Goal: Task Accomplishment & Management: Manage account settings

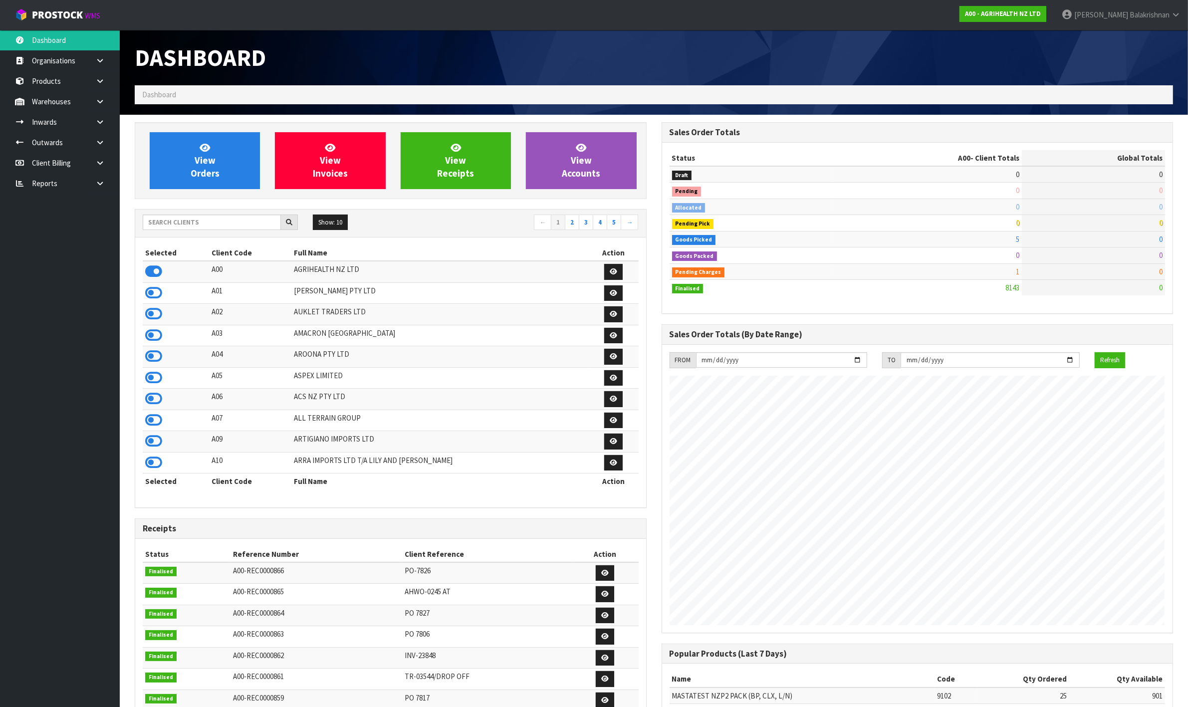
scroll to position [759, 526]
click at [181, 223] on input "text" at bounding box center [212, 222] width 138 height 15
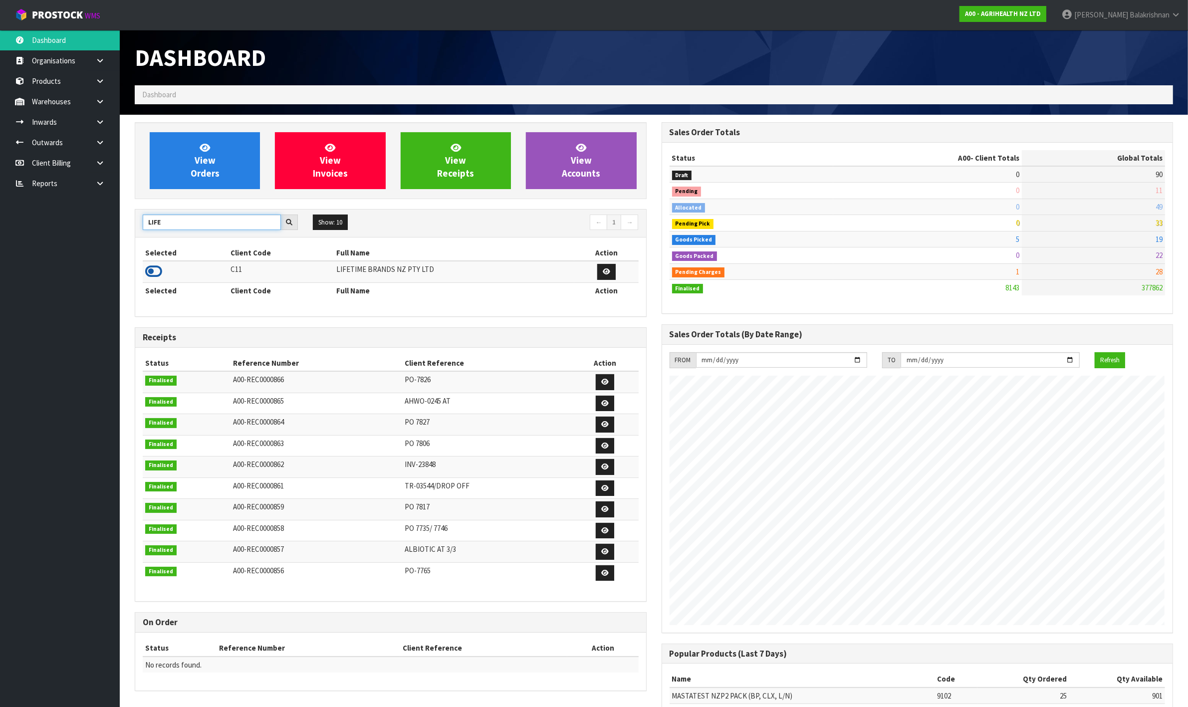
type input "LIFE"
click at [150, 270] on icon at bounding box center [153, 271] width 17 height 15
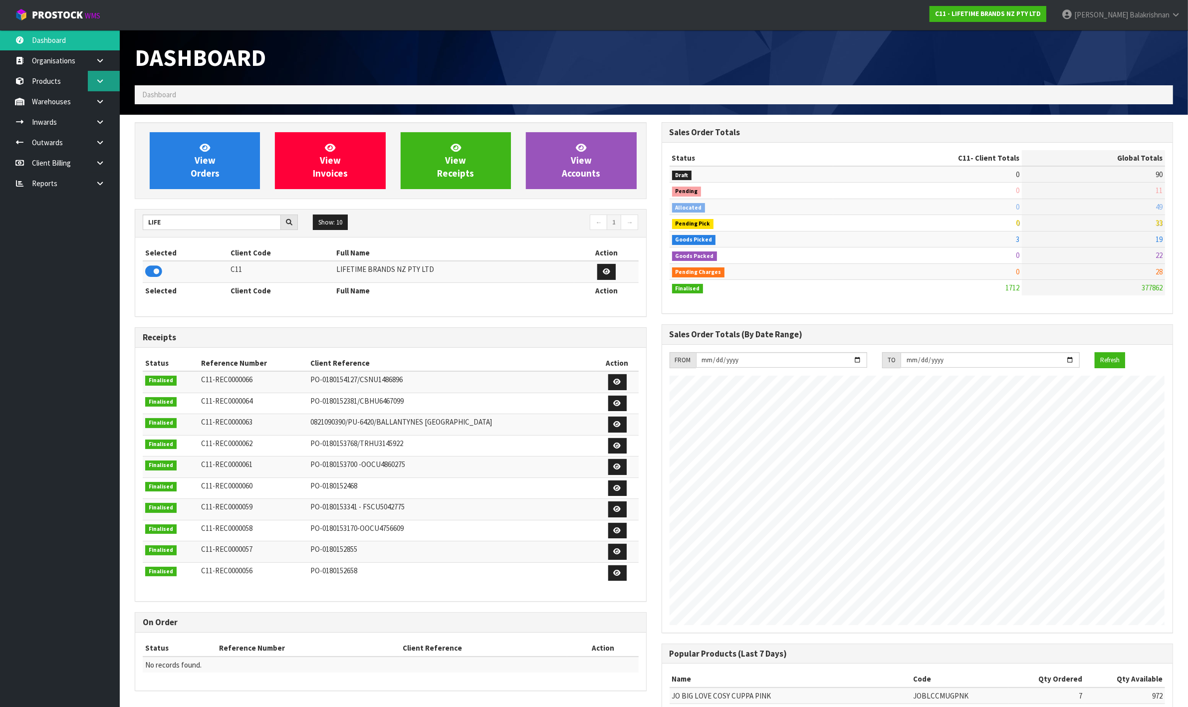
click at [95, 83] on link at bounding box center [104, 81] width 32 height 20
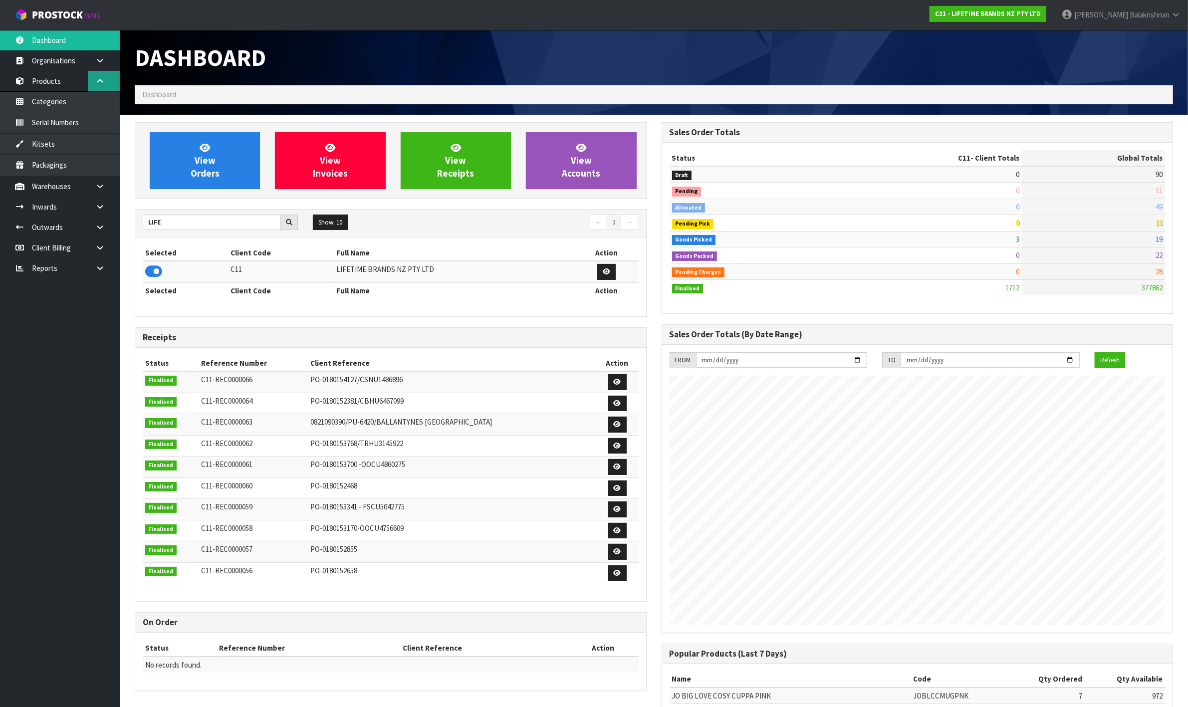
click at [103, 81] on icon at bounding box center [99, 80] width 9 height 7
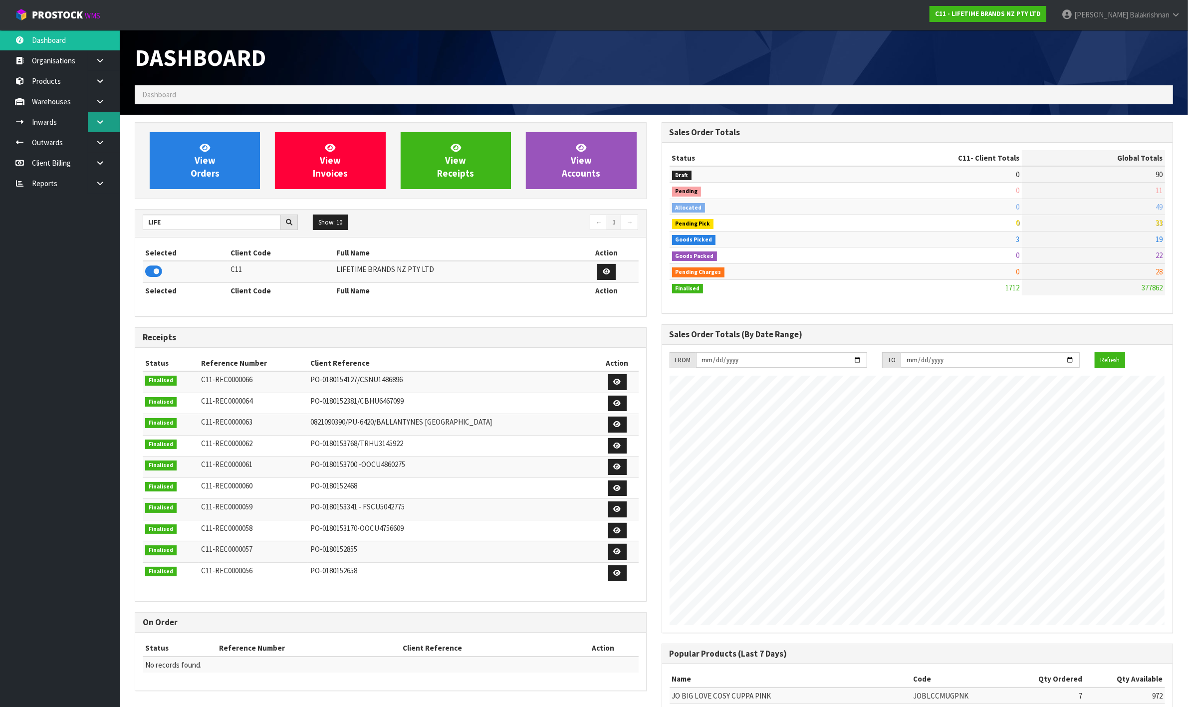
click at [100, 118] on icon at bounding box center [99, 121] width 9 height 7
click at [96, 139] on icon at bounding box center [99, 142] width 9 height 7
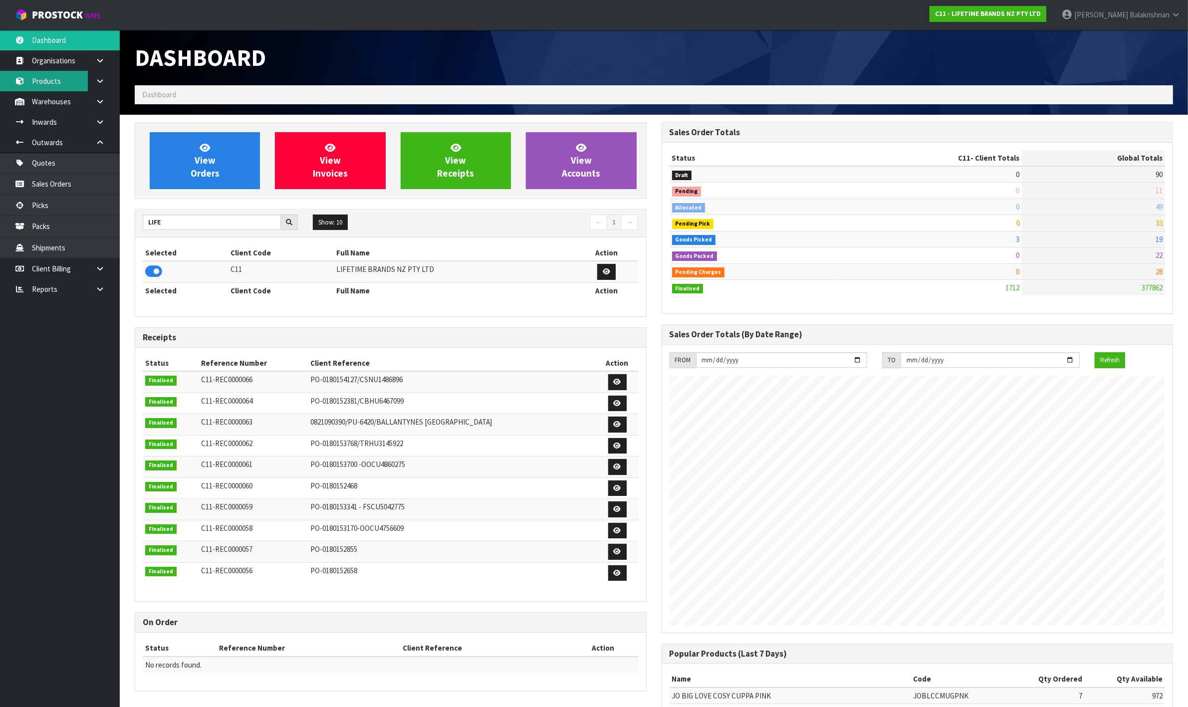
click at [63, 83] on link "Products" at bounding box center [60, 81] width 120 height 20
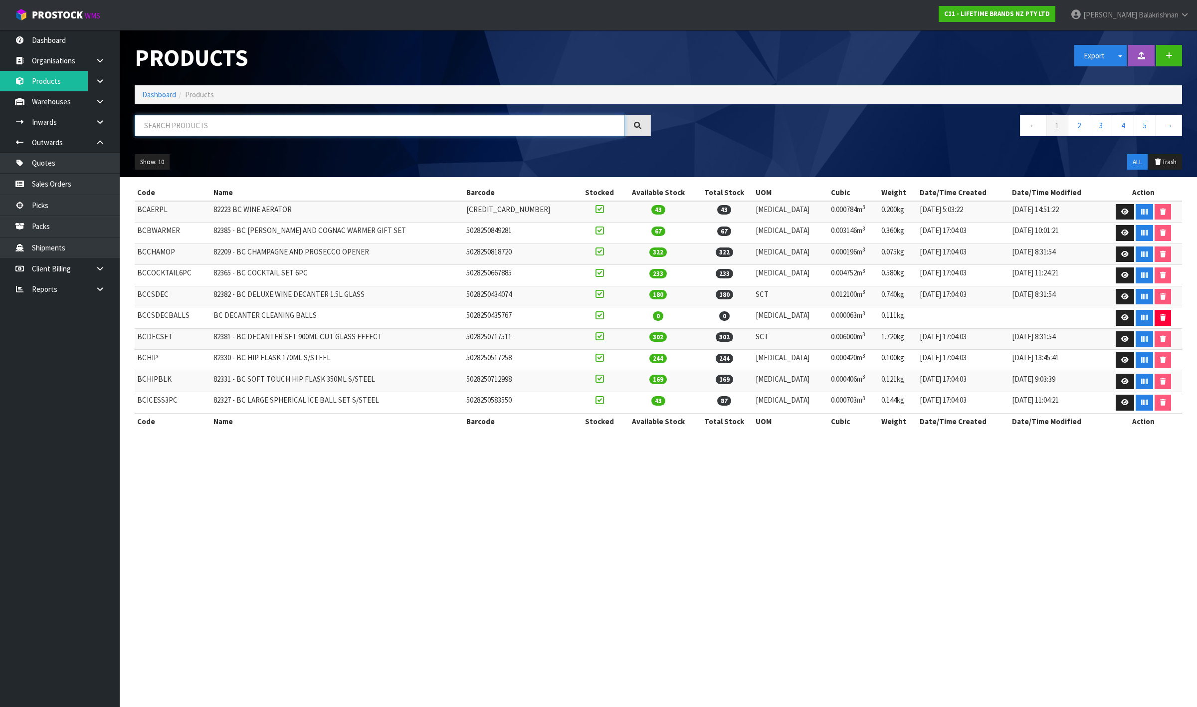
click at [188, 127] on input "text" at bounding box center [380, 125] width 490 height 21
type input "5"
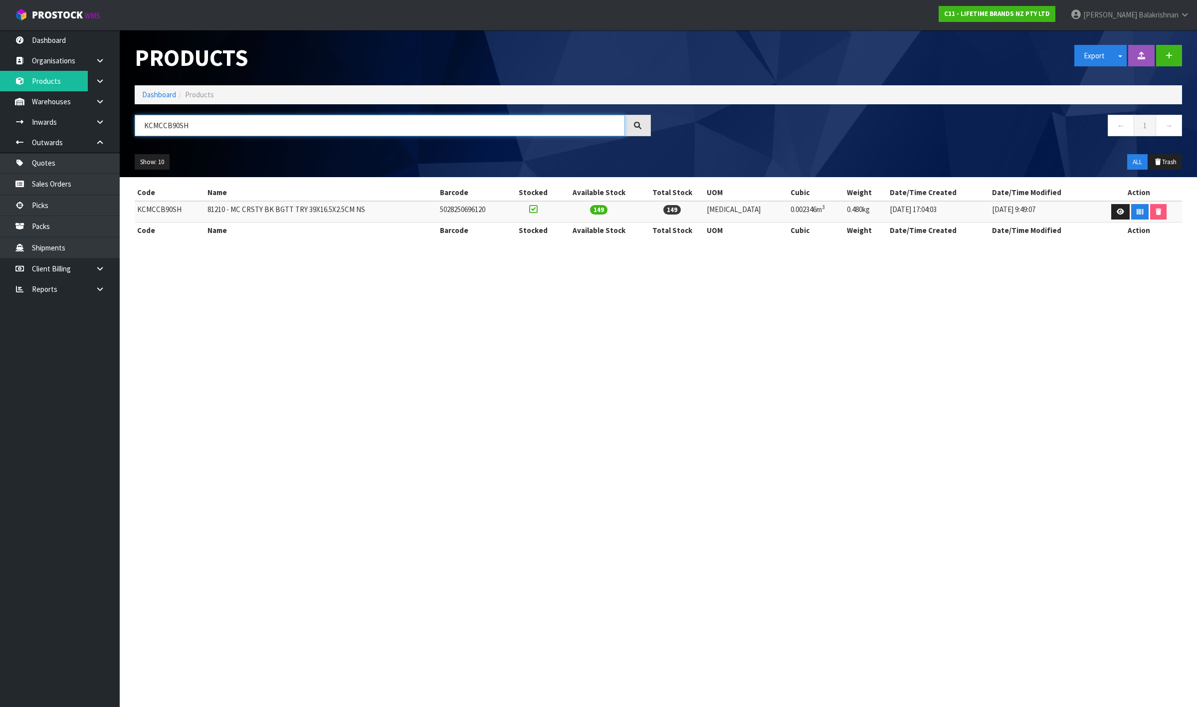
type input "KCMCCB90SH"
click at [163, 201] on td "KCMCCB90SH" at bounding box center [170, 211] width 70 height 21
copy td "KCMCCB90SH"
click at [99, 102] on icon at bounding box center [99, 101] width 9 height 7
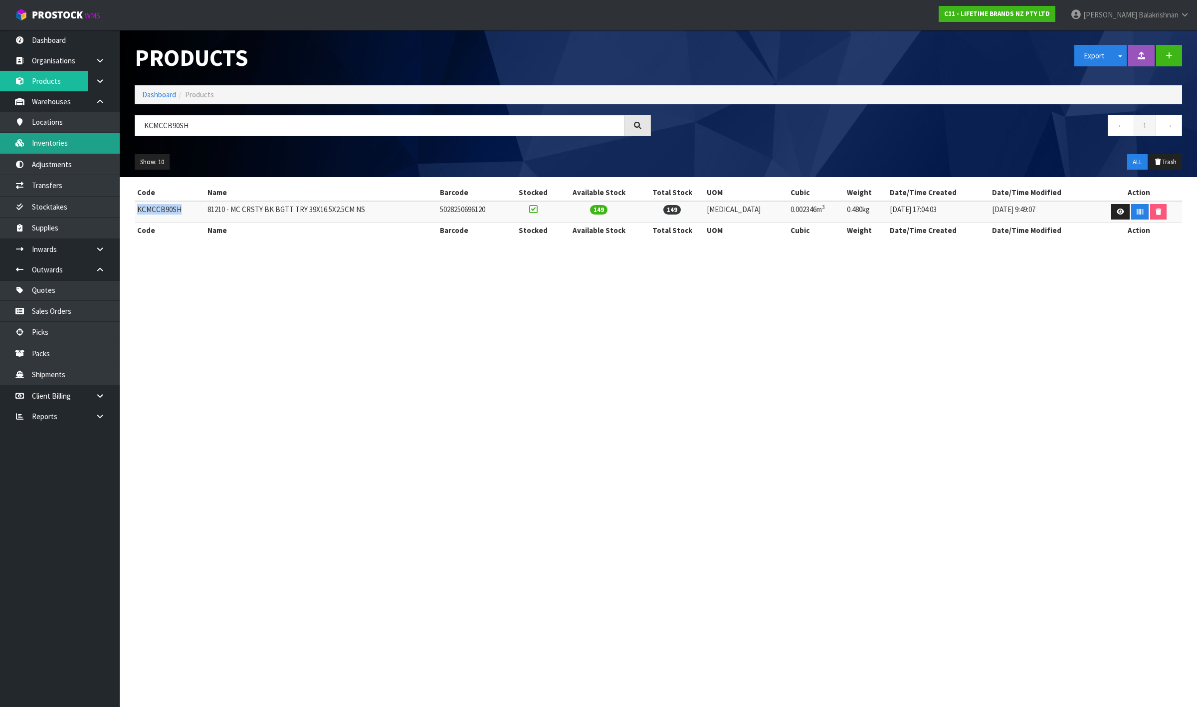
click at [64, 143] on link "Inventories" at bounding box center [60, 143] width 120 height 20
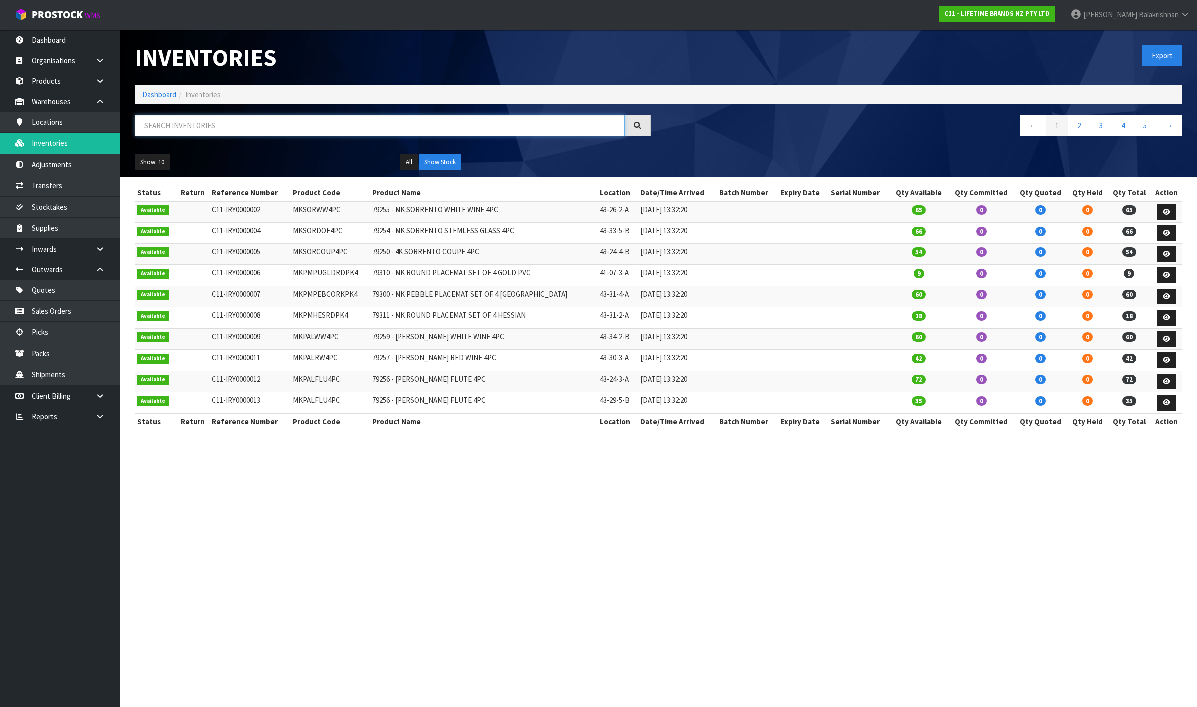
click at [232, 126] on input "text" at bounding box center [380, 125] width 490 height 21
paste input "KCMCCB90SH"
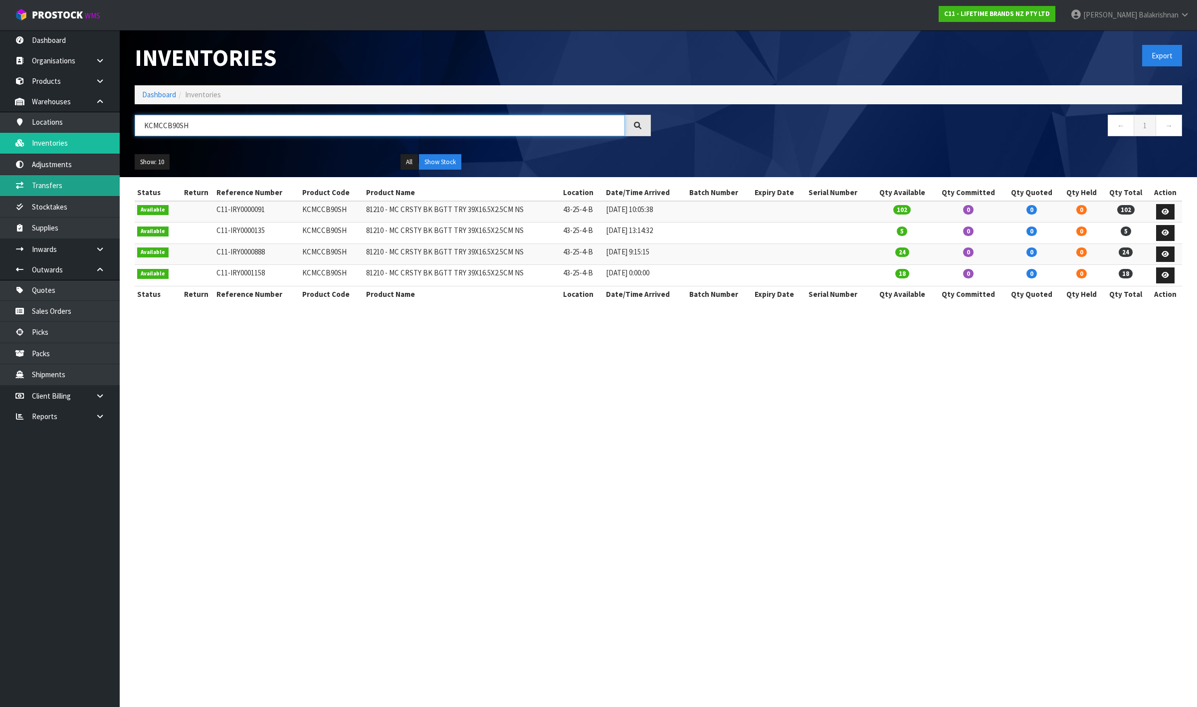
type input "KCMCCB90SH"
click at [75, 180] on link "Transfers" at bounding box center [60, 185] width 120 height 20
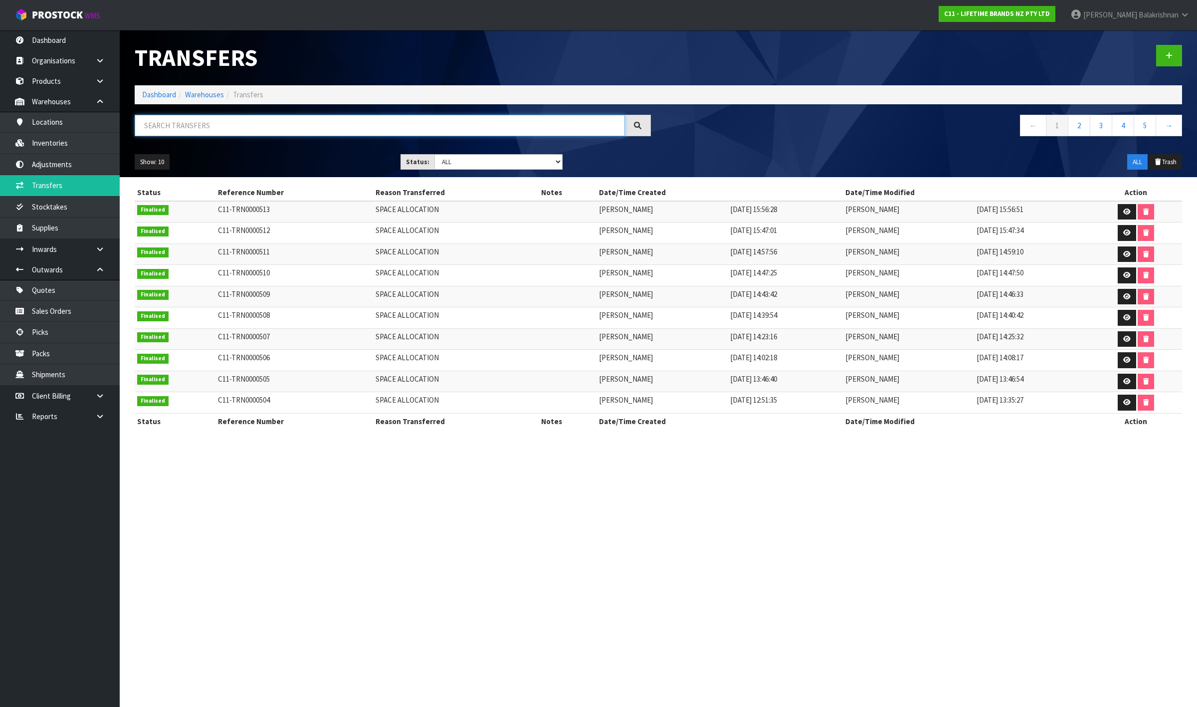
click at [208, 117] on input "text" at bounding box center [380, 125] width 490 height 21
paste input "KCMCCB90SH"
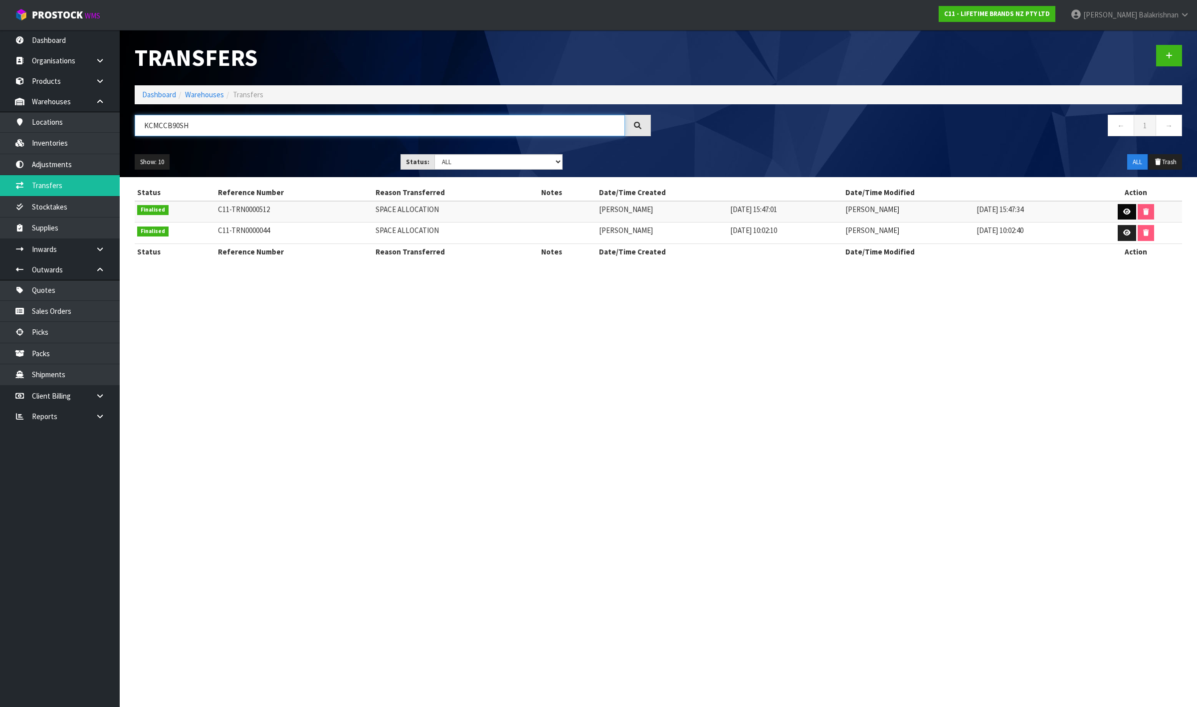
type input "KCMCCB90SH"
click at [1127, 212] on icon at bounding box center [1127, 212] width 7 height 6
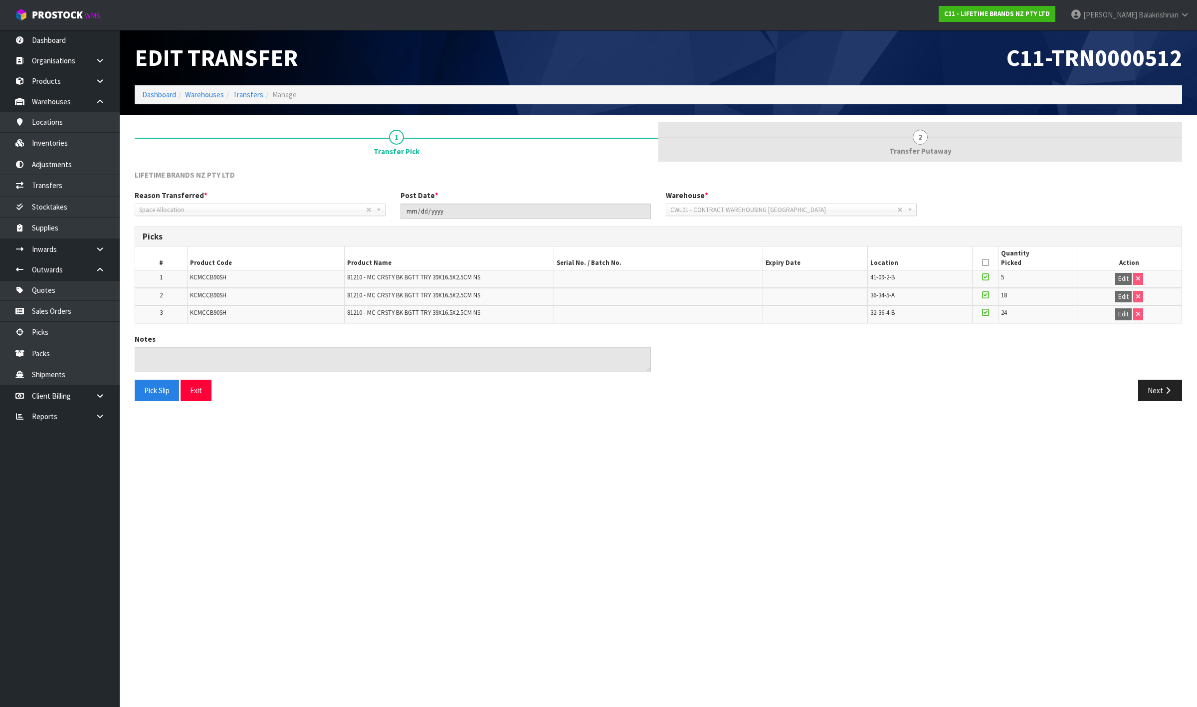
click at [920, 134] on span "2" at bounding box center [920, 137] width 15 height 15
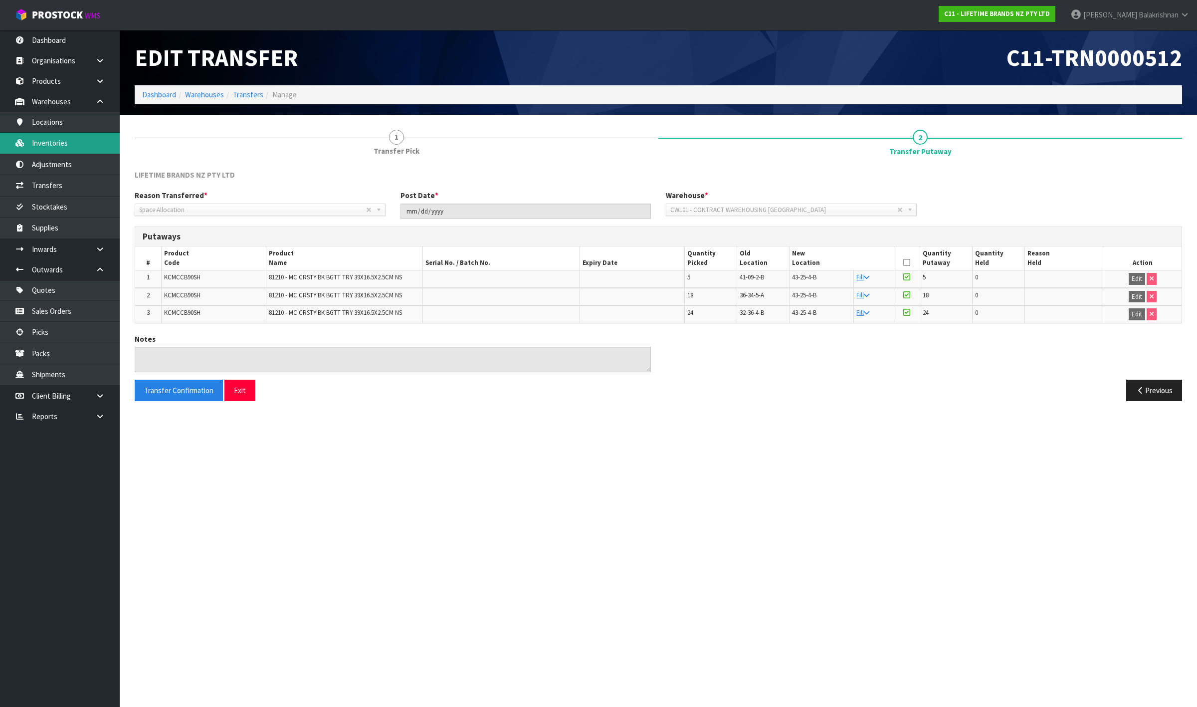
click at [53, 136] on link "Inventories" at bounding box center [60, 143] width 120 height 20
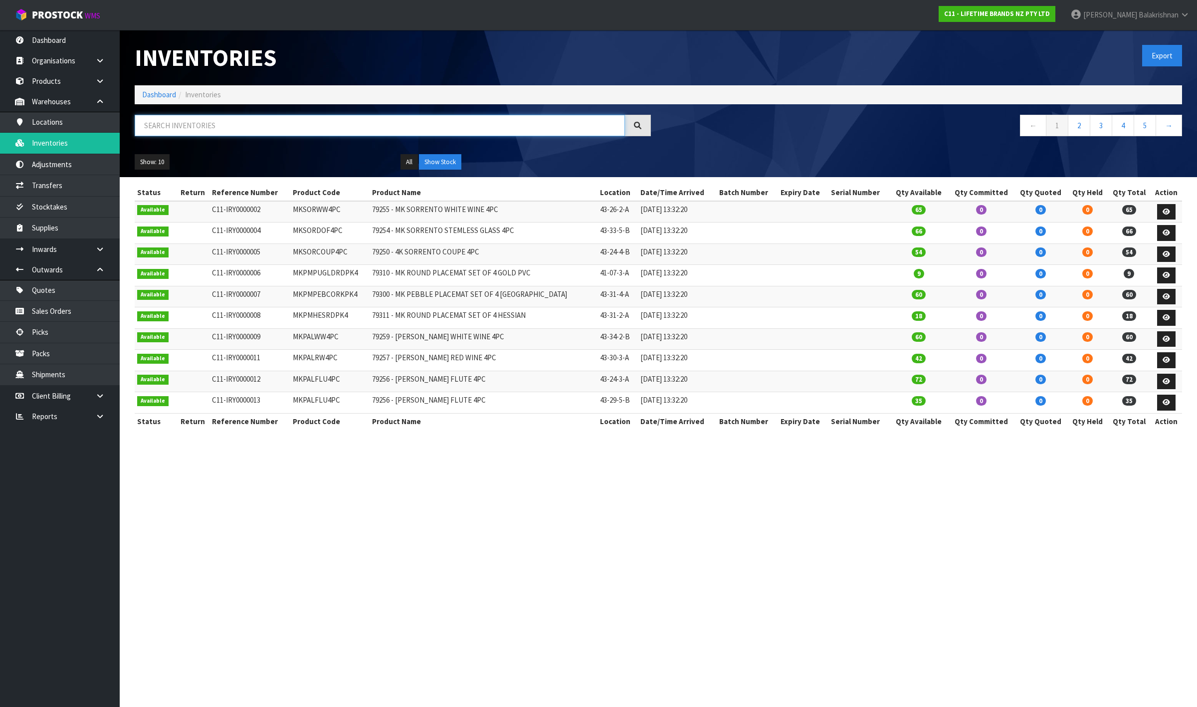
click at [263, 132] on input "text" at bounding box center [380, 125] width 490 height 21
paste input "KCMCCB90SH"
type input "KCMCCB90SH"
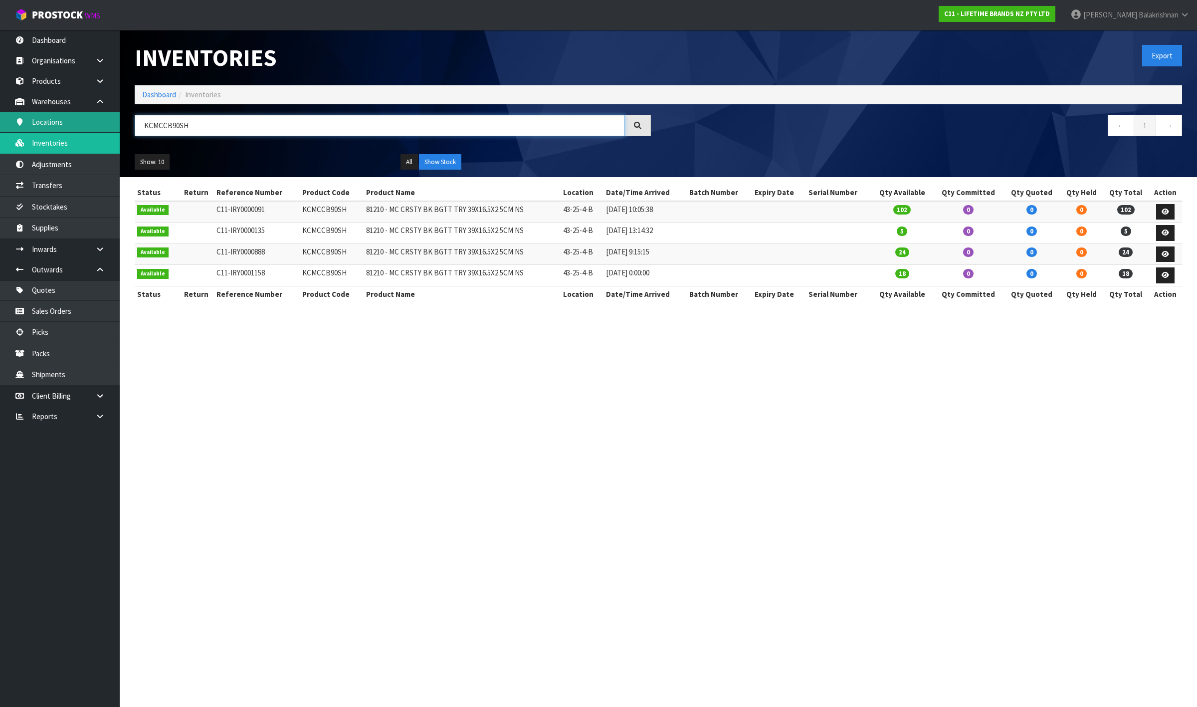
drag, startPoint x: 213, startPoint y: 124, endPoint x: 33, endPoint y: 123, distance: 179.1
click at [33, 123] on body "Toggle navigation ProStock WMS C11 - LIFETIME BRANDS NZ PTY LTD [PERSON_NAME] L…" at bounding box center [598, 353] width 1197 height 707
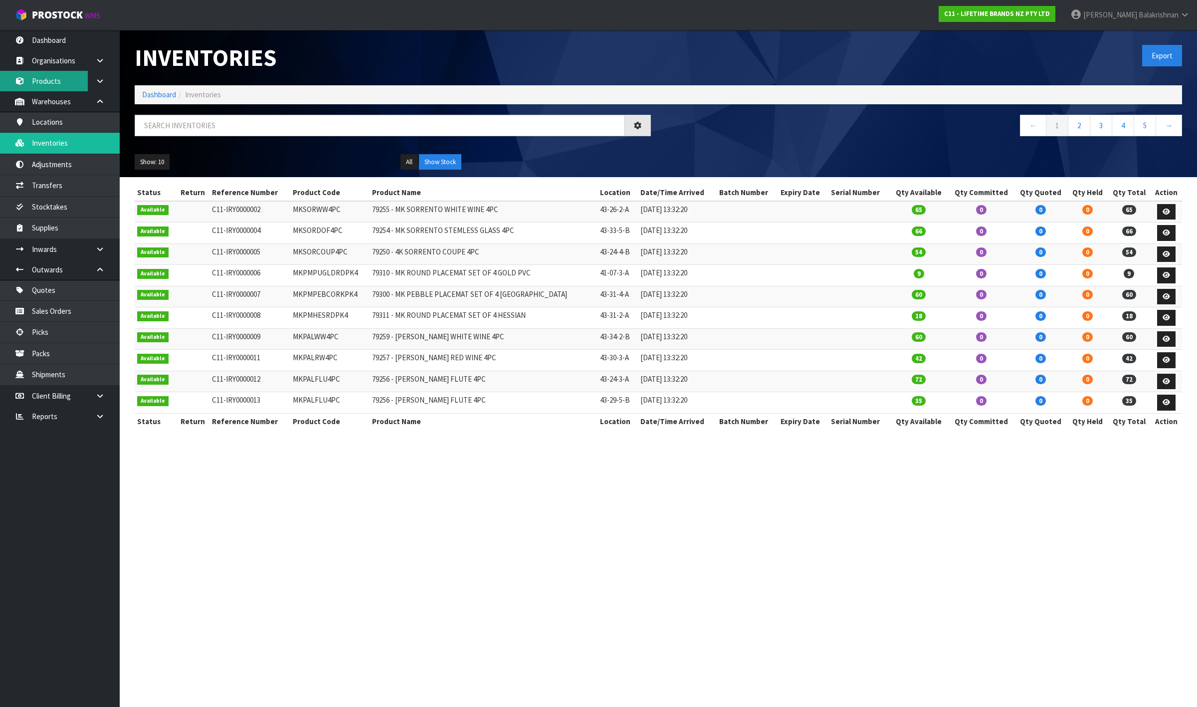
click at [48, 83] on link "Products" at bounding box center [60, 81] width 120 height 20
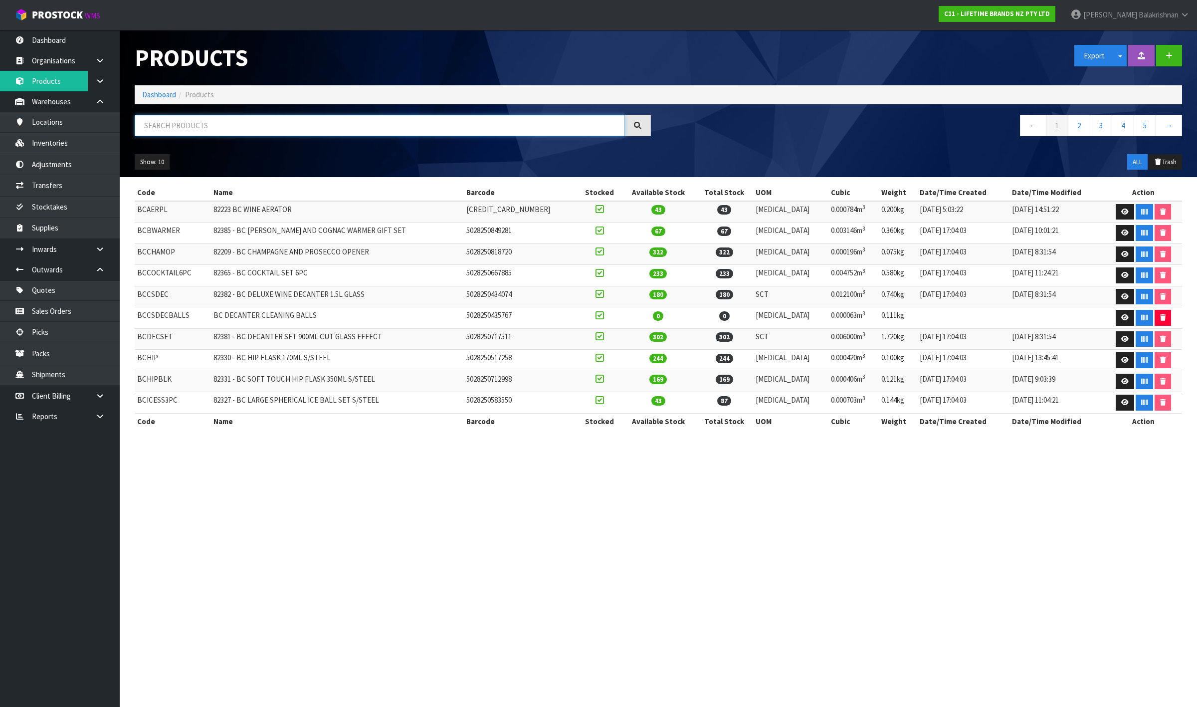
click at [243, 130] on input "text" at bounding box center [380, 125] width 490 height 21
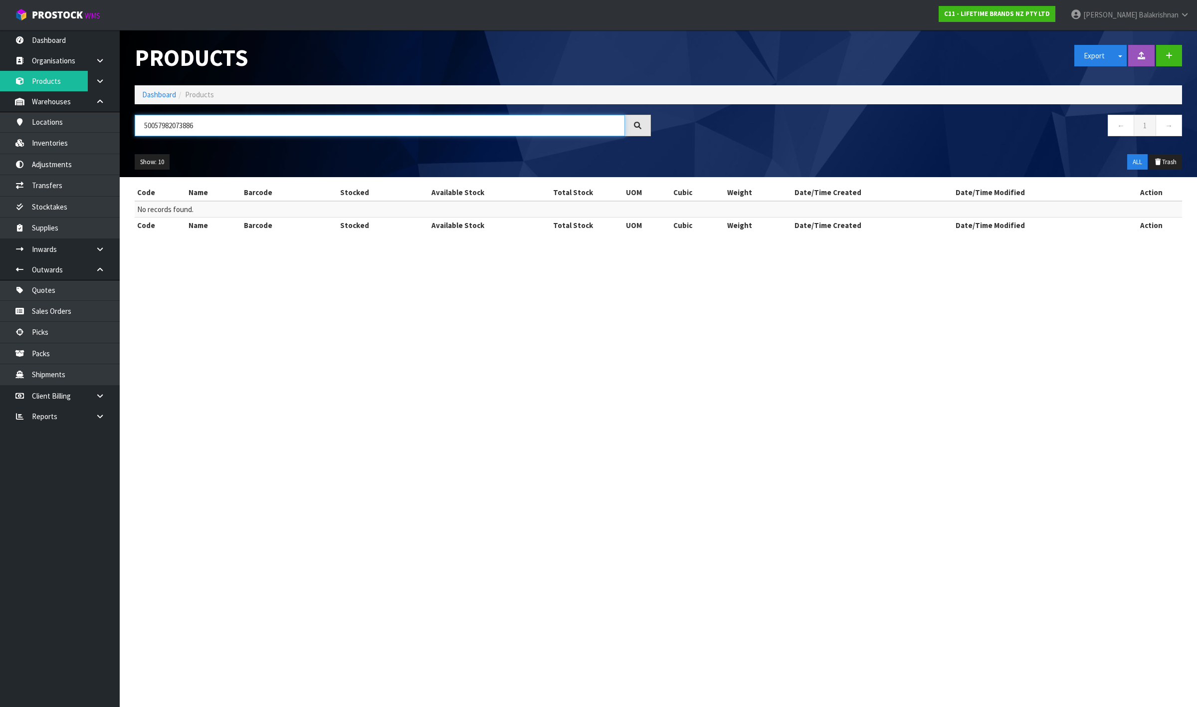
click at [153, 125] on input "50057982073886" at bounding box center [380, 125] width 490 height 21
click at [223, 124] on input "5057982073886" at bounding box center [380, 125] width 490 height 21
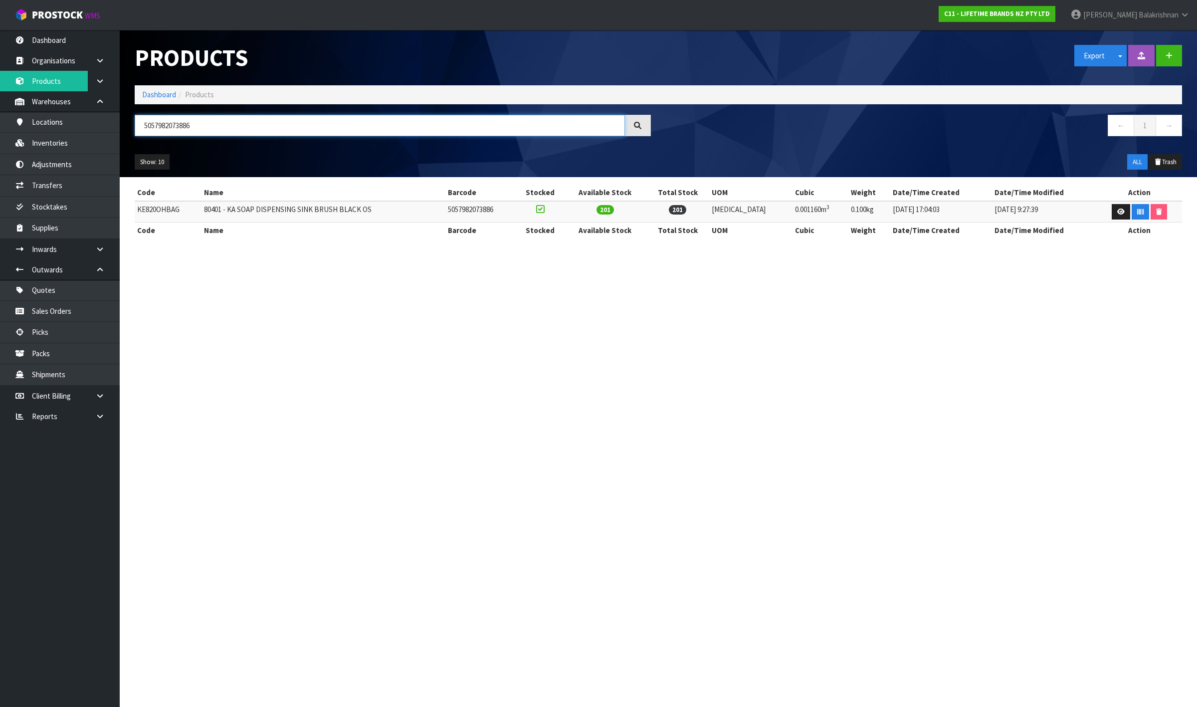
type input "5057982073886"
click at [176, 210] on td "KE820OHBAG" at bounding box center [168, 211] width 67 height 21
copy td "KE820OHBAG"
click at [68, 180] on link "Transfers" at bounding box center [60, 185] width 120 height 20
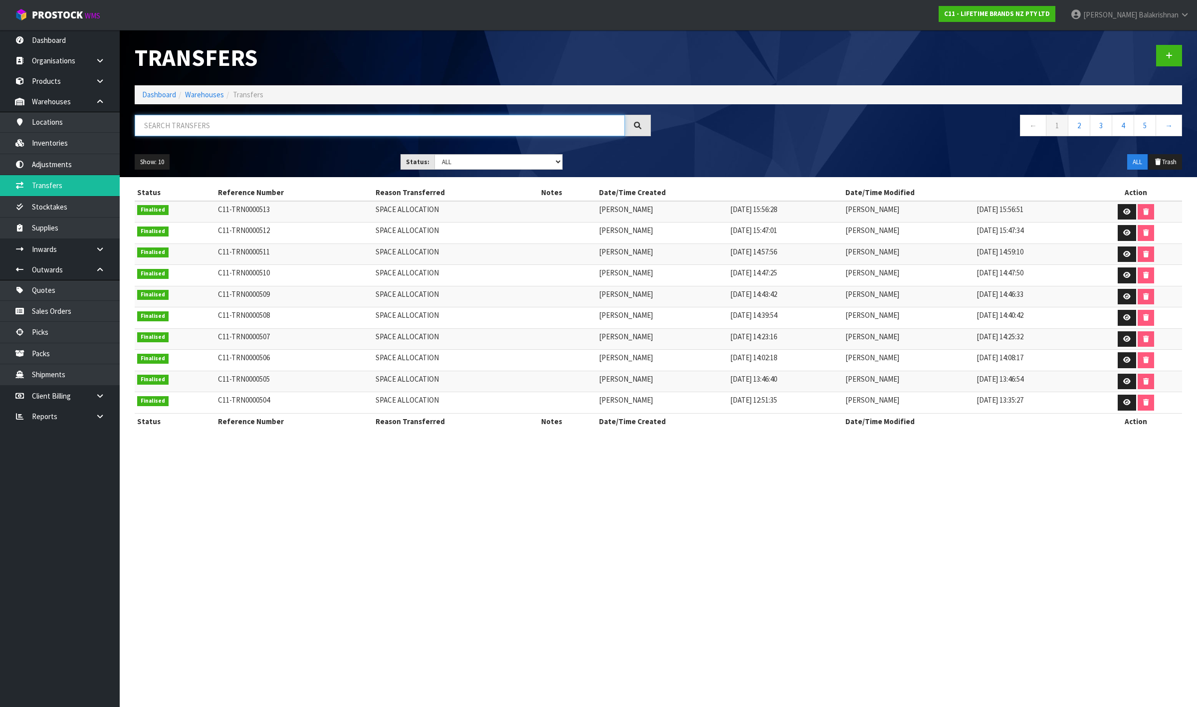
click at [308, 121] on input "text" at bounding box center [380, 125] width 490 height 21
paste input "KE820OHBAG"
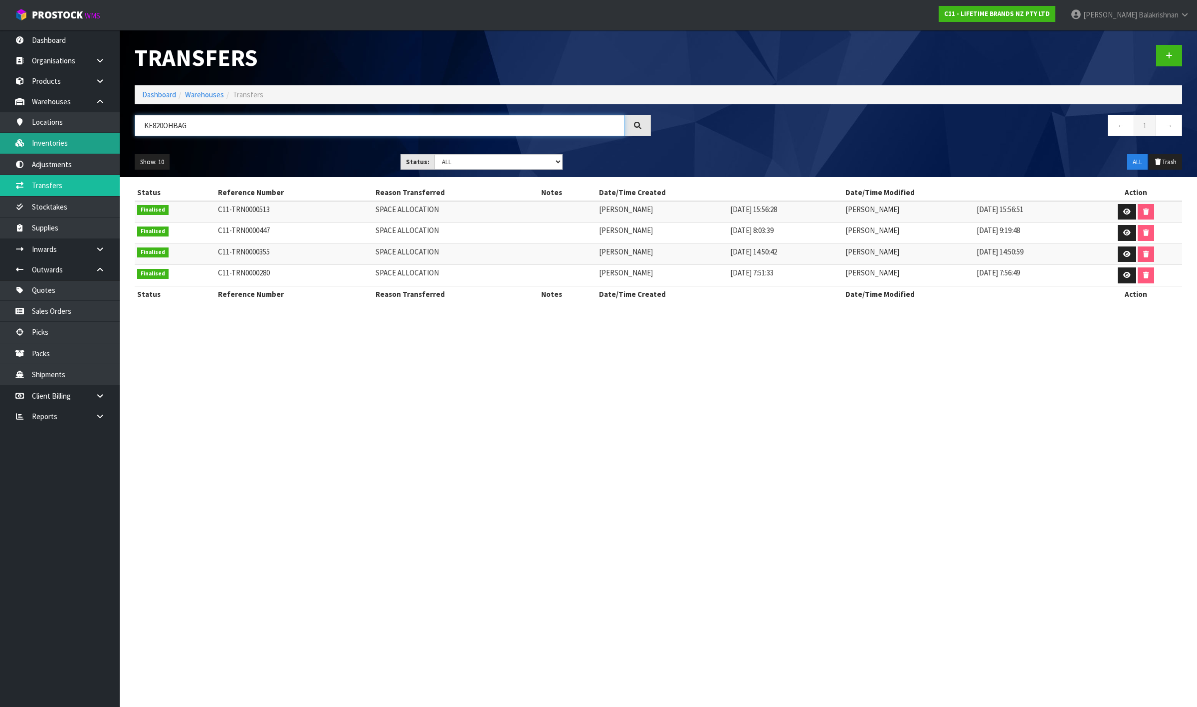
type input "KE820OHBAG"
click at [71, 150] on link "Inventories" at bounding box center [60, 143] width 120 height 20
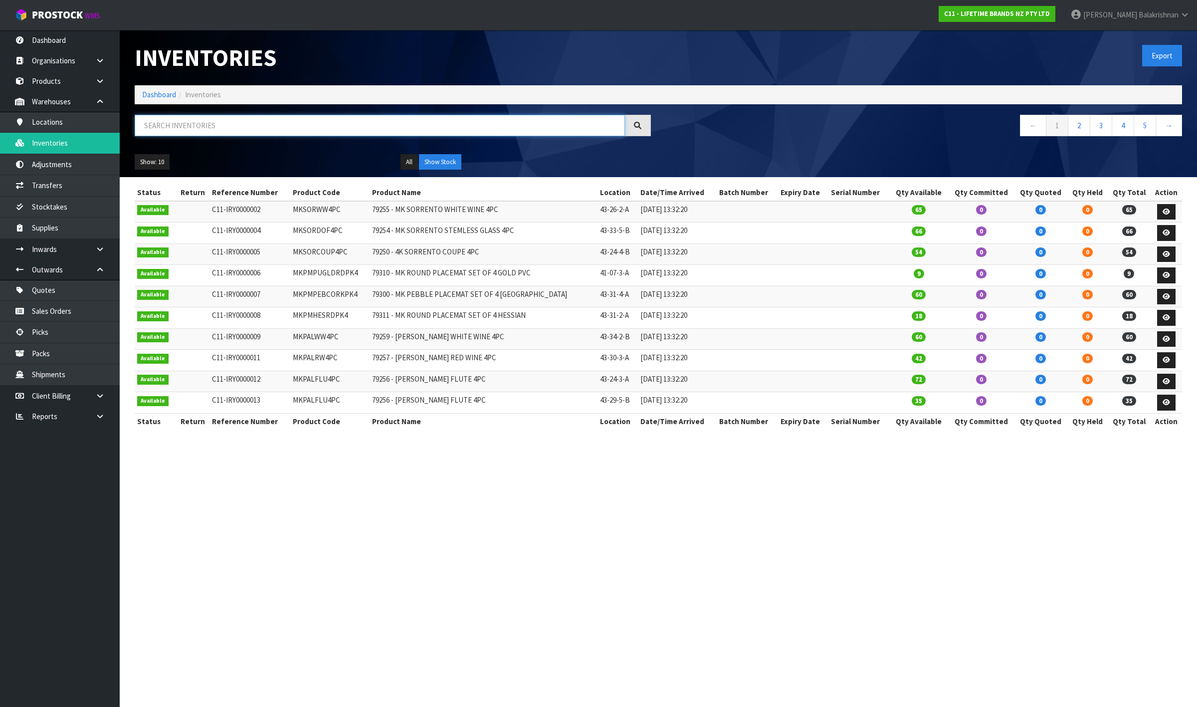
click at [183, 132] on input "text" at bounding box center [380, 125] width 490 height 21
paste input "KE820OHBAG"
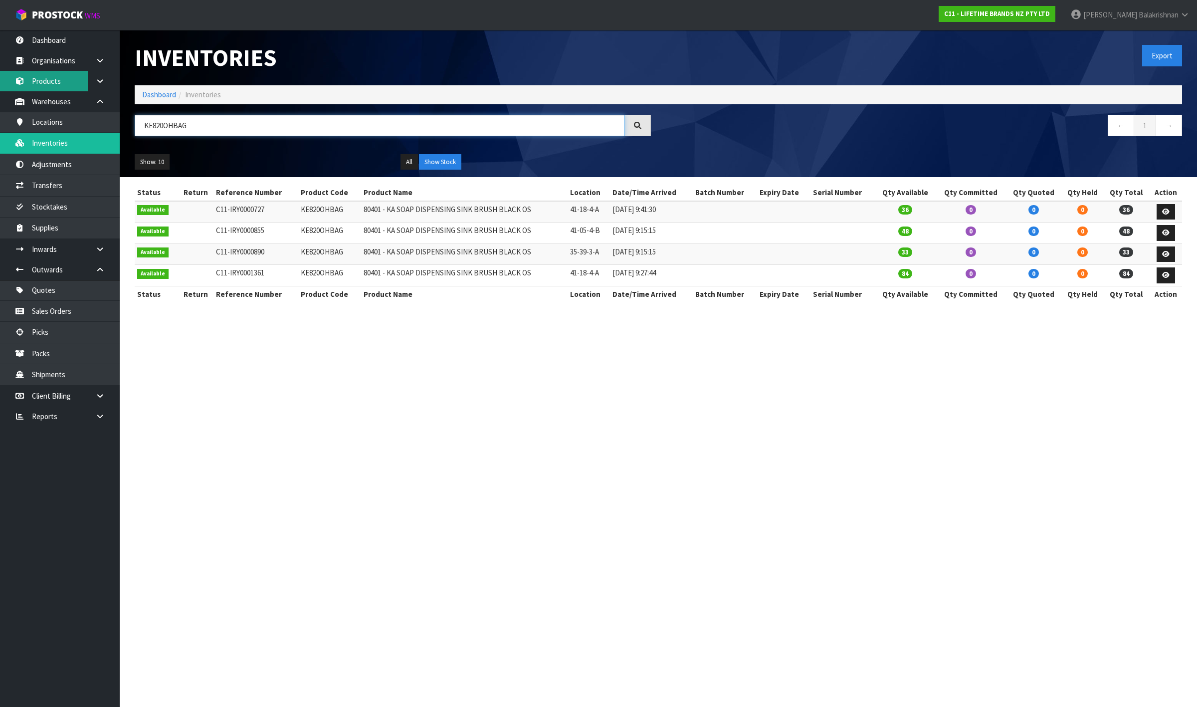
type input "KE820OHBAG"
click at [69, 81] on link "Products" at bounding box center [60, 81] width 120 height 20
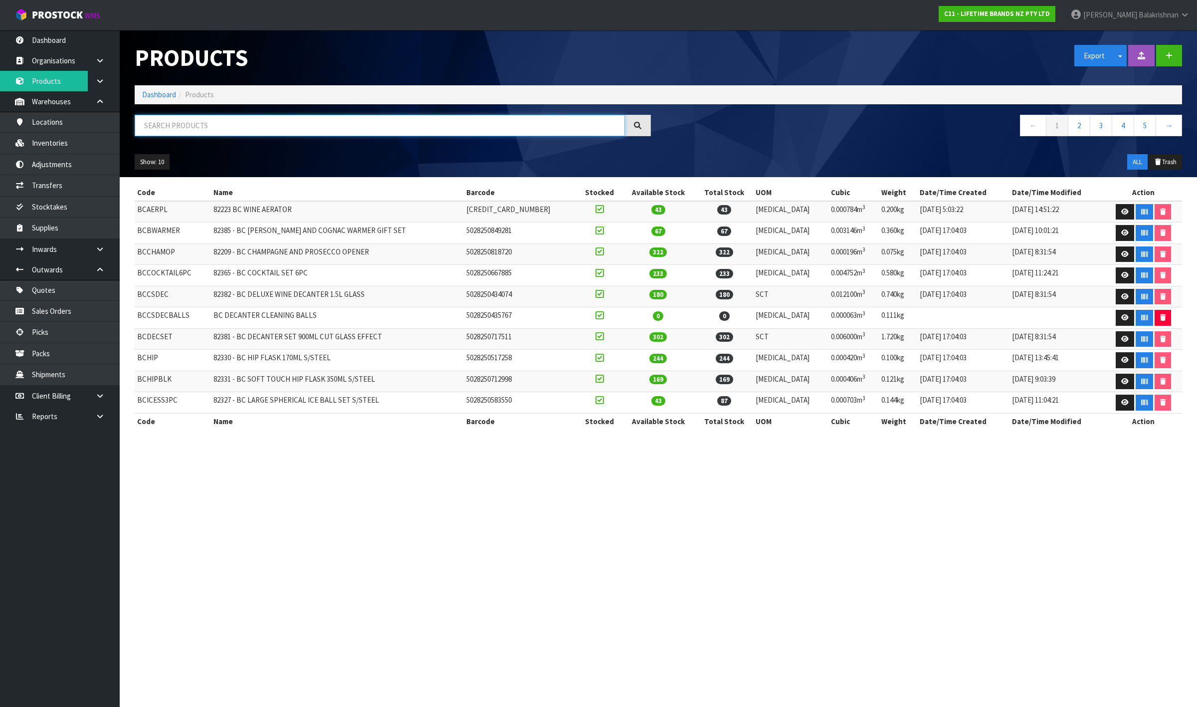
click at [229, 130] on input "text" at bounding box center [380, 125] width 490 height 21
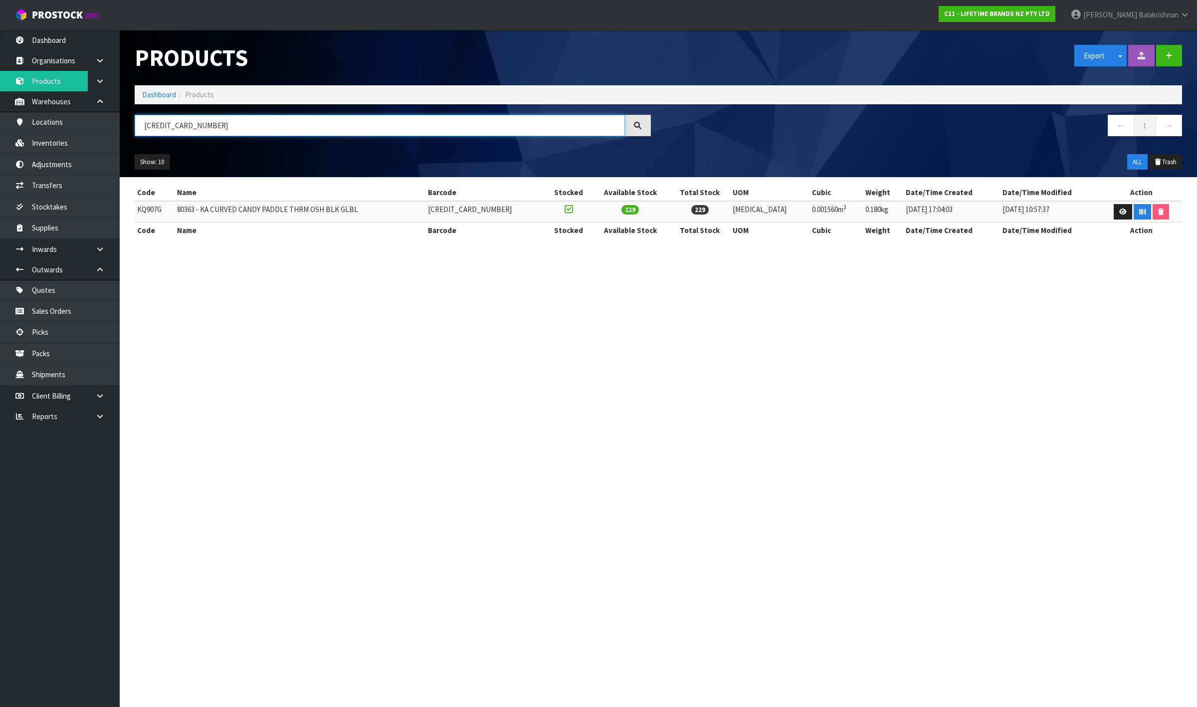
type input "[CREDIT_CARD_NUMBER]"
click at [144, 208] on td "KQ907G" at bounding box center [155, 211] width 40 height 21
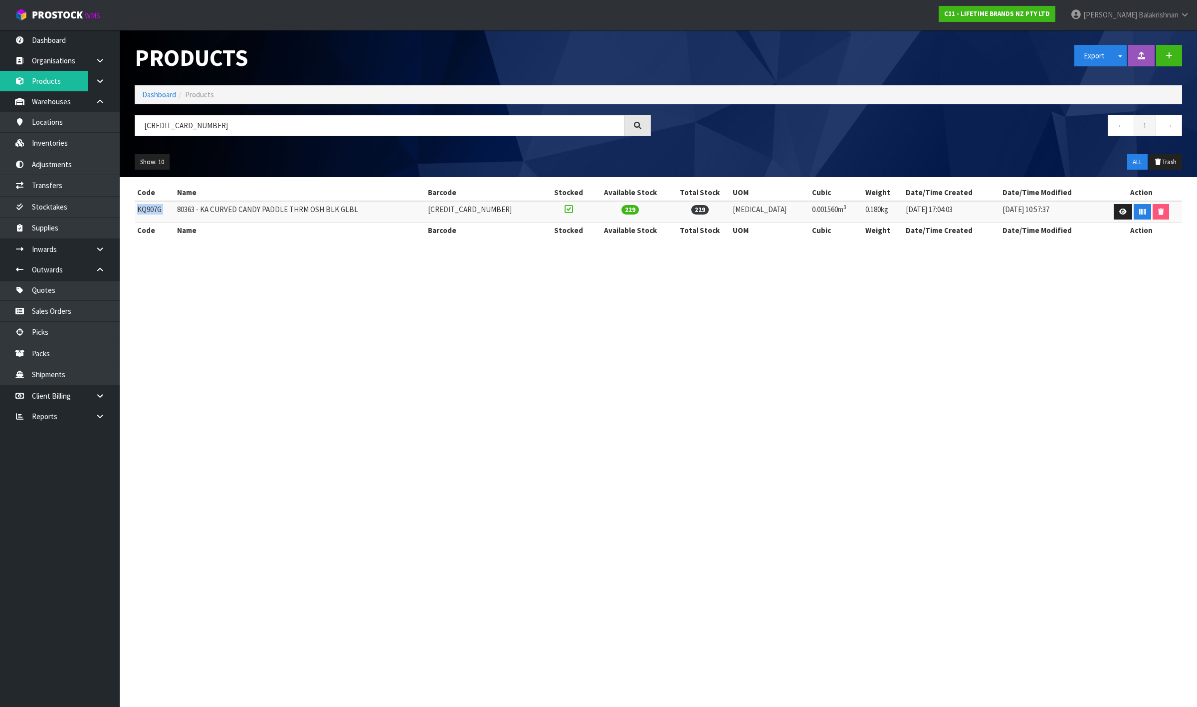
copy tr "KQ907G"
click at [40, 188] on link "Transfers" at bounding box center [60, 185] width 120 height 20
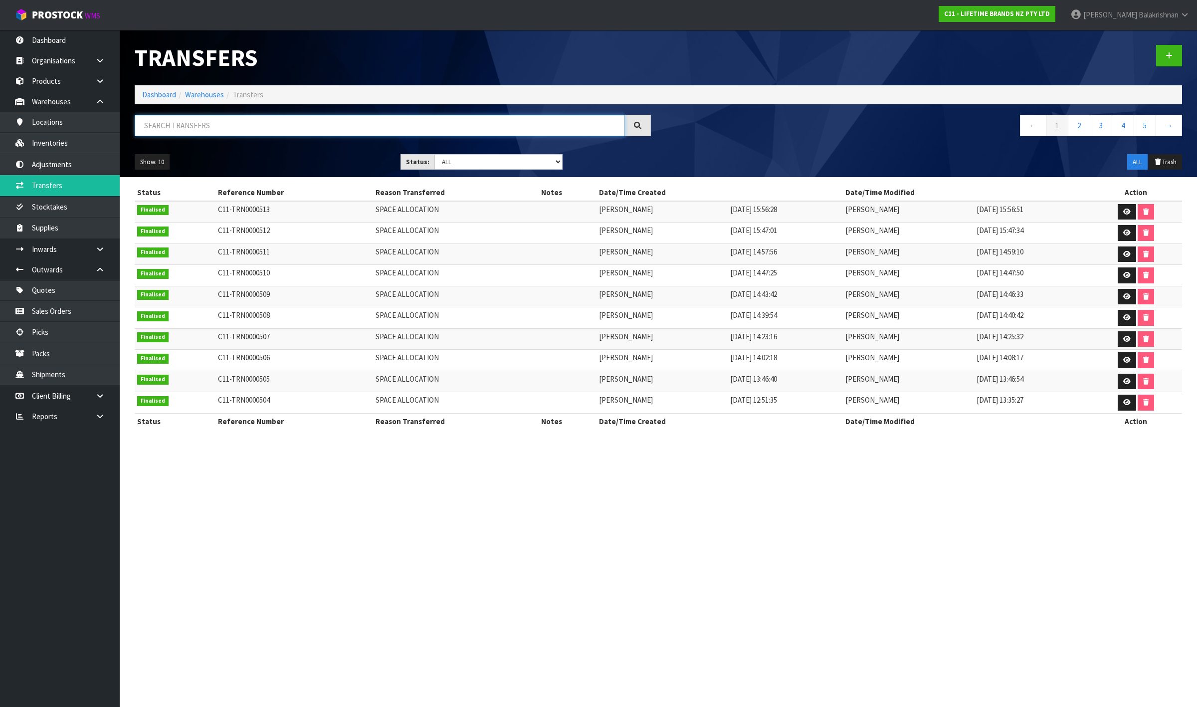
click at [220, 133] on input "text" at bounding box center [380, 125] width 490 height 21
paste input "KQ907G"
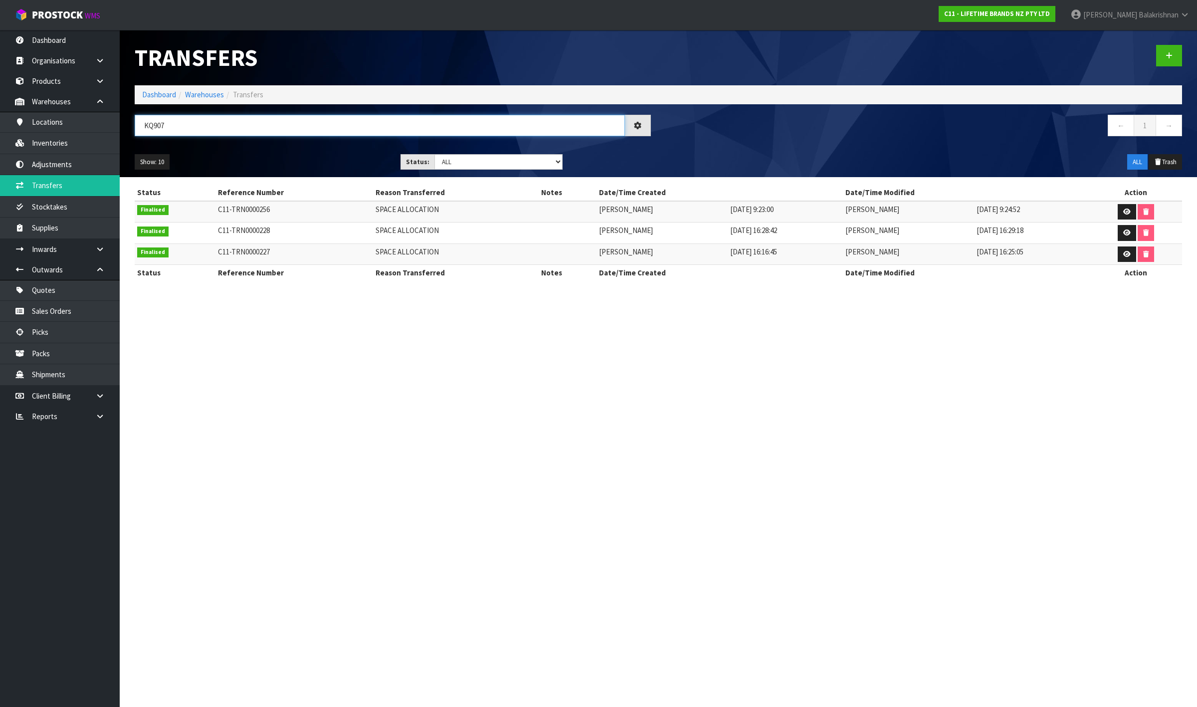
type input "KQ90"
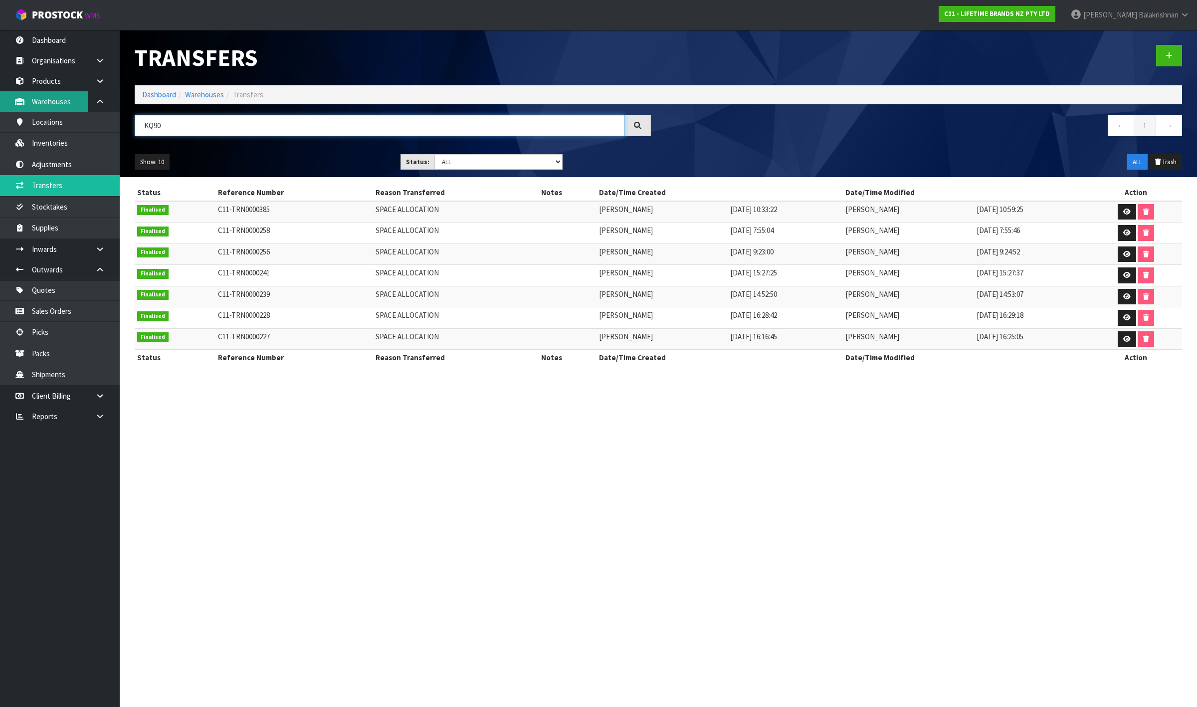
drag, startPoint x: 228, startPoint y: 121, endPoint x: 31, endPoint y: 110, distance: 196.4
click at [31, 110] on body "Toggle navigation ProStock WMS C11 - LIFETIME BRANDS NZ PTY LTD [PERSON_NAME] L…" at bounding box center [598, 353] width 1197 height 707
paste input "KQ907G"
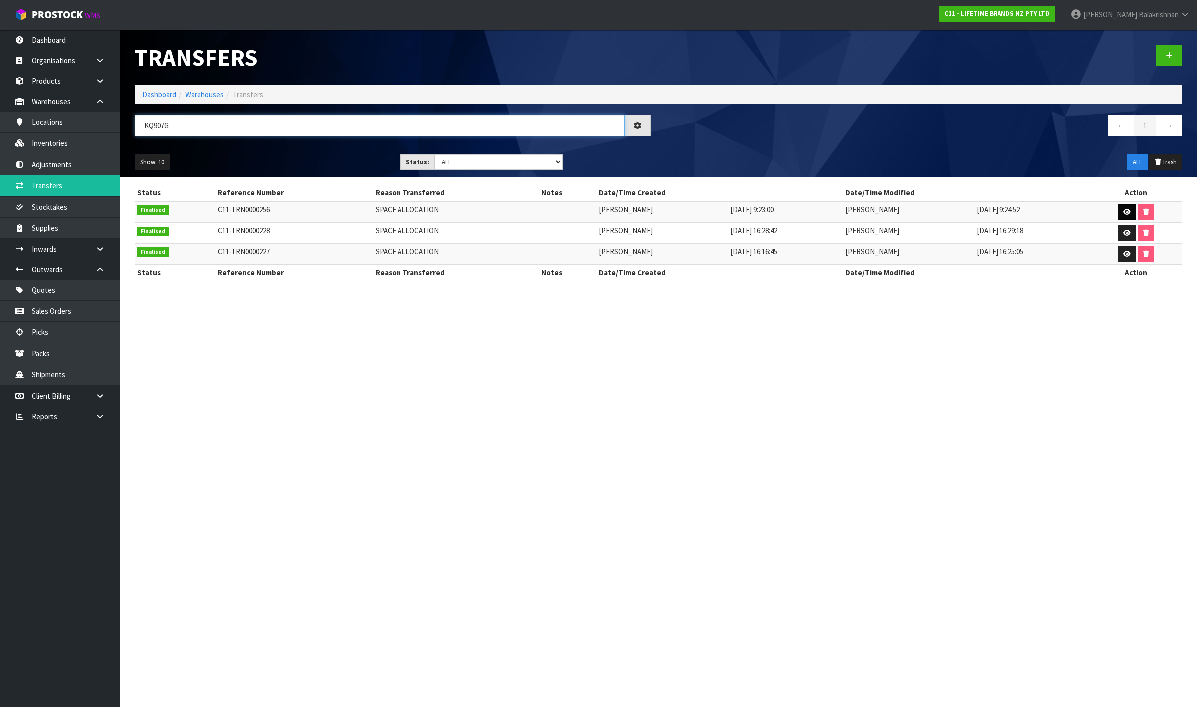
type input "KQ907G"
click at [1124, 214] on icon at bounding box center [1127, 212] width 7 height 6
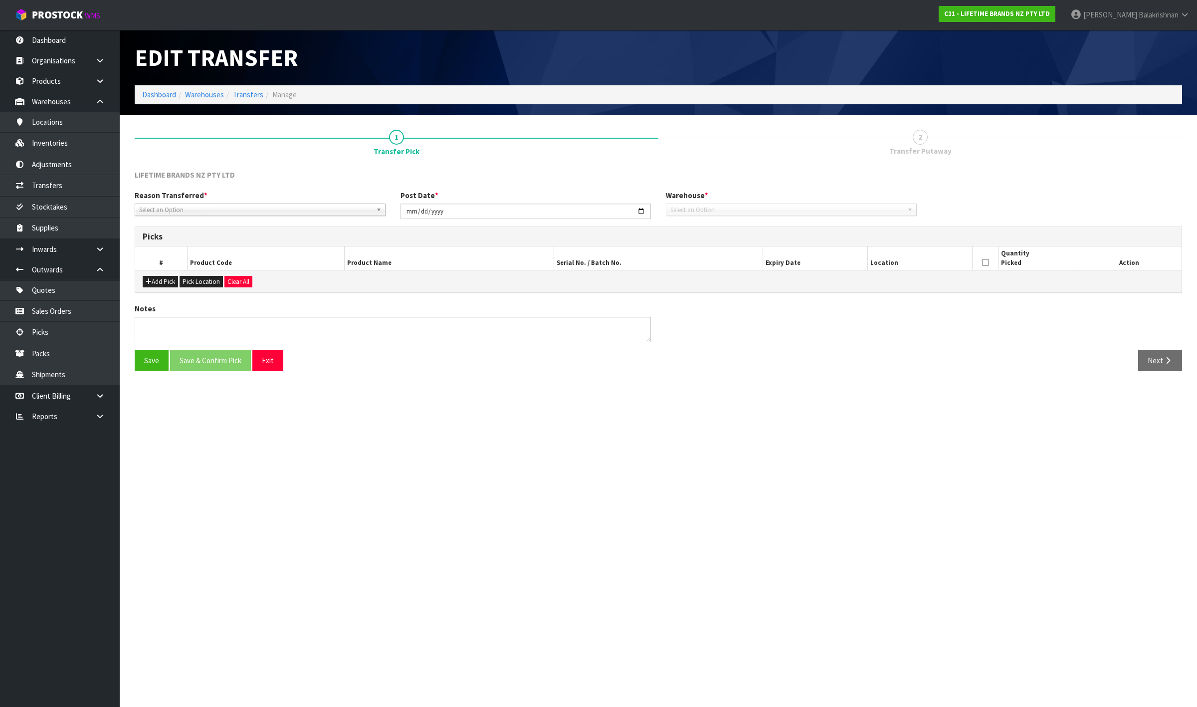
type input "[DATE]"
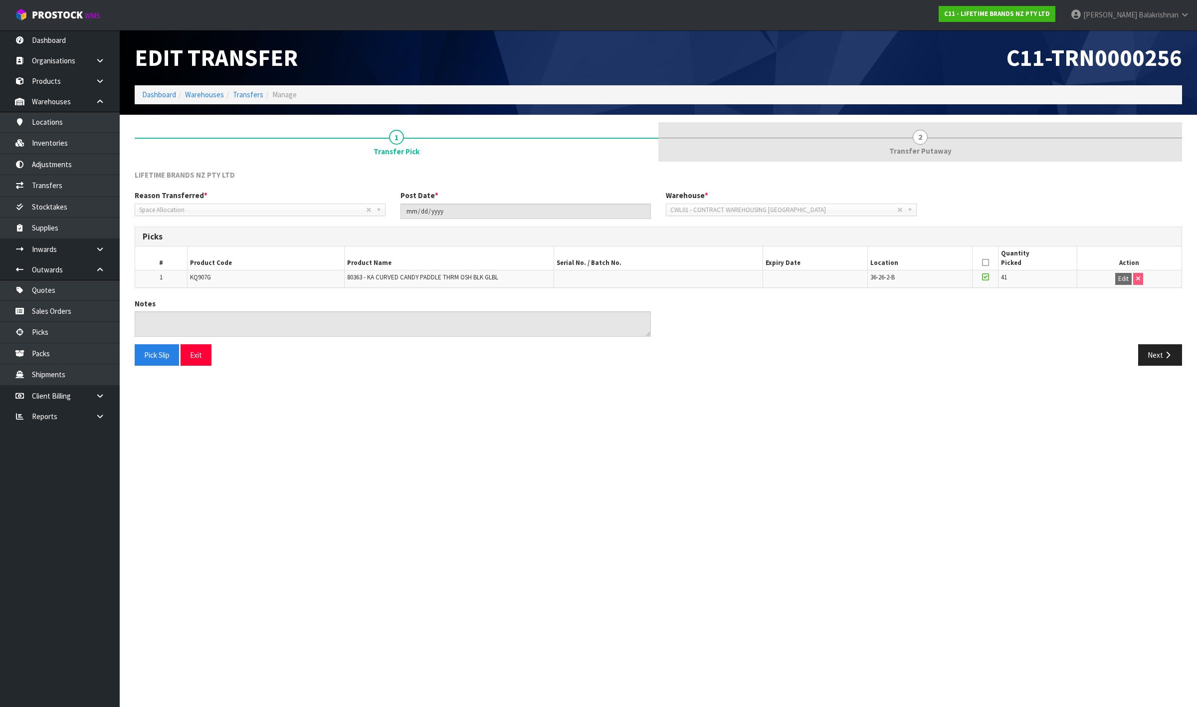
click at [934, 134] on link "2 Transfer Putaway" at bounding box center [921, 141] width 524 height 39
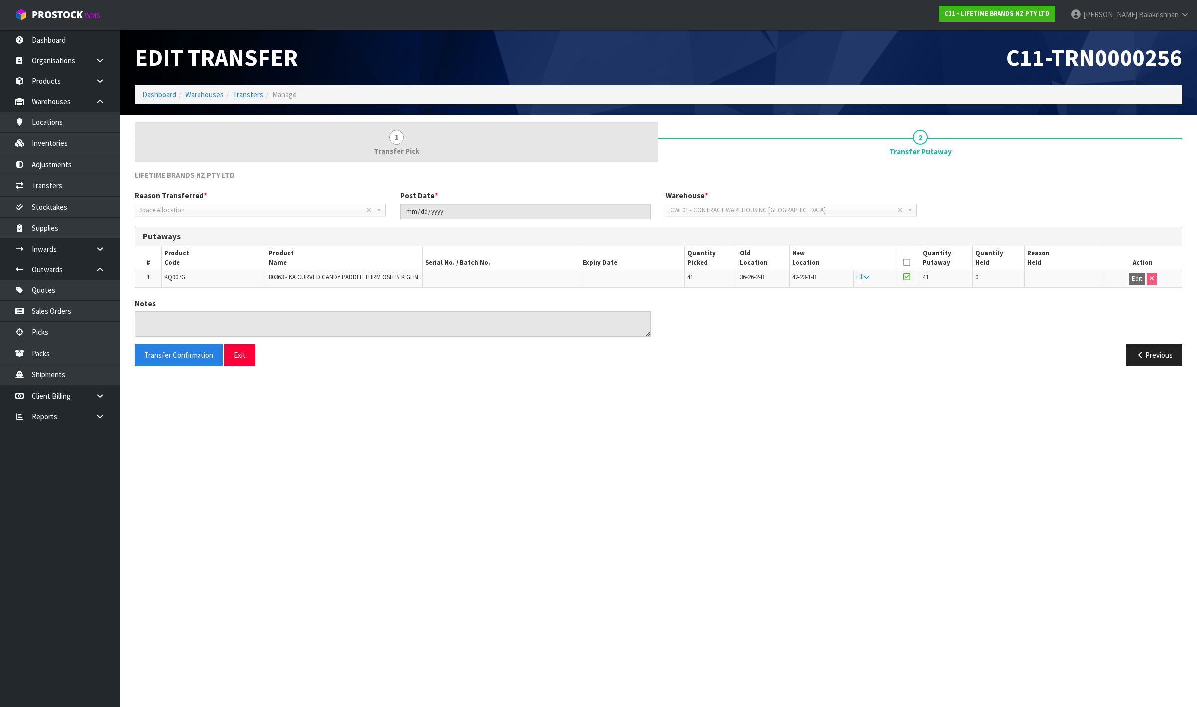
drag, startPoint x: 403, startPoint y: 142, endPoint x: 365, endPoint y: 145, distance: 37.5
click at [401, 142] on link "1 Transfer Pick" at bounding box center [397, 141] width 524 height 39
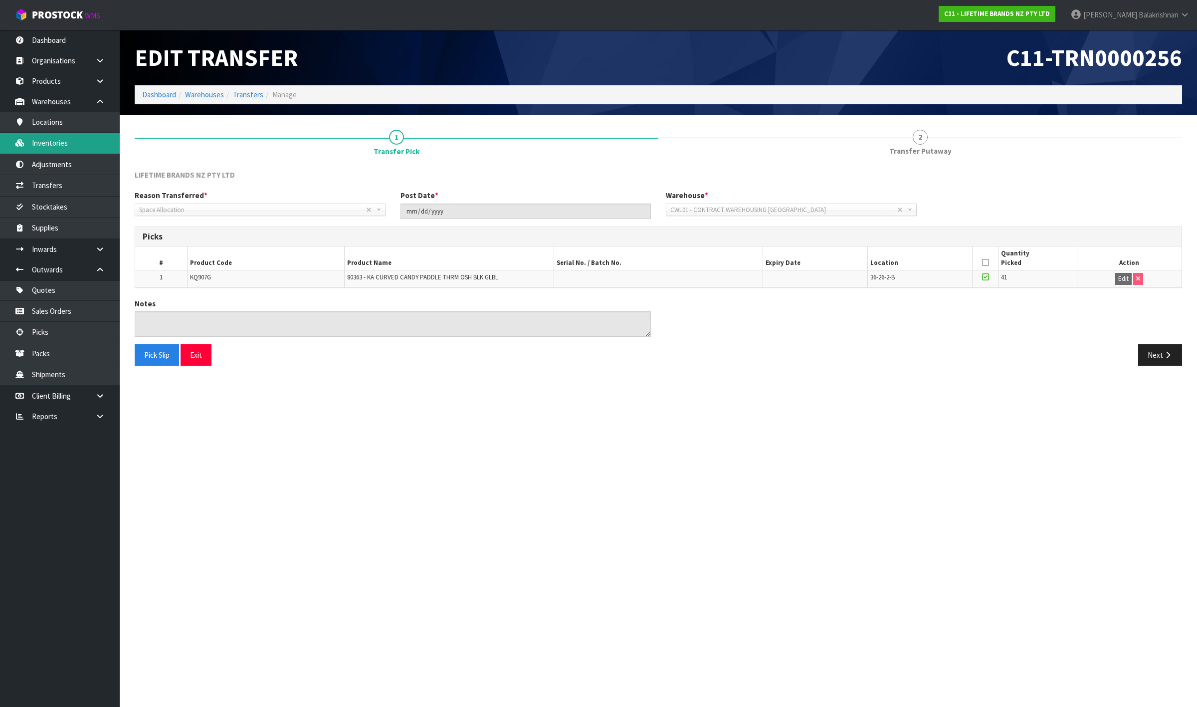
click at [97, 141] on link "Inventories" at bounding box center [60, 143] width 120 height 20
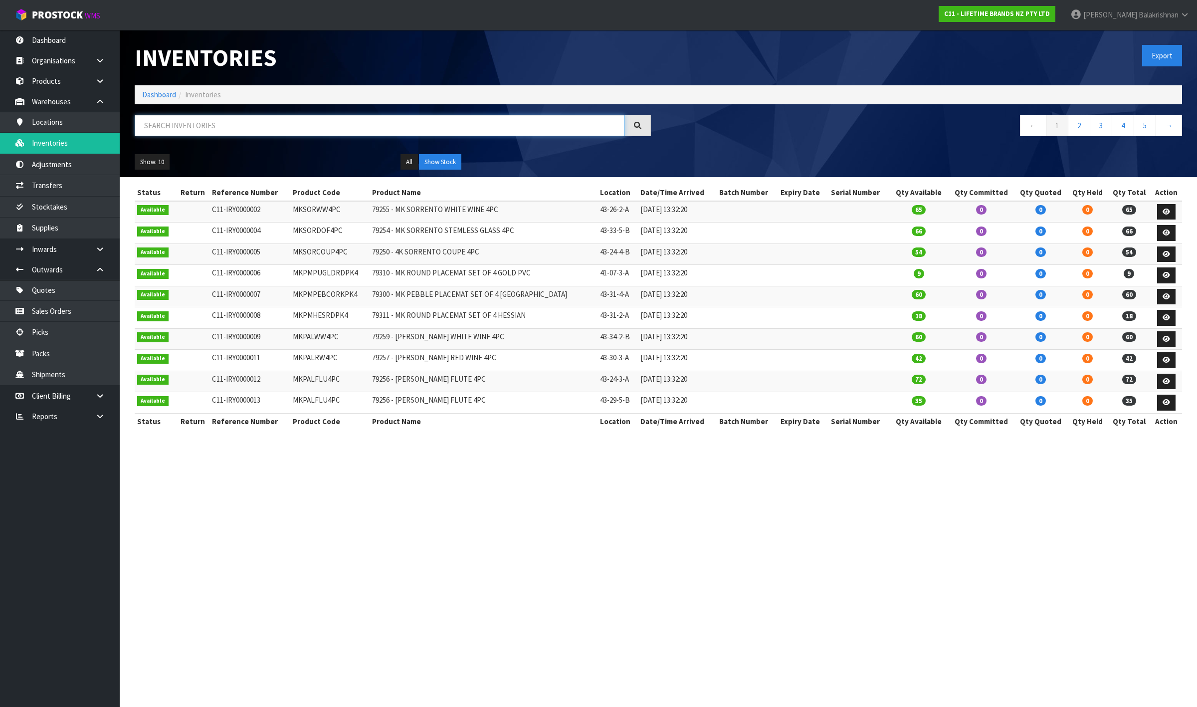
click at [308, 131] on input "text" at bounding box center [380, 125] width 490 height 21
paste input "KQ907G"
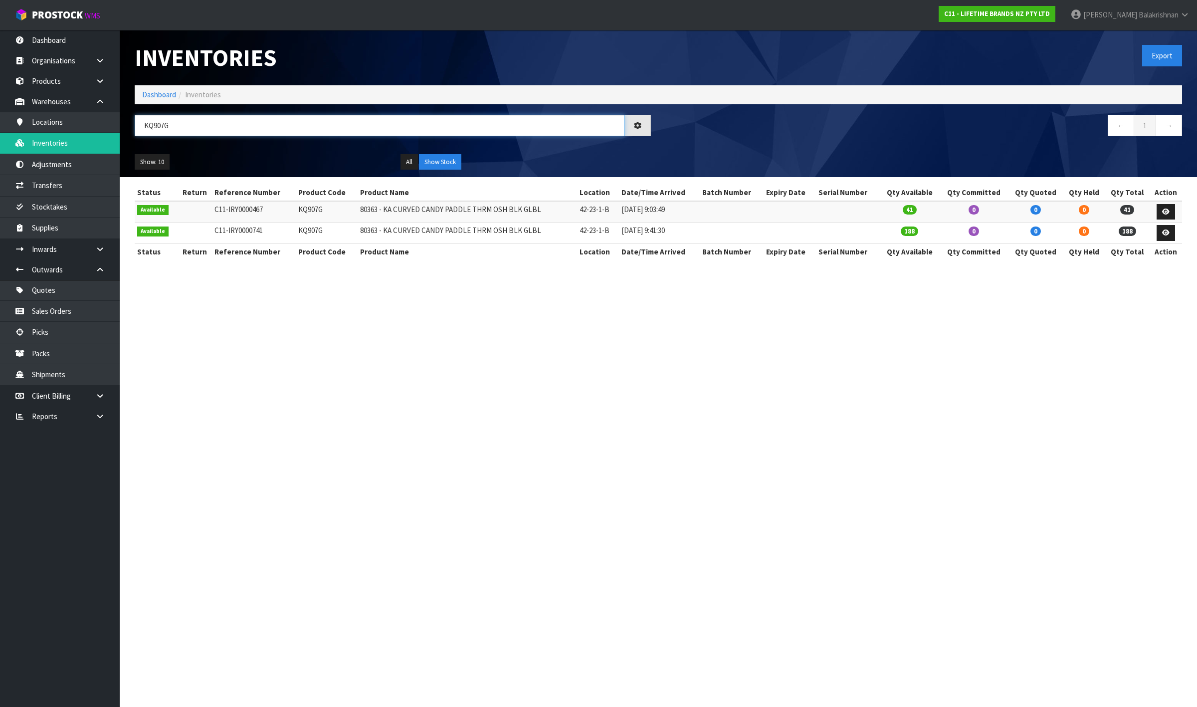
type input "KQ907G"
click at [315, 231] on td "KQ907G" at bounding box center [327, 233] width 62 height 21
click at [451, 468] on section "Inventories Export Dashboard Inventories KQ907G ← 1 → Show: 10 5 10 25 50 All S…" at bounding box center [598, 353] width 1197 height 707
click at [41, 85] on link "Products" at bounding box center [60, 81] width 120 height 20
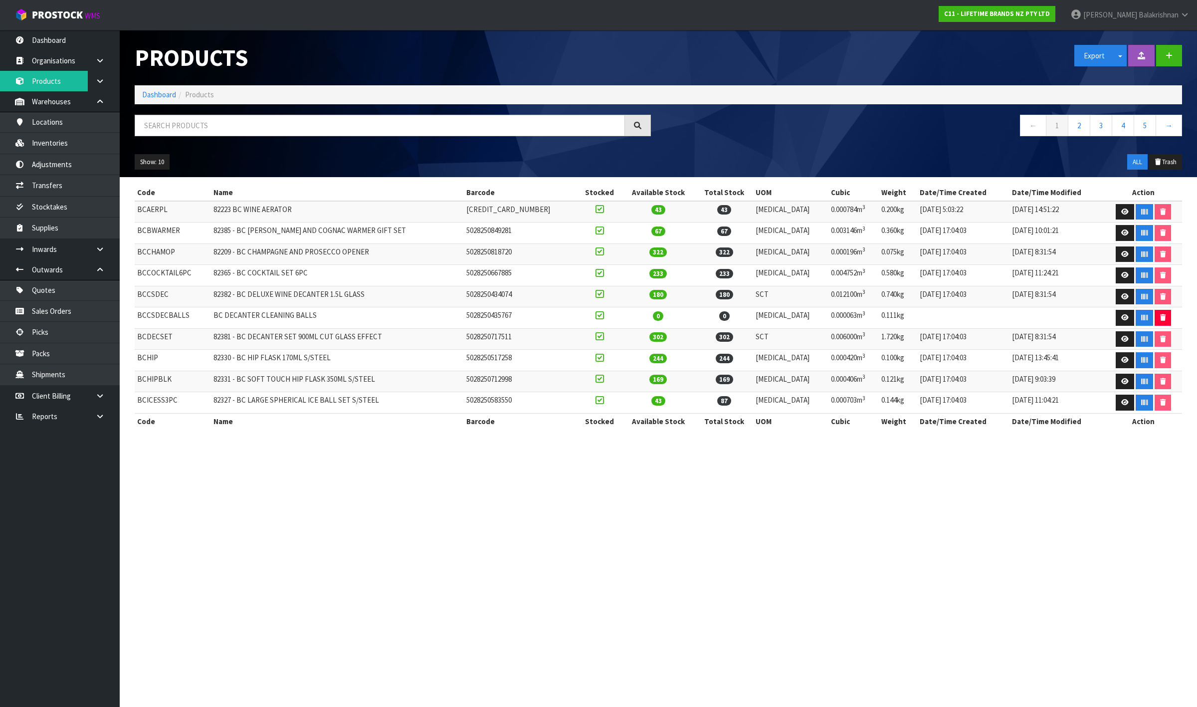
click at [223, 110] on div "Products Export Split button! SOH Summary Measurements Dangerous Goods Import P…" at bounding box center [658, 103] width 1063 height 147
click at [223, 115] on input "text" at bounding box center [380, 125] width 490 height 21
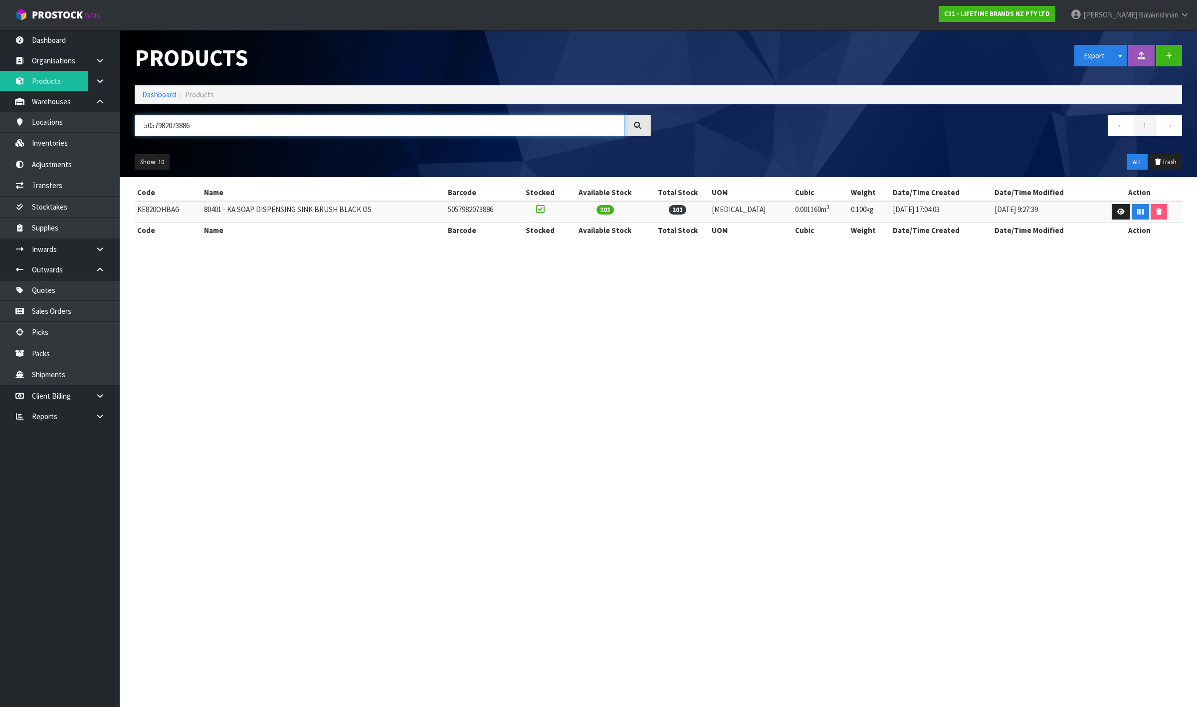
type input "5057982073886"
click at [154, 211] on td "KE820OHBAG" at bounding box center [168, 211] width 67 height 21
copy td "KE820OHBAG"
click at [58, 143] on link "Inventories" at bounding box center [60, 143] width 120 height 20
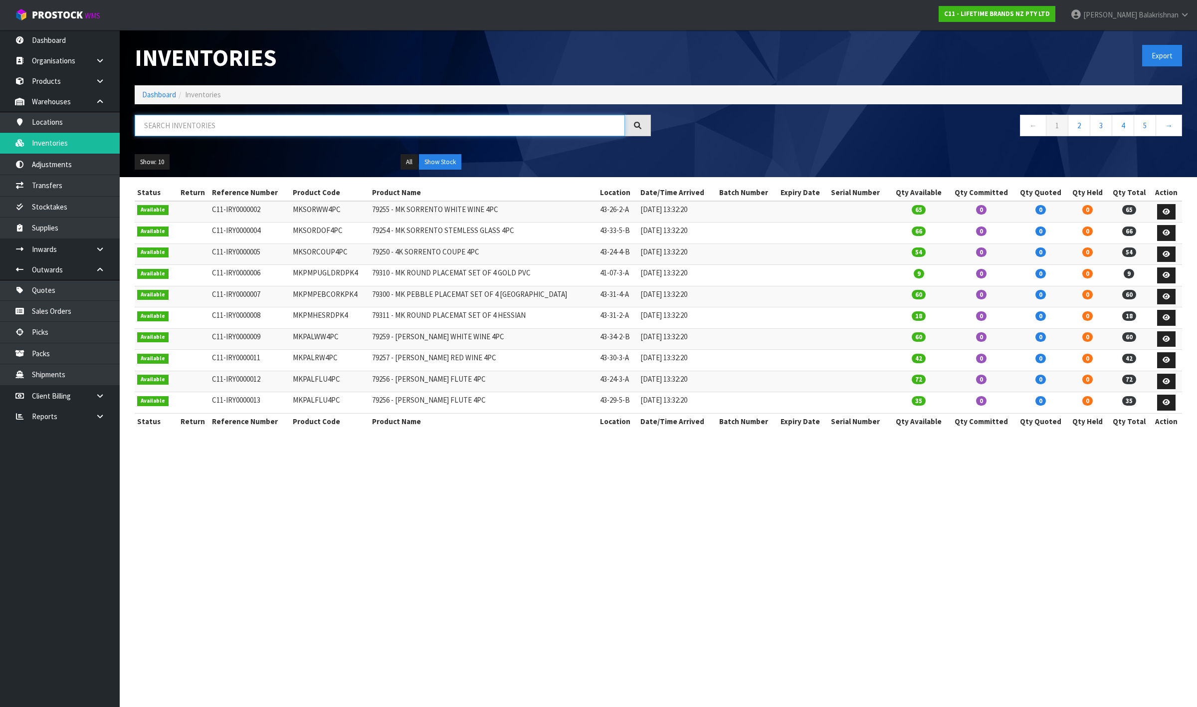
click at [188, 123] on input "text" at bounding box center [380, 125] width 490 height 21
drag, startPoint x: 515, startPoint y: 731, endPoint x: 636, endPoint y: 731, distance: 120.7
click at [636, 706] on html "Toggle navigation ProStock WMS C11 - LIFETIME BRANDS NZ PTY LTD [PERSON_NAME] L…" at bounding box center [598, 353] width 1197 height 707
paste input "KE820OHBAG"
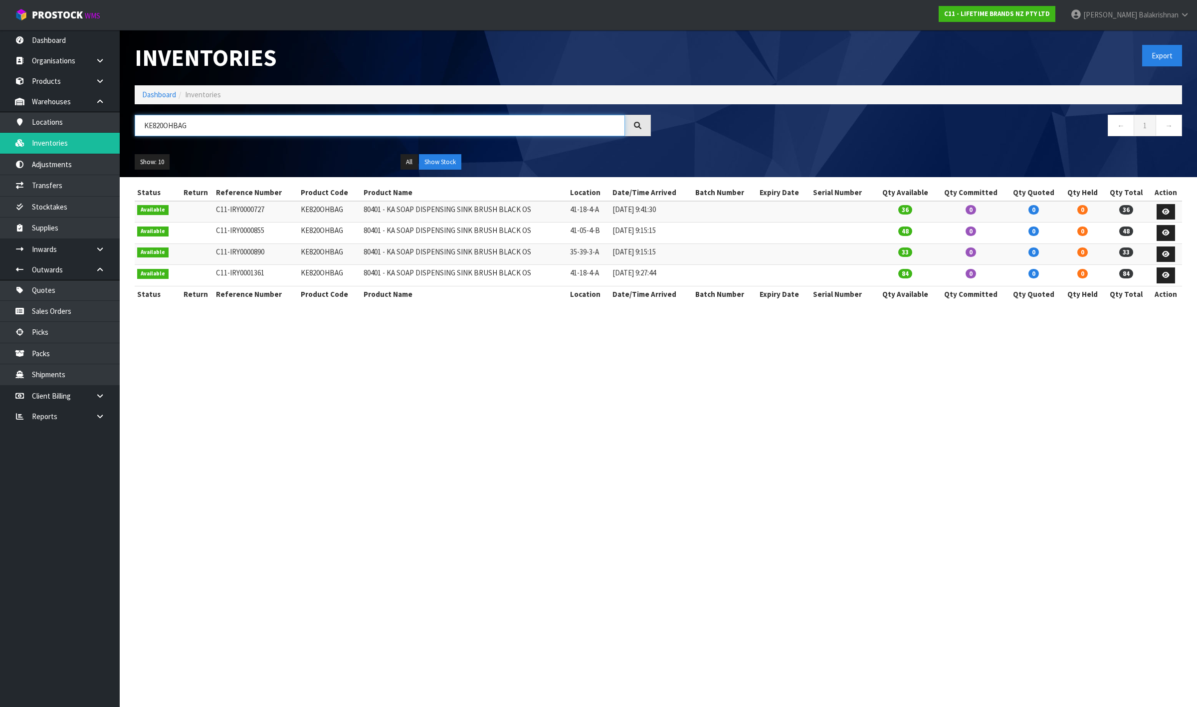
type input "KE820OHBAG"
click at [50, 80] on link "Products" at bounding box center [60, 81] width 120 height 20
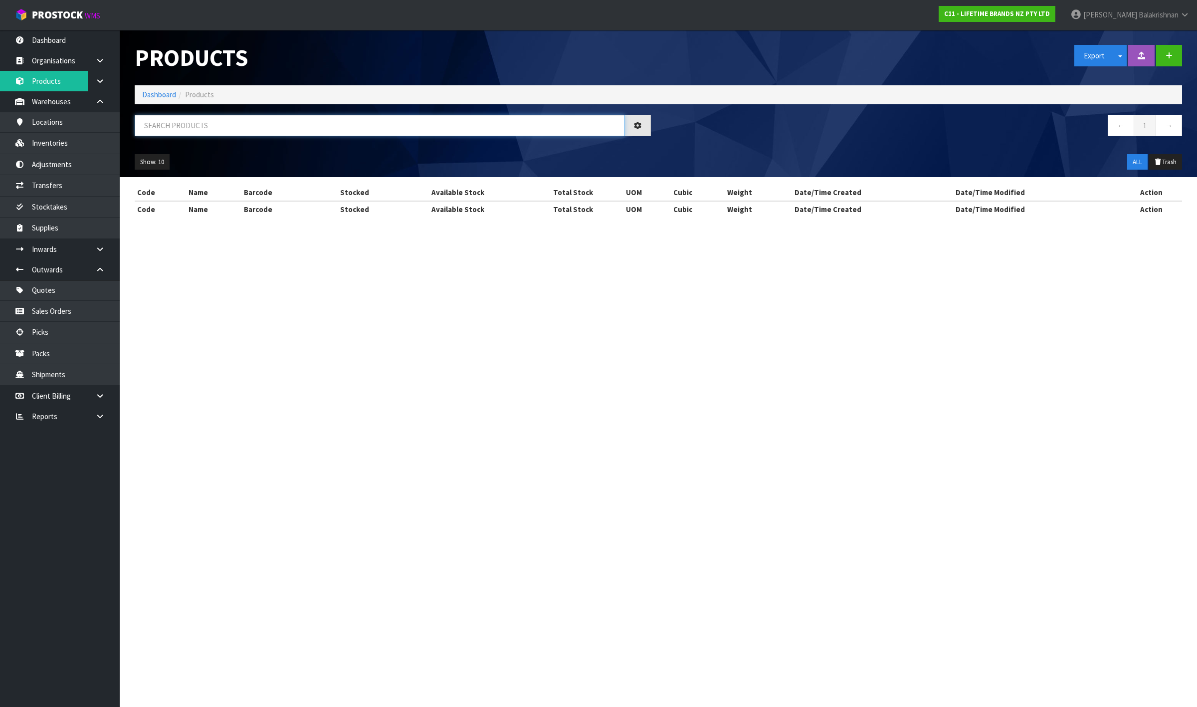
click at [263, 128] on input "text" at bounding box center [380, 125] width 490 height 21
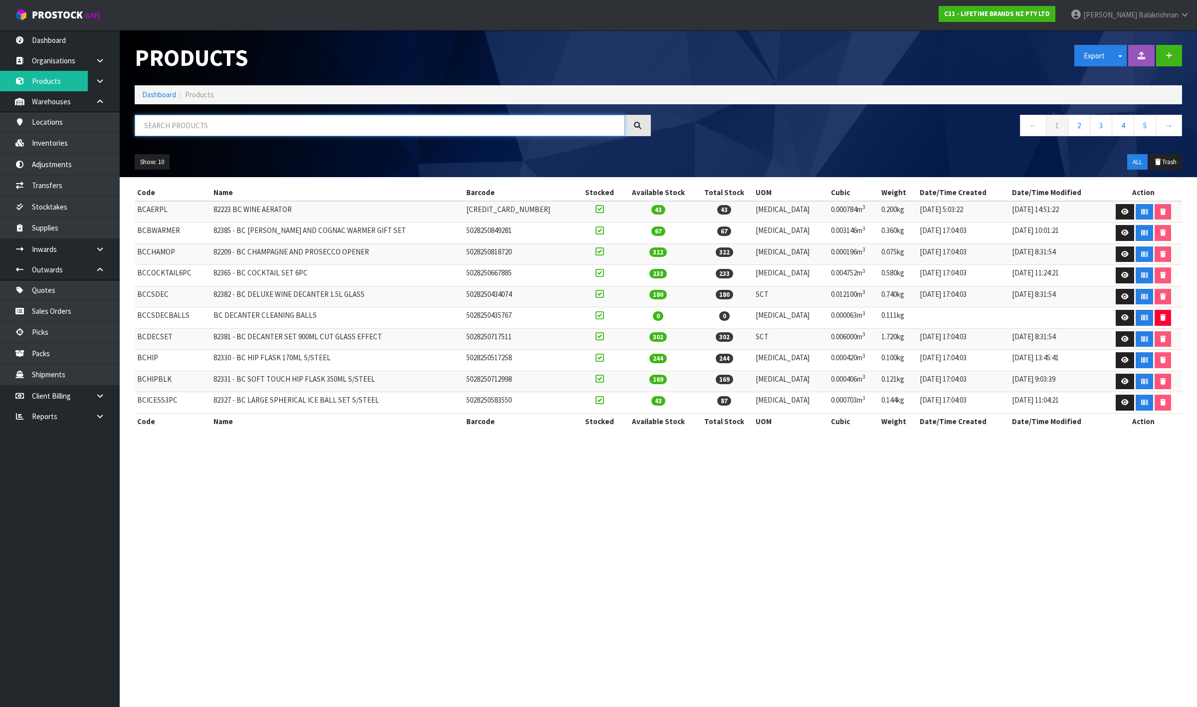
type input "6"
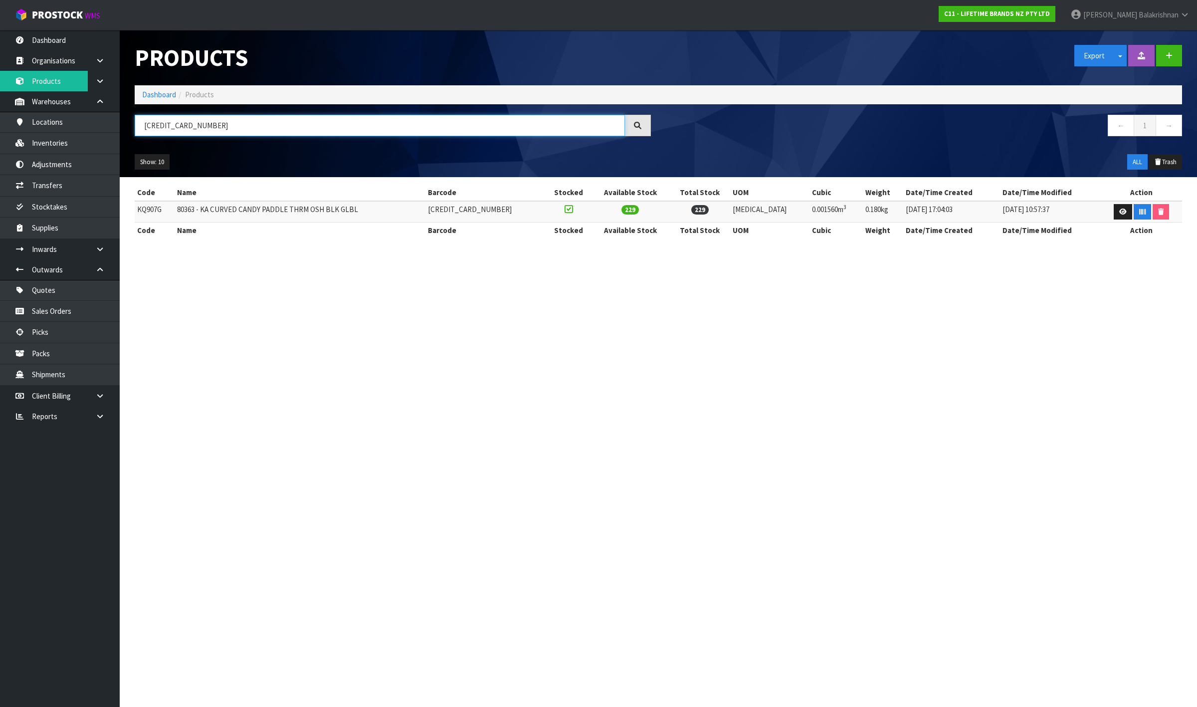
type input "[CREDIT_CARD_NUMBER]"
click at [148, 210] on td "KQ907G" at bounding box center [155, 211] width 40 height 21
copy td "KQ907G"
click at [48, 150] on link "Inventories" at bounding box center [60, 143] width 120 height 20
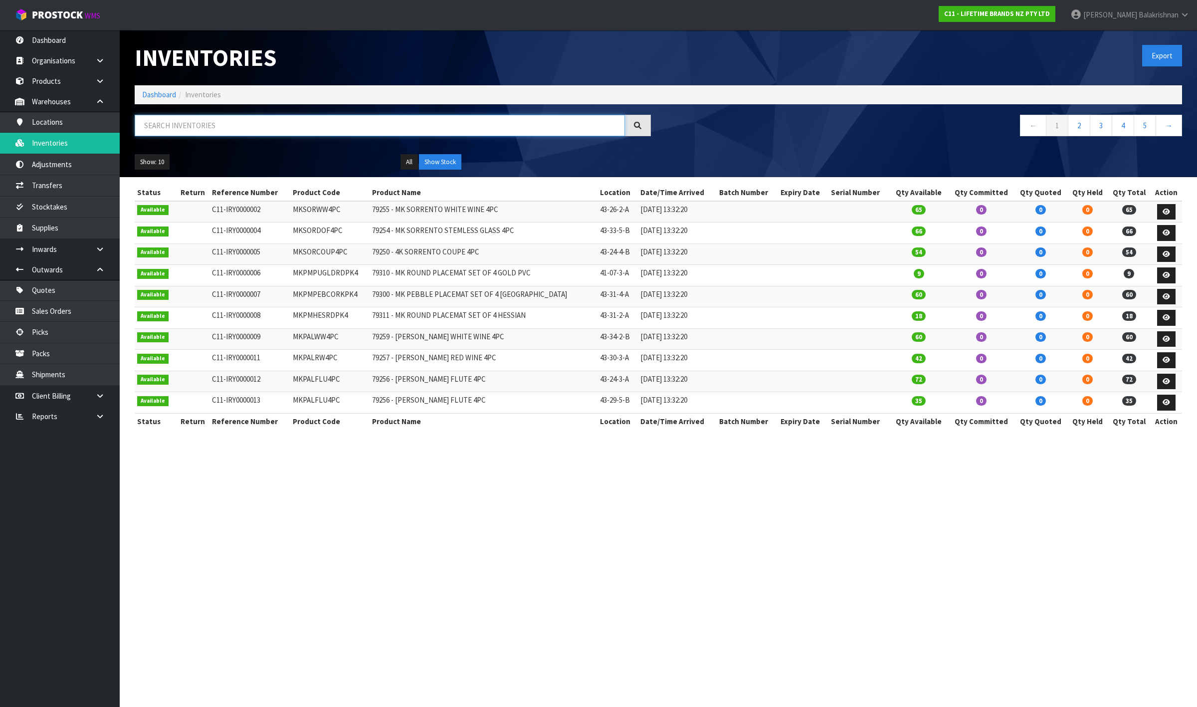
click at [214, 125] on input "text" at bounding box center [380, 125] width 490 height 21
paste input "KQ907G"
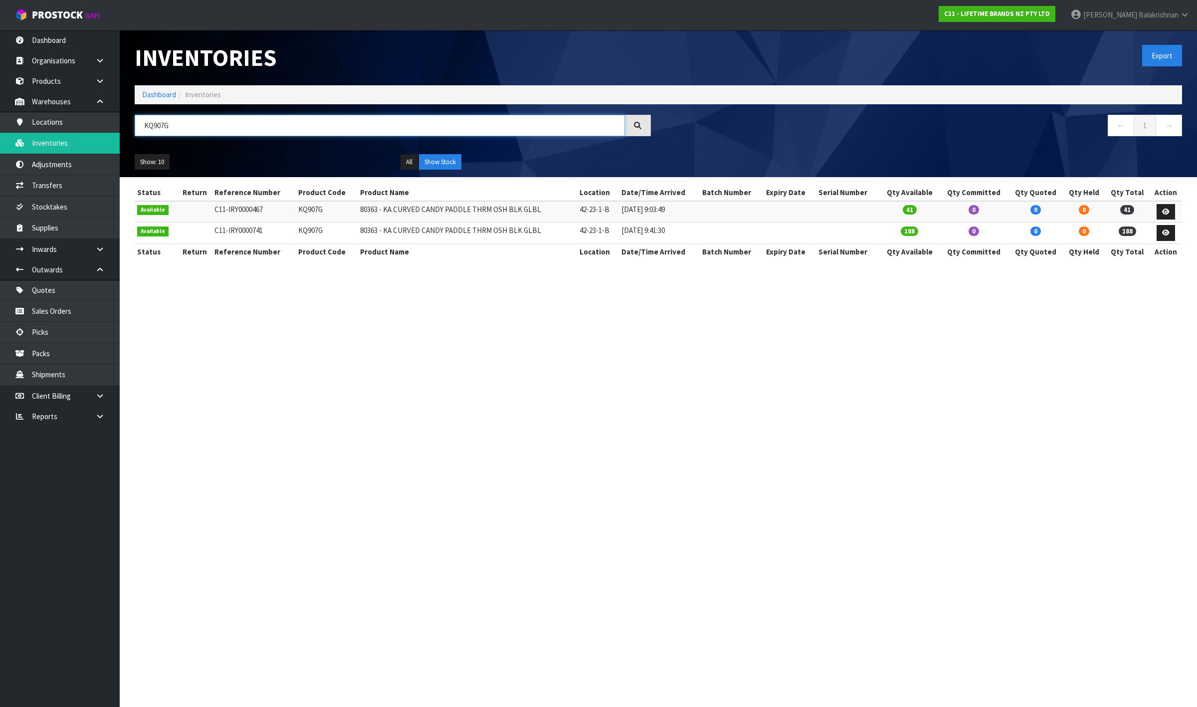
type input "KQ907G"
drag, startPoint x: 233, startPoint y: 129, endPoint x: 68, endPoint y: 113, distance: 165.9
click at [68, 113] on body "Toggle navigation ProStock WMS C11 - LIFETIME BRANDS NZ PTY LTD [PERSON_NAME] L…" at bounding box center [598, 353] width 1197 height 707
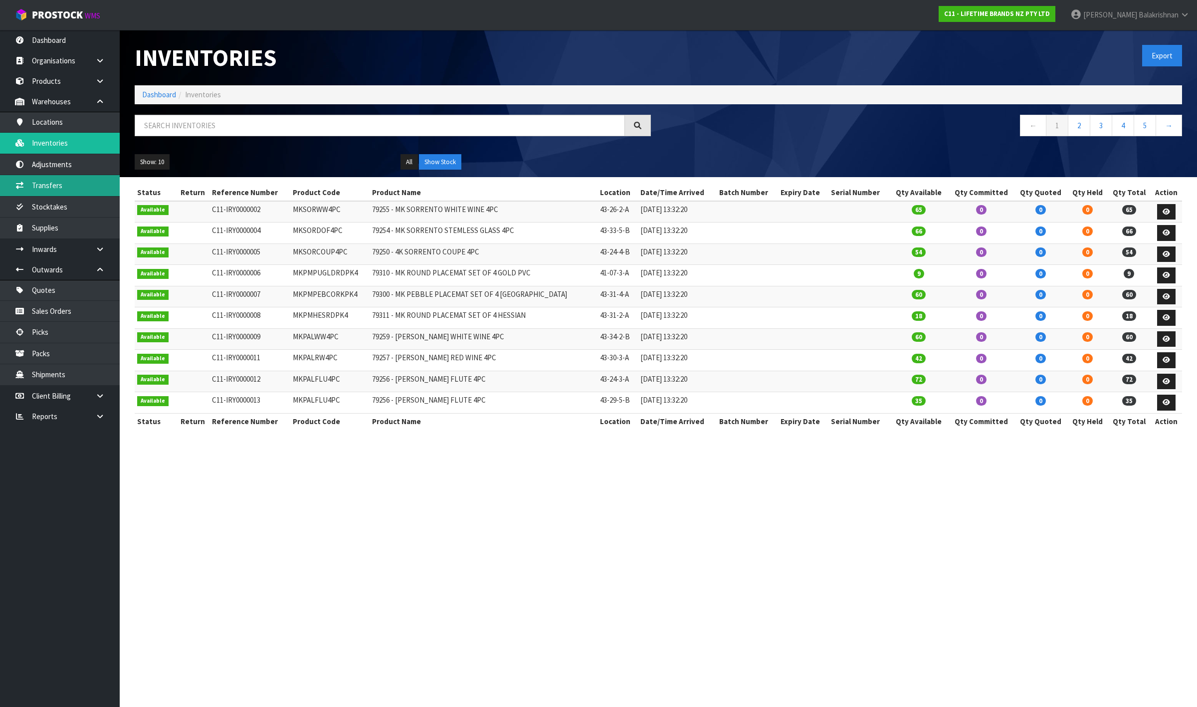
click at [67, 193] on link "Transfers" at bounding box center [60, 185] width 120 height 20
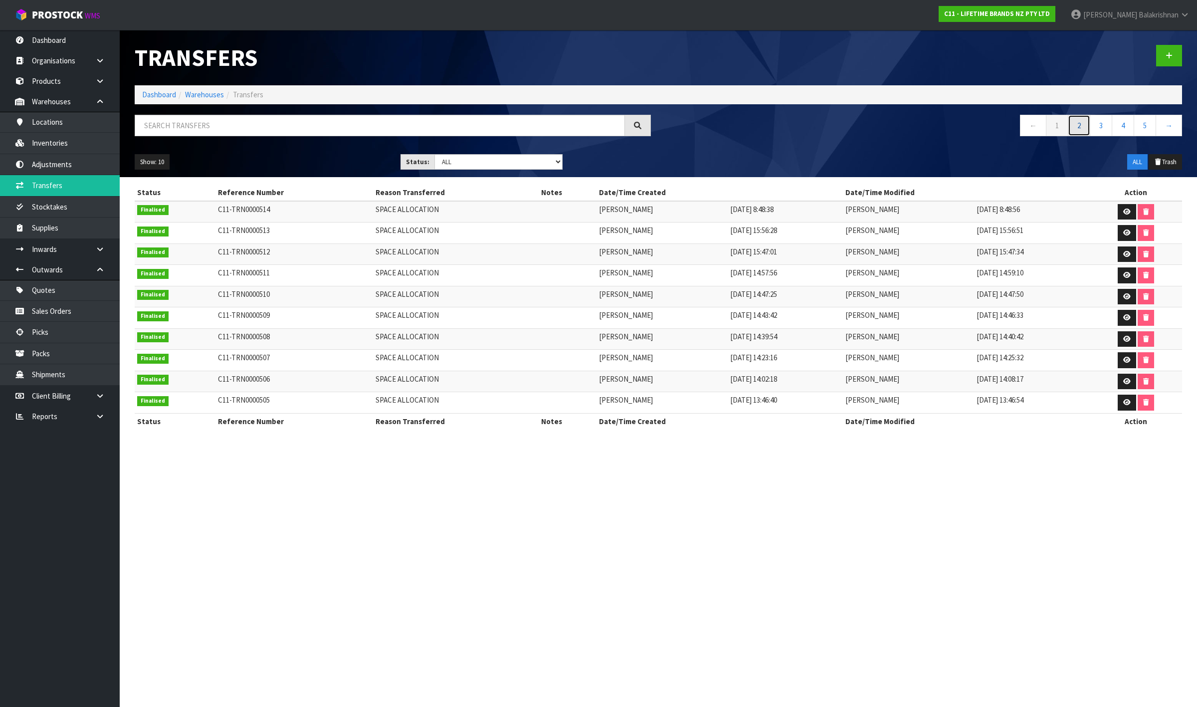
click at [1077, 121] on link "2" at bounding box center [1079, 125] width 22 height 21
drag, startPoint x: 1096, startPoint y: 126, endPoint x: 1103, endPoint y: 126, distance: 7.0
click at [1097, 126] on link "3" at bounding box center [1101, 125] width 22 height 21
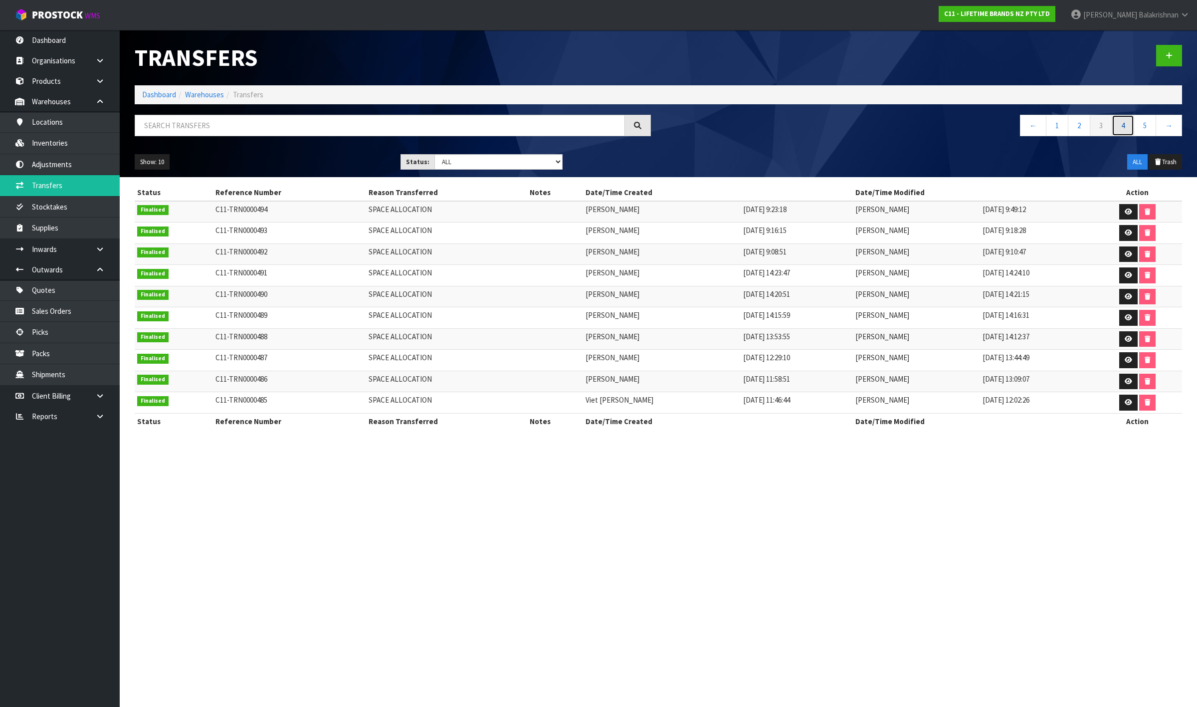
click at [1118, 126] on link "4" at bounding box center [1123, 125] width 22 height 21
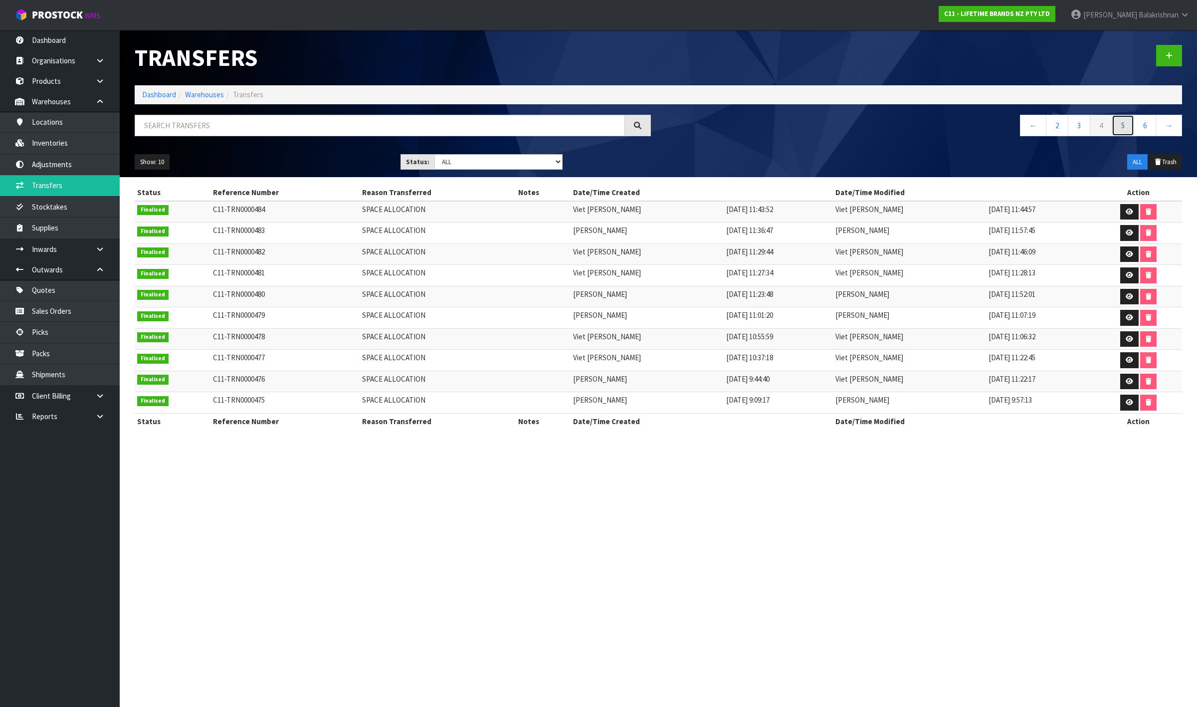
click at [1131, 126] on link "5" at bounding box center [1123, 125] width 22 height 21
click at [1126, 126] on link "6" at bounding box center [1123, 125] width 22 height 21
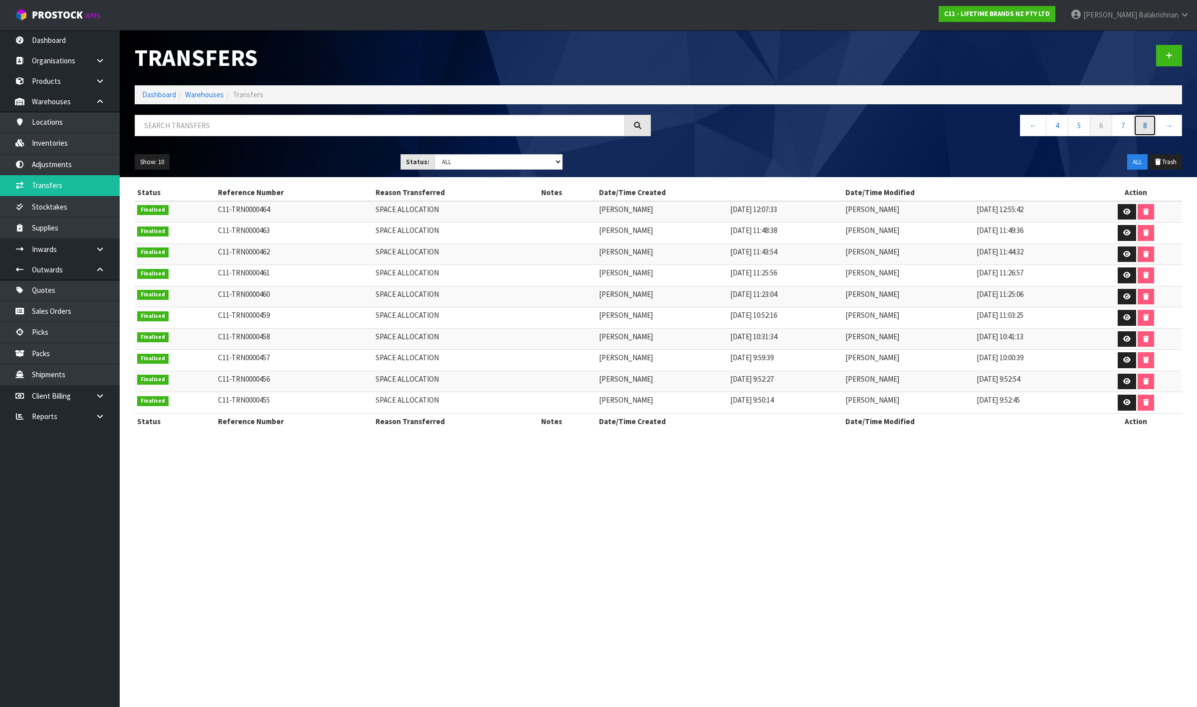
click at [1137, 127] on link "8" at bounding box center [1145, 125] width 22 height 21
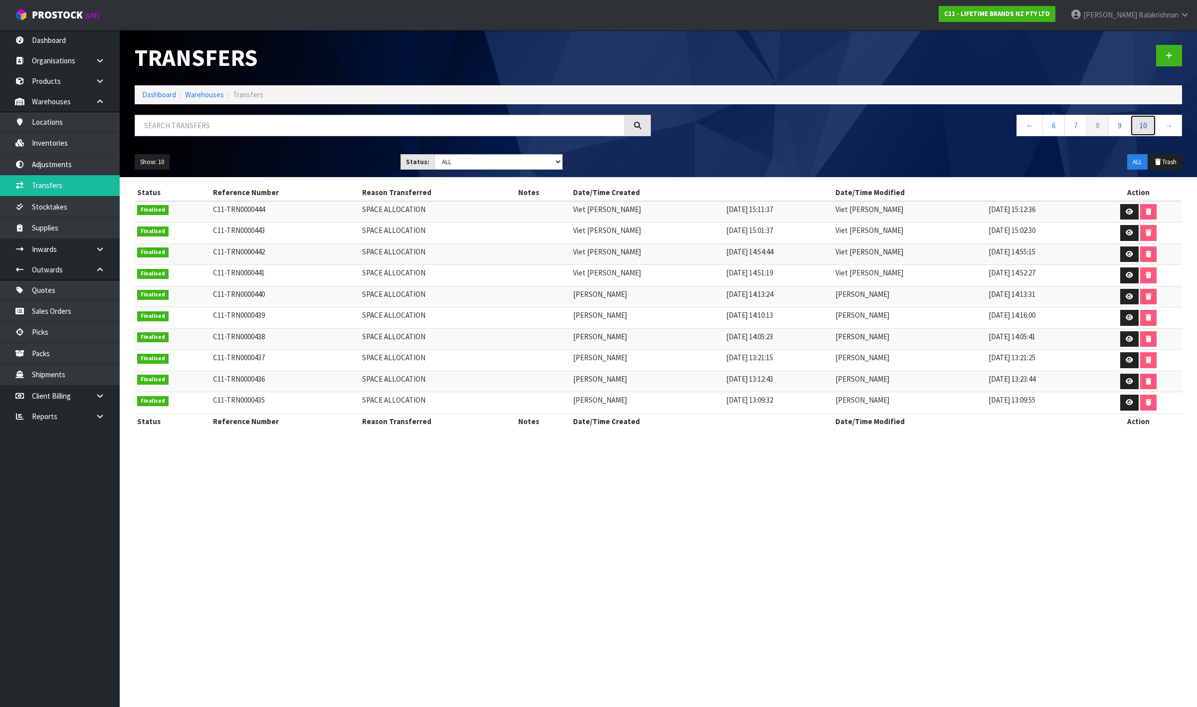
click at [1148, 128] on link "10" at bounding box center [1144, 125] width 26 height 21
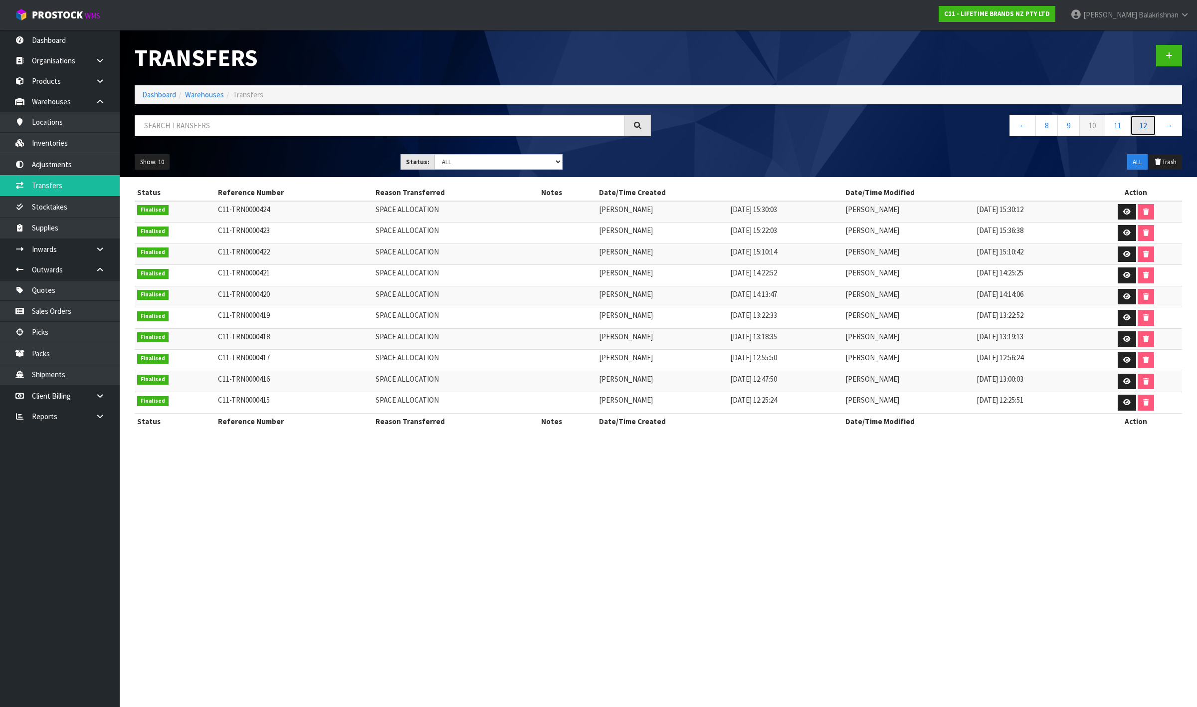
click at [1144, 128] on link "12" at bounding box center [1144, 125] width 26 height 21
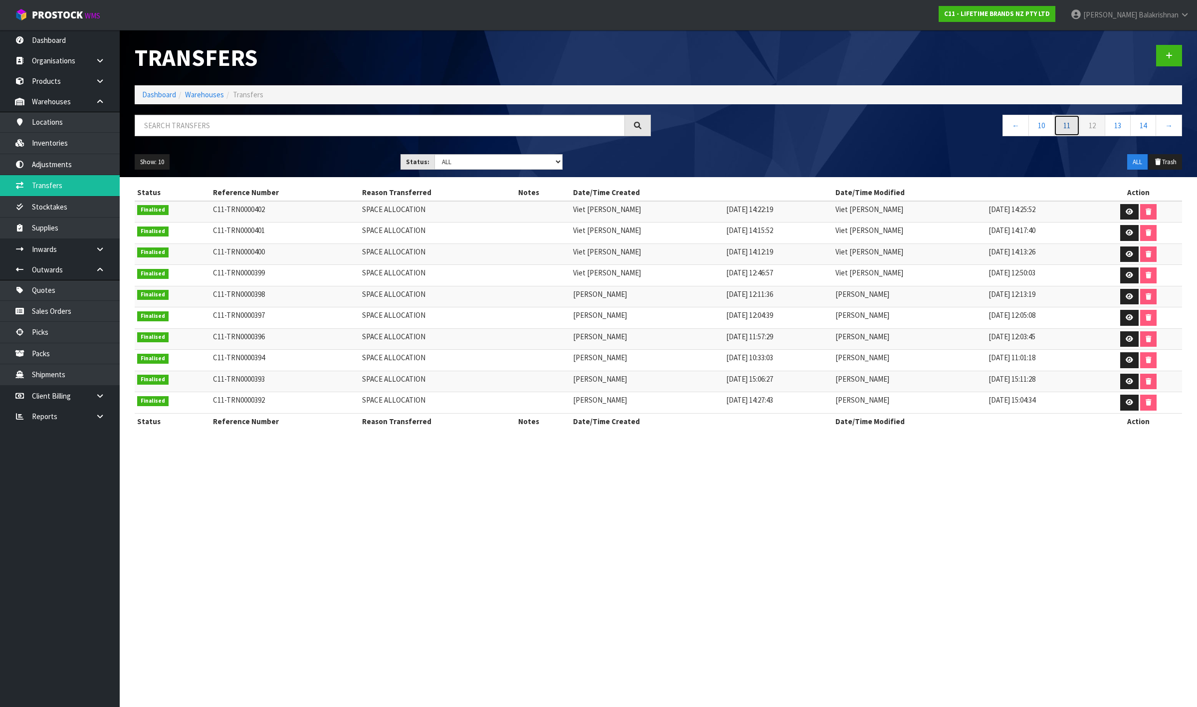
click at [1065, 125] on link "11" at bounding box center [1067, 125] width 26 height 21
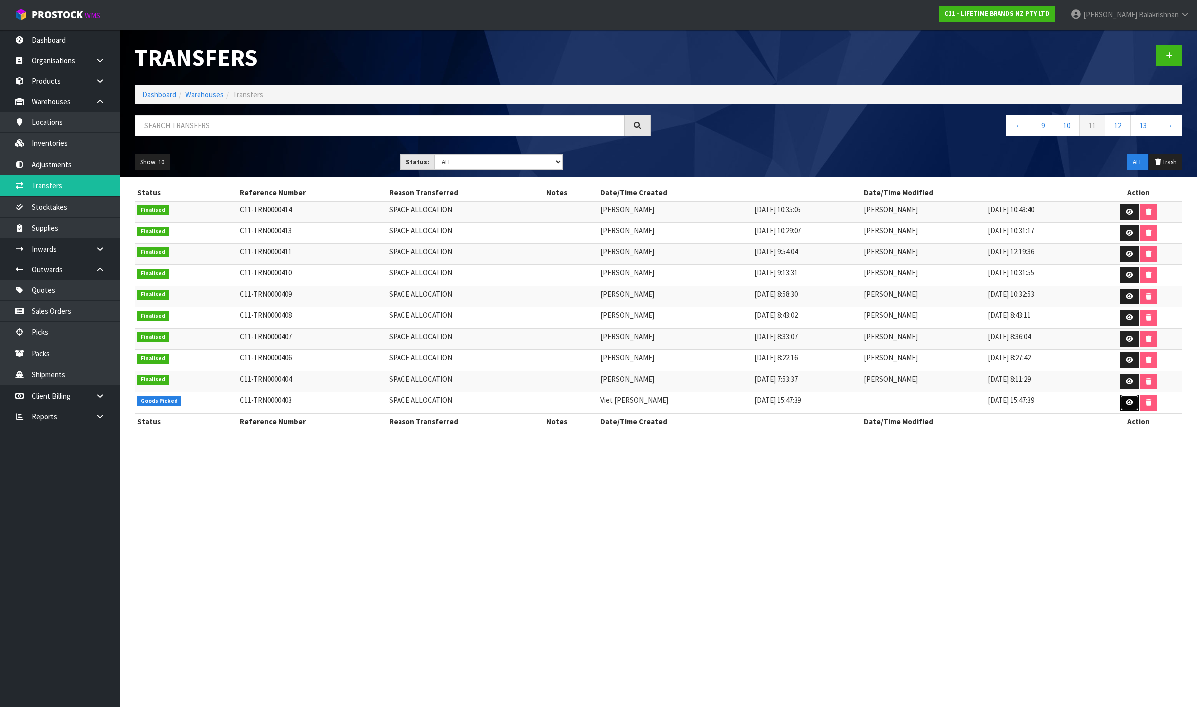
click at [1126, 406] on icon at bounding box center [1129, 402] width 7 height 6
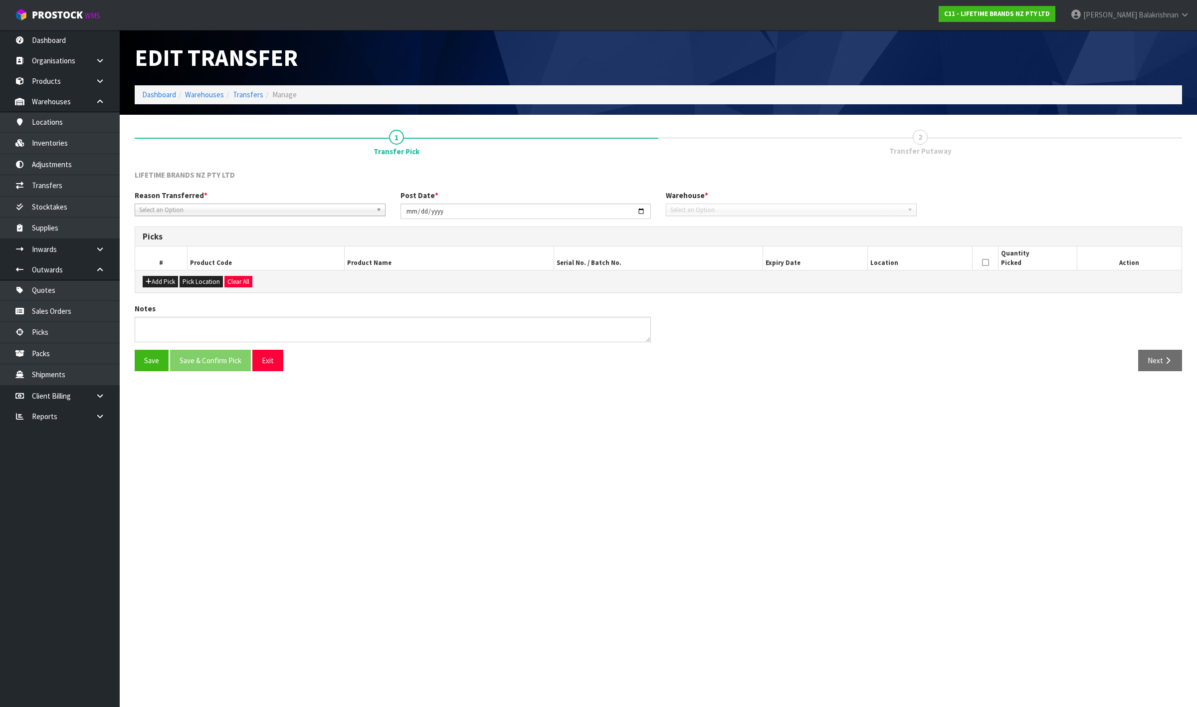
type input "[DATE]"
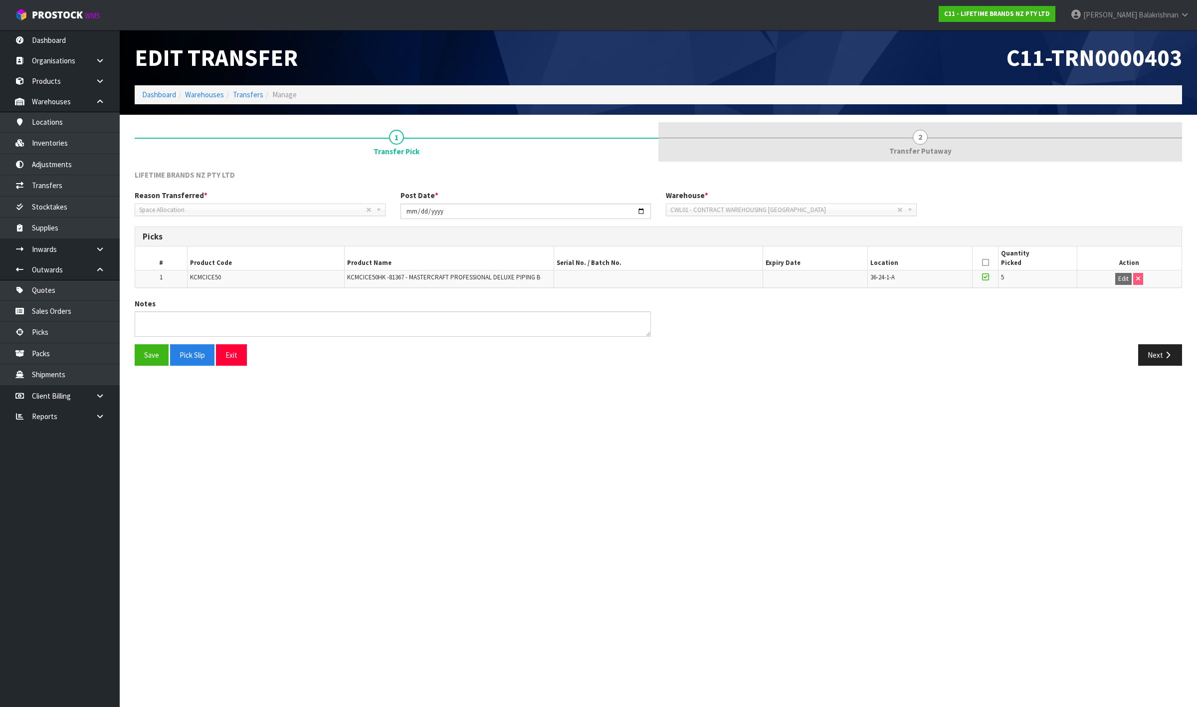
click at [938, 131] on link "2 Transfer Putaway" at bounding box center [921, 141] width 524 height 39
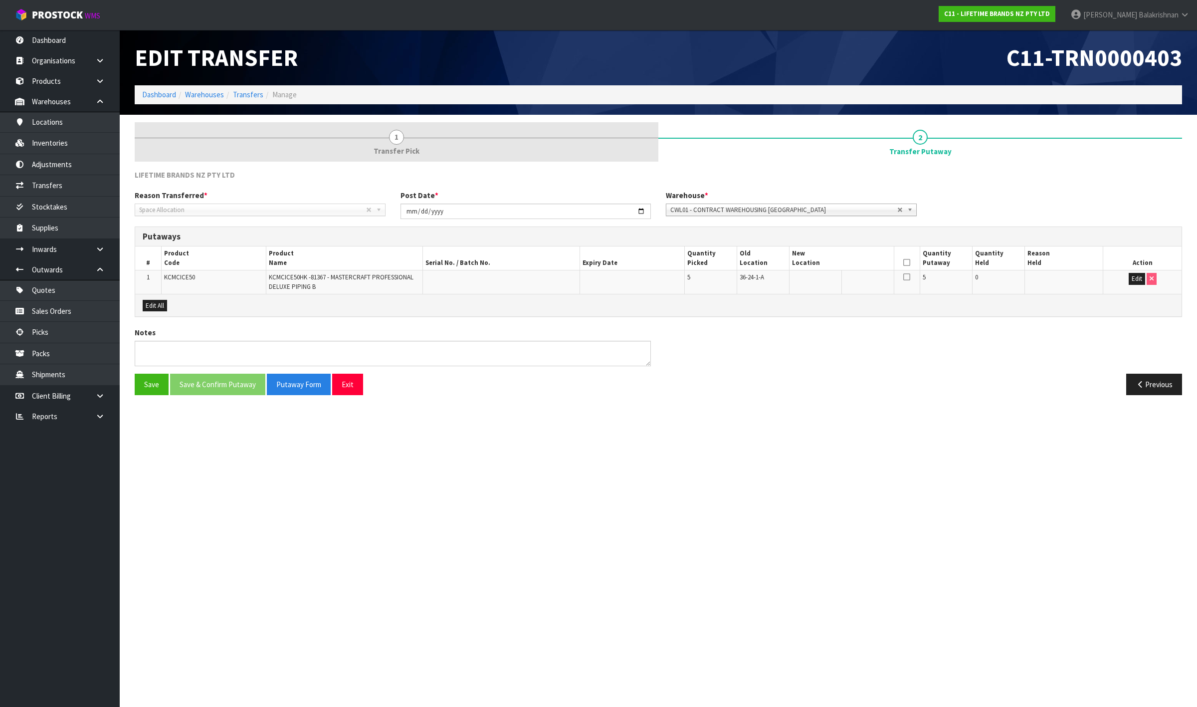
click at [391, 141] on span "1" at bounding box center [396, 137] width 15 height 15
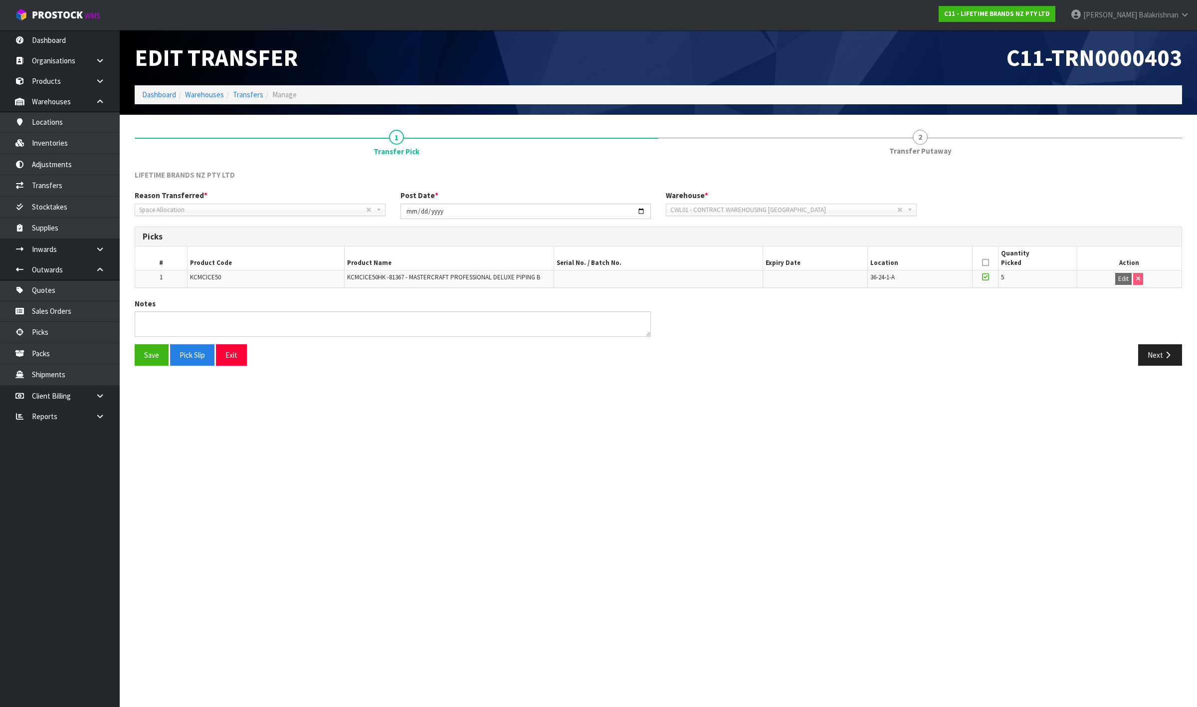
click at [210, 275] on span "KCMCICE50" at bounding box center [205, 277] width 31 height 8
copy span "KCMCICE50"
click at [204, 98] on link "Warehouses" at bounding box center [204, 94] width 39 height 9
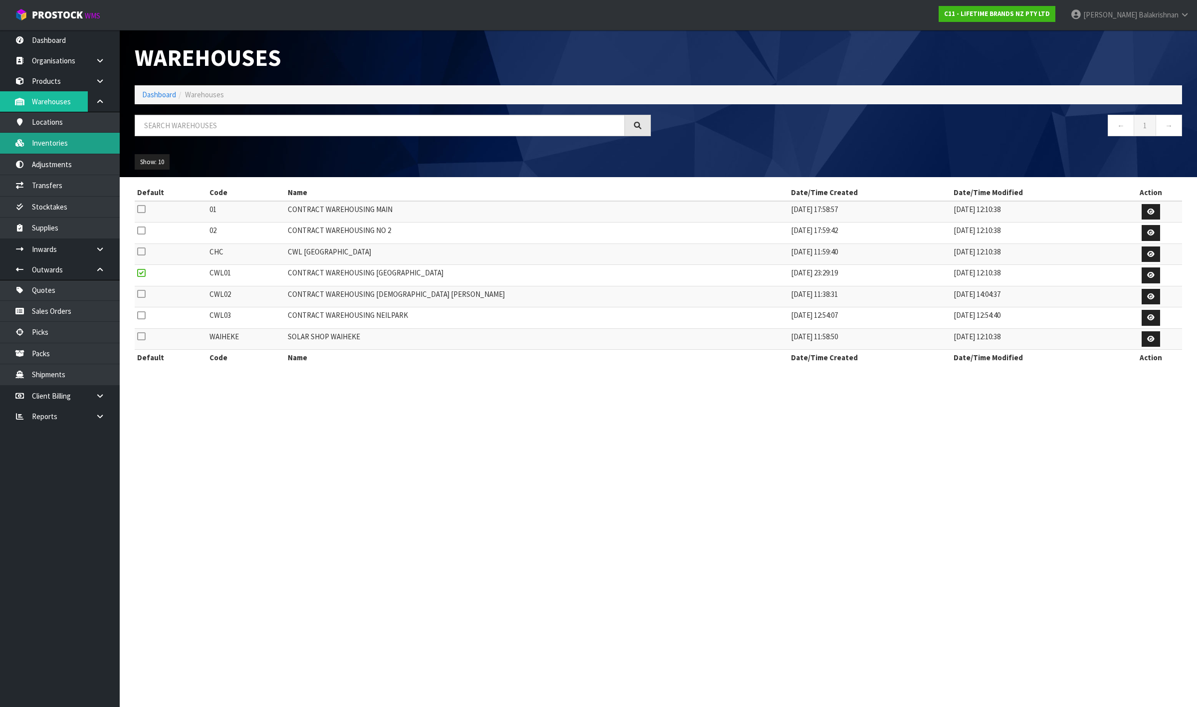
click at [71, 138] on link "Inventories" at bounding box center [60, 143] width 120 height 20
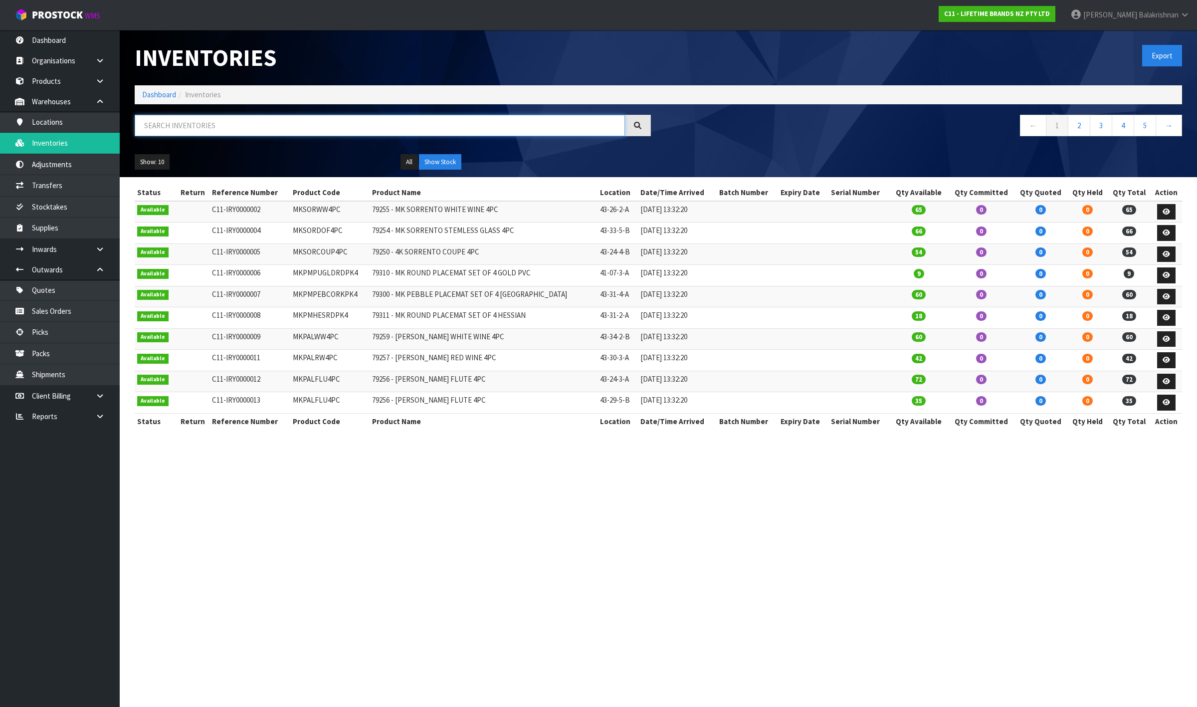
click at [270, 115] on input "text" at bounding box center [380, 125] width 490 height 21
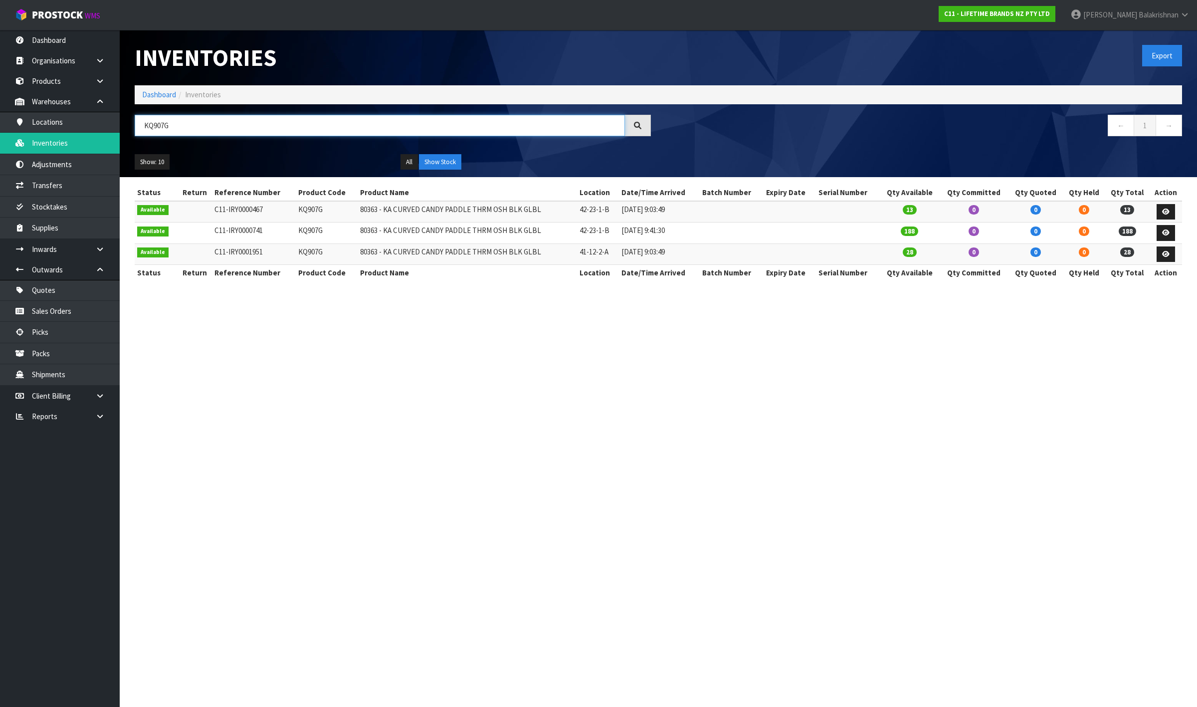
type input "KQ907G"
click at [312, 211] on td "KQ907G" at bounding box center [327, 211] width 62 height 21
copy td "KQ907G"
click at [43, 79] on link "Products" at bounding box center [60, 81] width 120 height 20
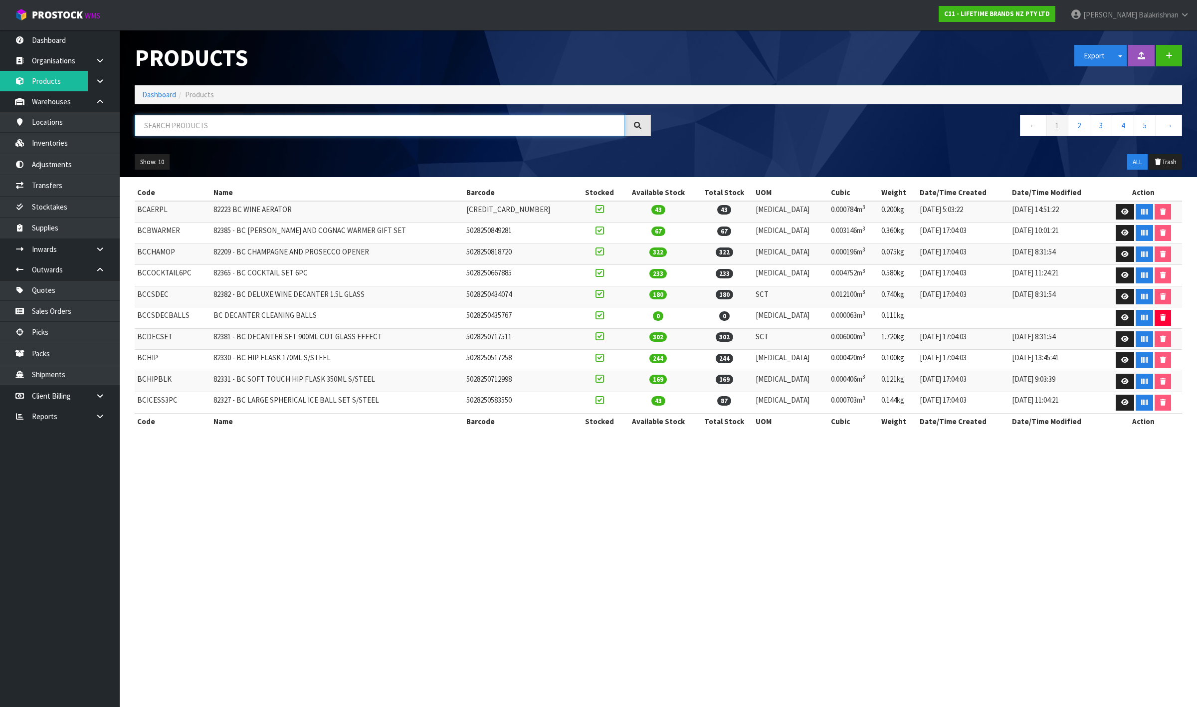
click at [211, 128] on input "text" at bounding box center [380, 125] width 490 height 21
paste input "KQ907G"
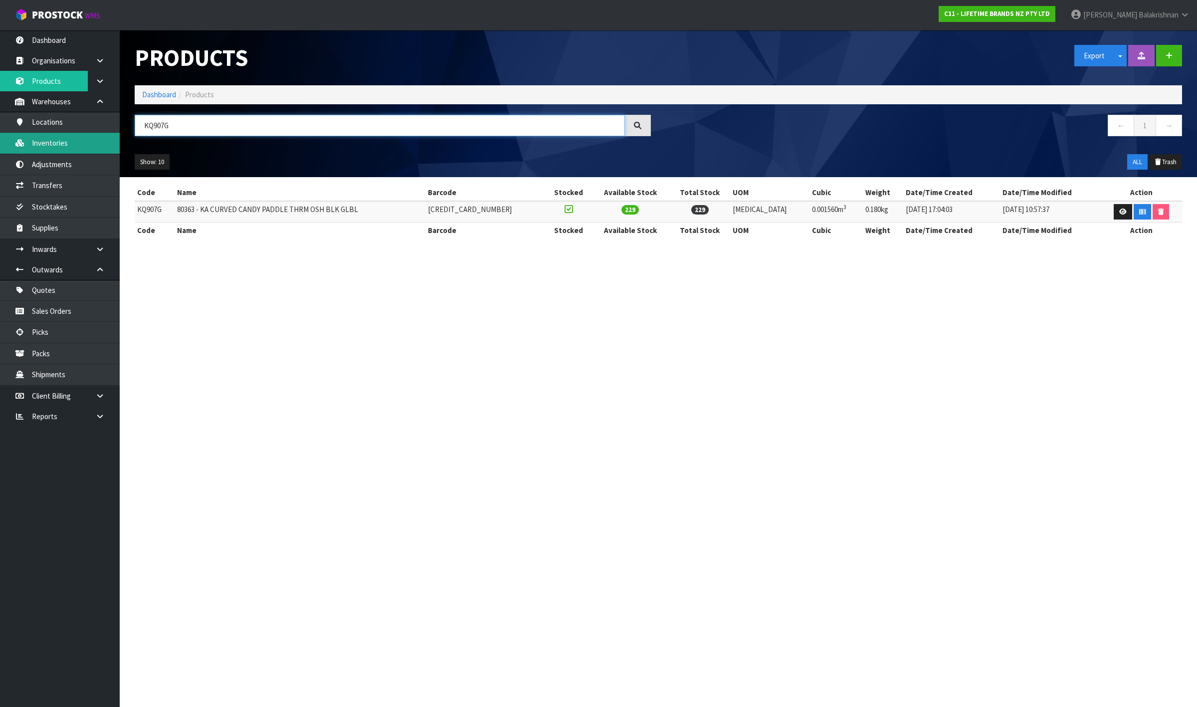
type input "KQ907G"
click at [68, 142] on link "Inventories" at bounding box center [60, 143] width 120 height 20
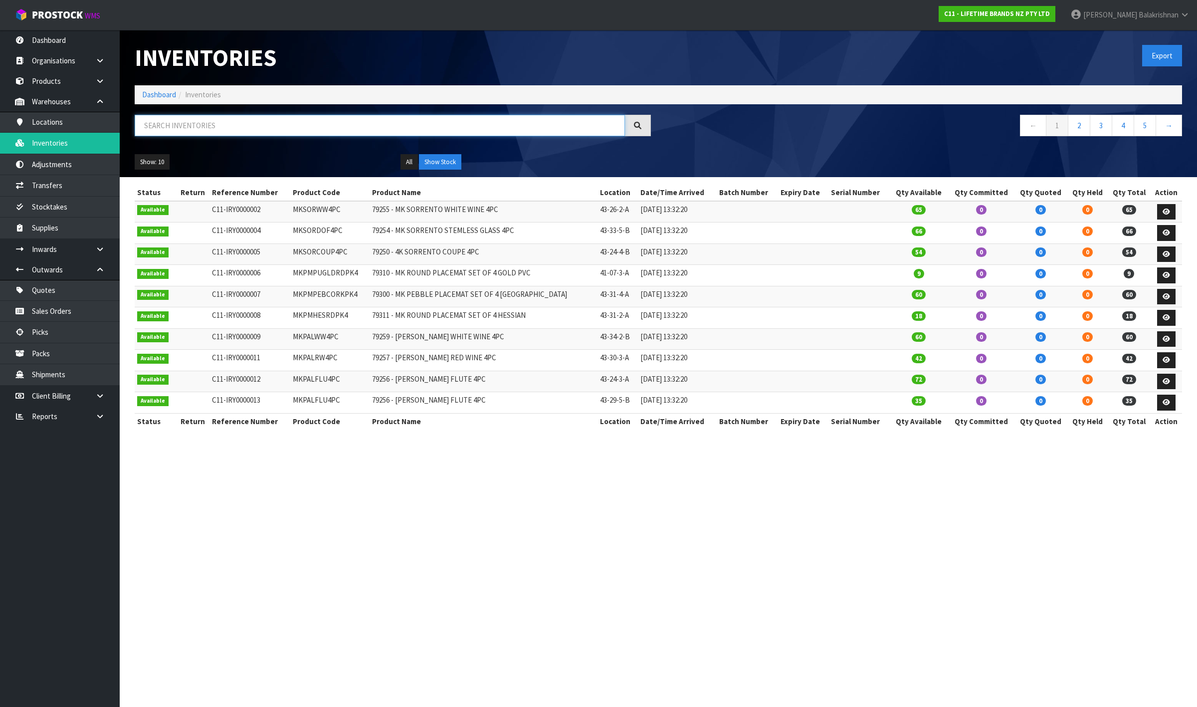
drag, startPoint x: 255, startPoint y: 120, endPoint x: 182, endPoint y: 125, distance: 73.0
click at [182, 125] on input "text" at bounding box center [380, 125] width 490 height 21
paste input "KQ907G"
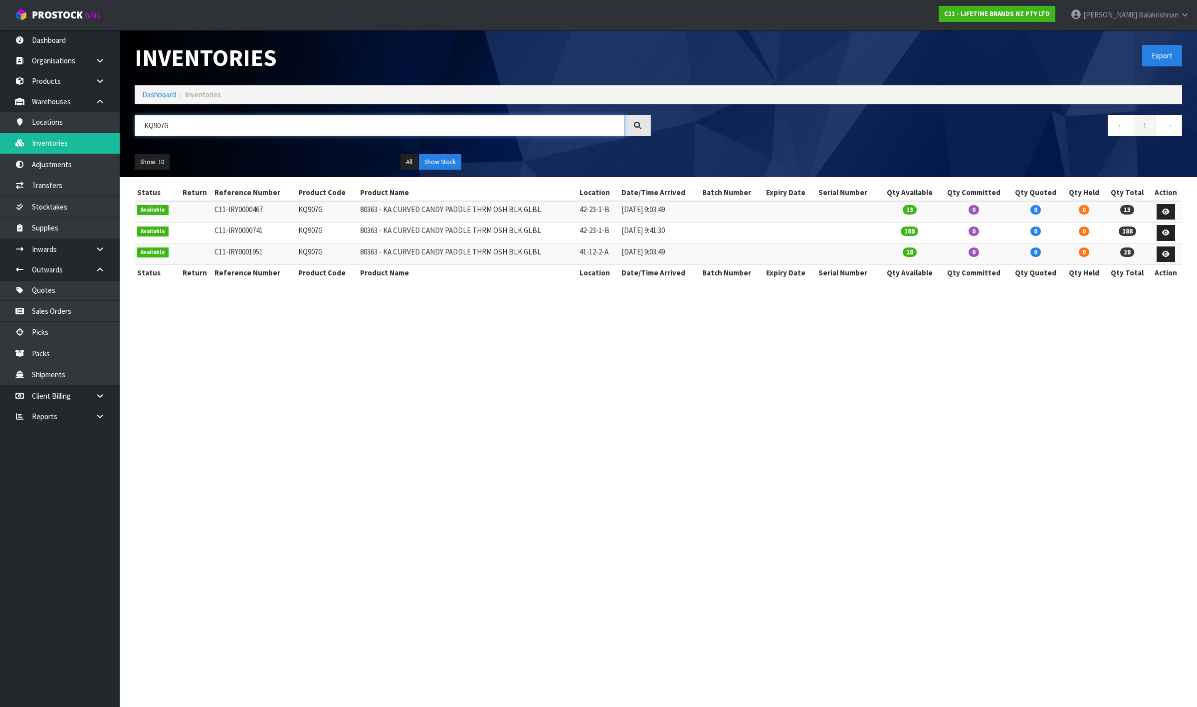
click at [231, 131] on input "KQ907G" at bounding box center [380, 125] width 490 height 21
type input "K"
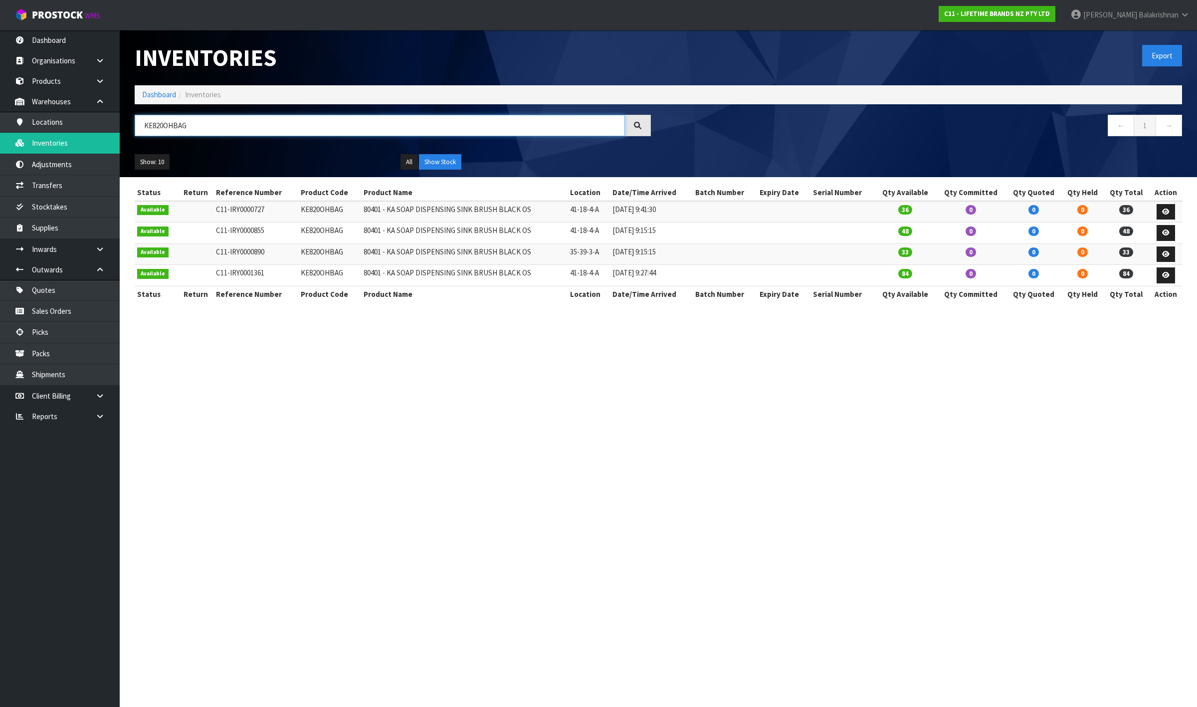
type input "KE820OHBAG"
click at [332, 252] on td "KE820OHBAG" at bounding box center [329, 253] width 63 height 21
copy td "KE820OHBAG"
click at [55, 178] on link "Transfers" at bounding box center [60, 185] width 120 height 20
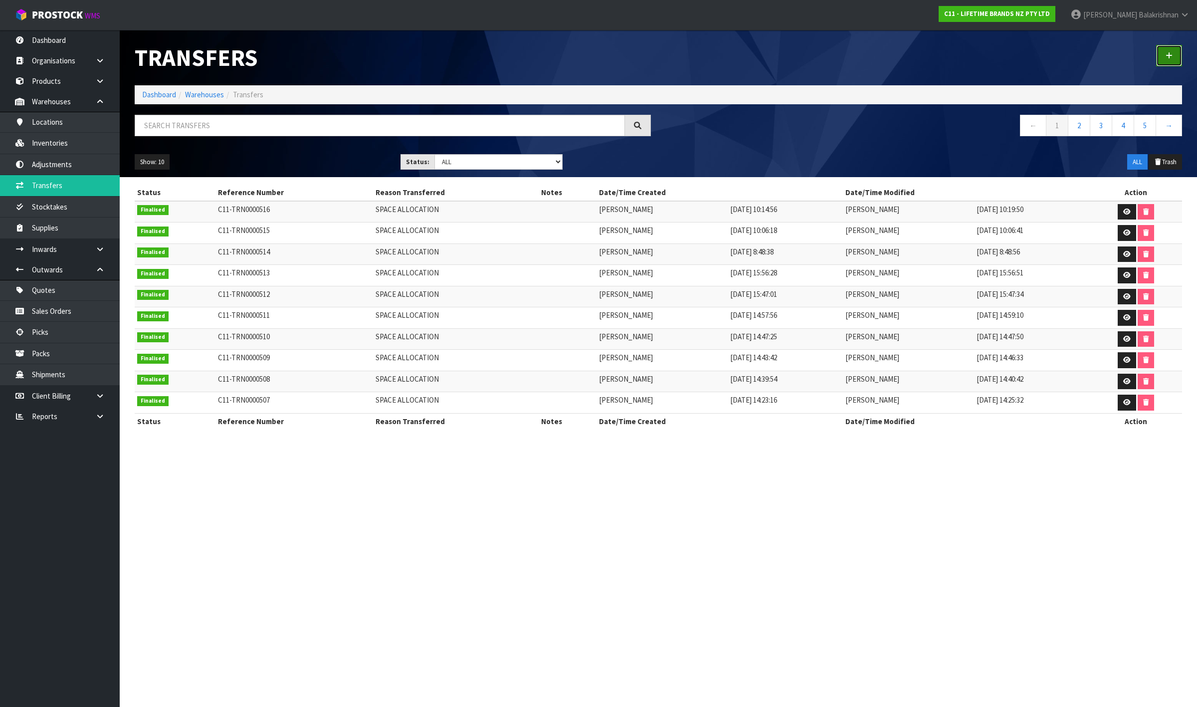
click at [1173, 50] on link at bounding box center [1170, 55] width 26 height 21
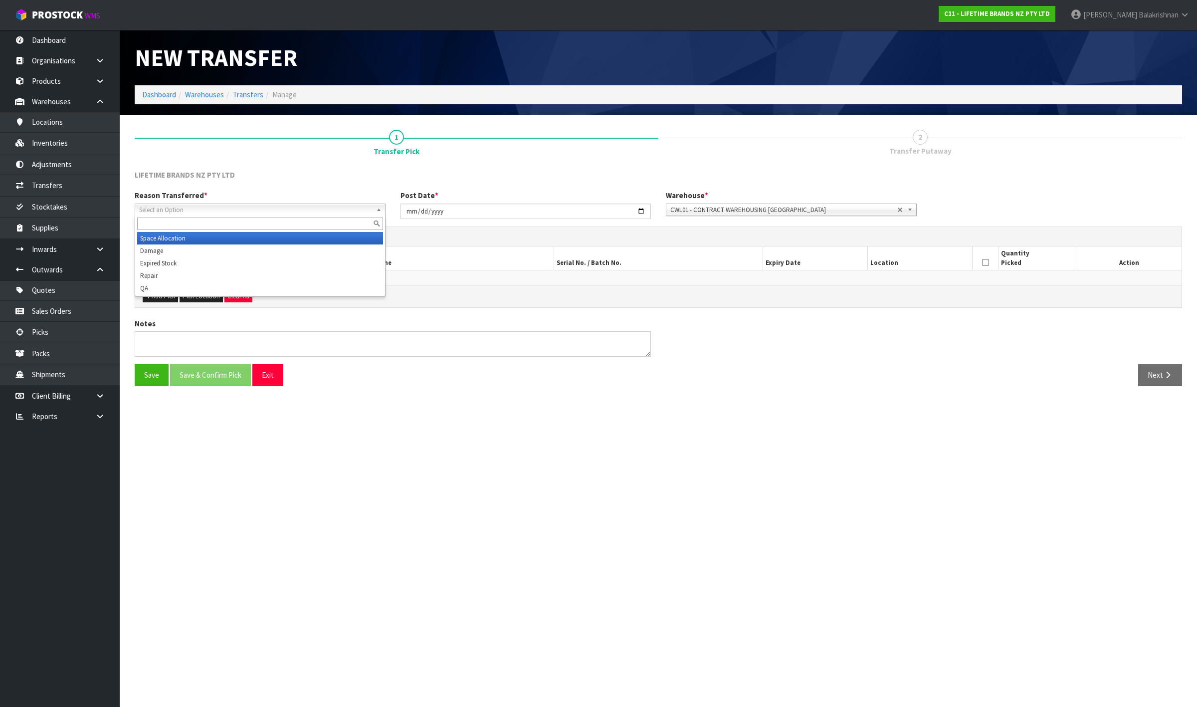
click at [265, 204] on span "Select an Option" at bounding box center [255, 210] width 233 height 12
click at [258, 170] on div "LIFETIME BRANDS NZ PTY LTD" at bounding box center [260, 176] width 266 height 13
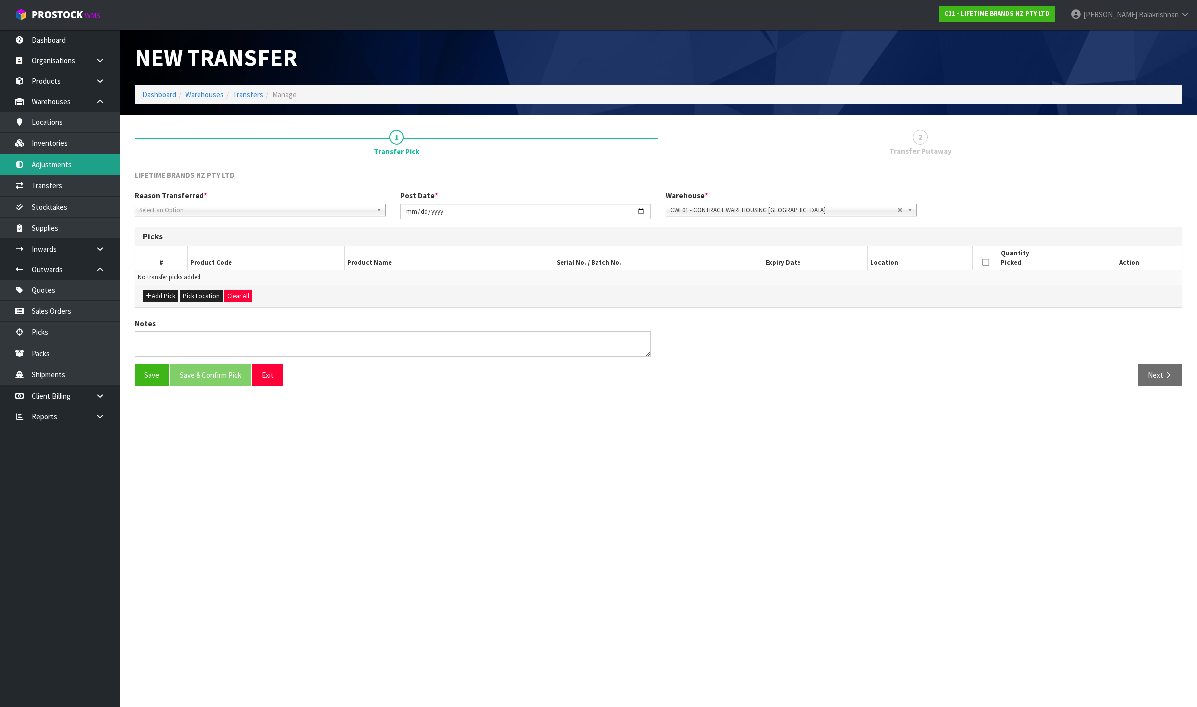
click at [55, 171] on link "Adjustments" at bounding box center [60, 164] width 120 height 20
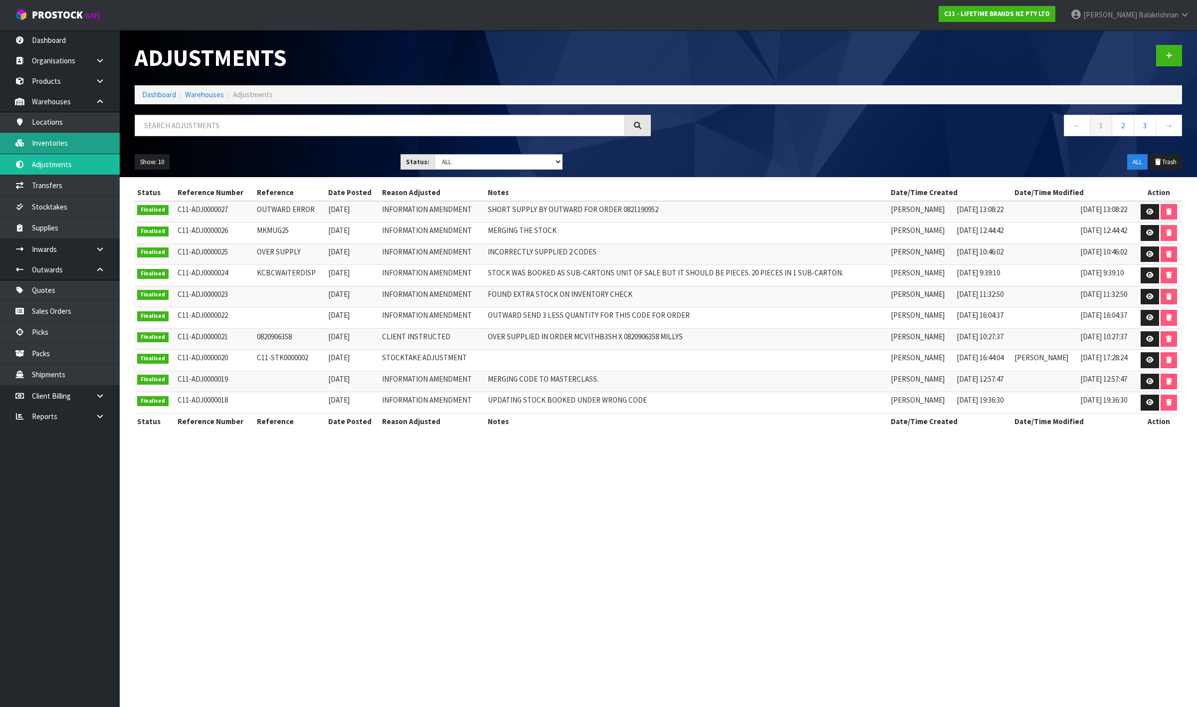
click at [61, 145] on link "Inventories" at bounding box center [60, 143] width 120 height 20
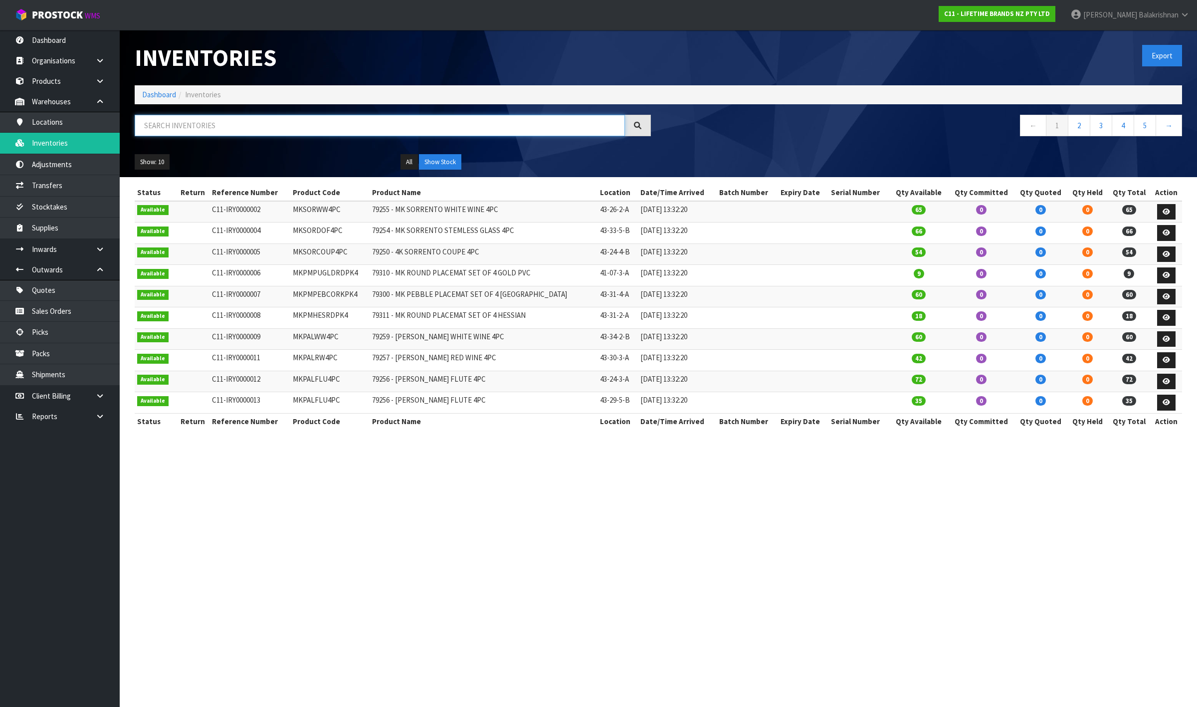
click at [273, 123] on input "text" at bounding box center [380, 125] width 490 height 21
paste input "KE820OHBAG"
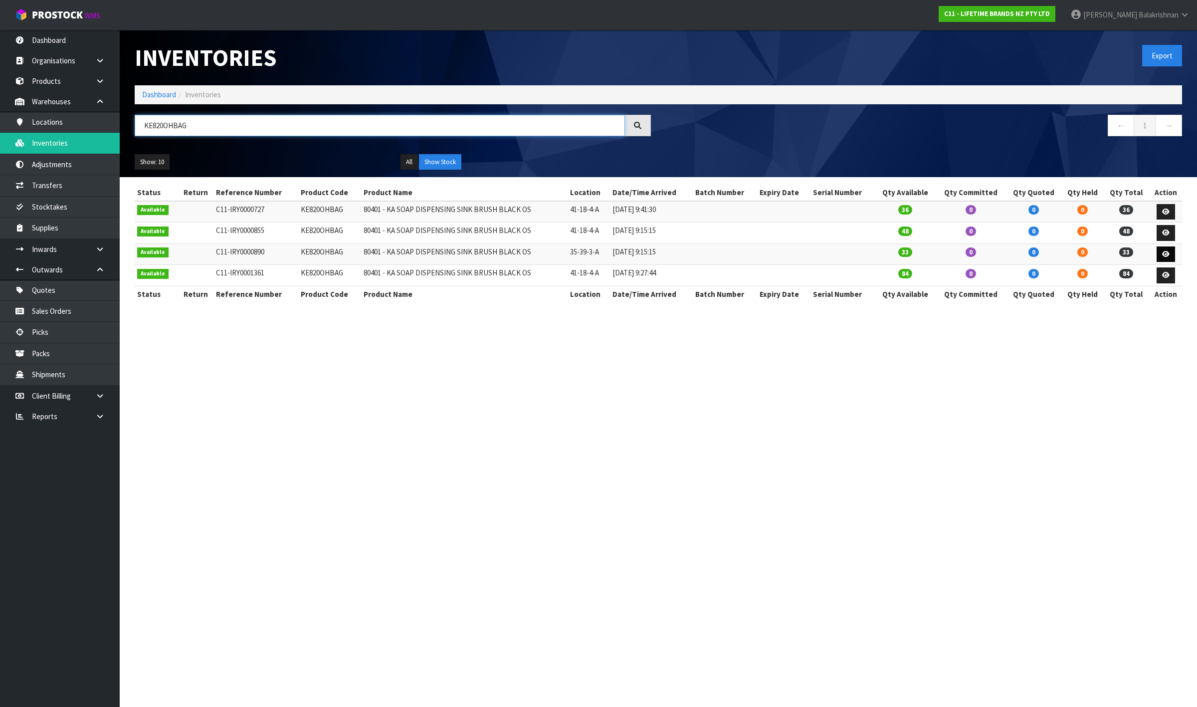
type input "KE820OHBAG"
click at [1167, 256] on icon at bounding box center [1165, 254] width 7 height 6
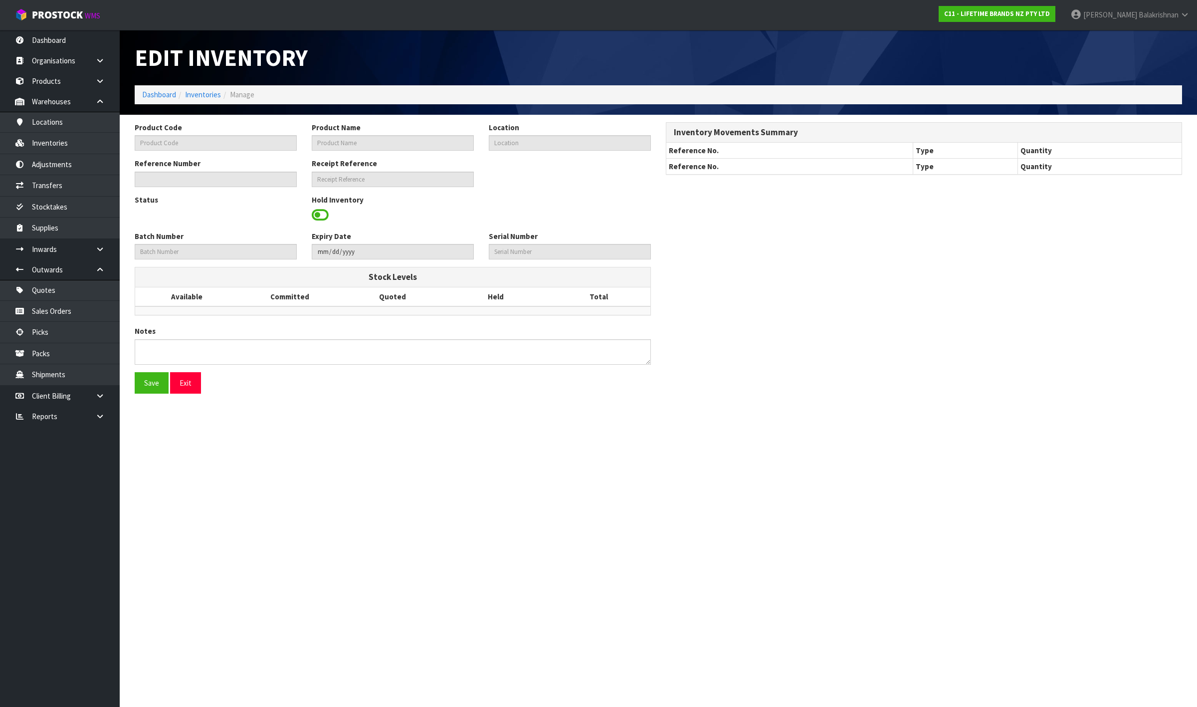
type input "KE820OHBAG"
type input "80401 - KA SOAP DISPENSING SINK BRUSH BLACK OS"
type input "35-39-3-A"
type input "C11-IRY0000890"
type input "C11-REC0000021"
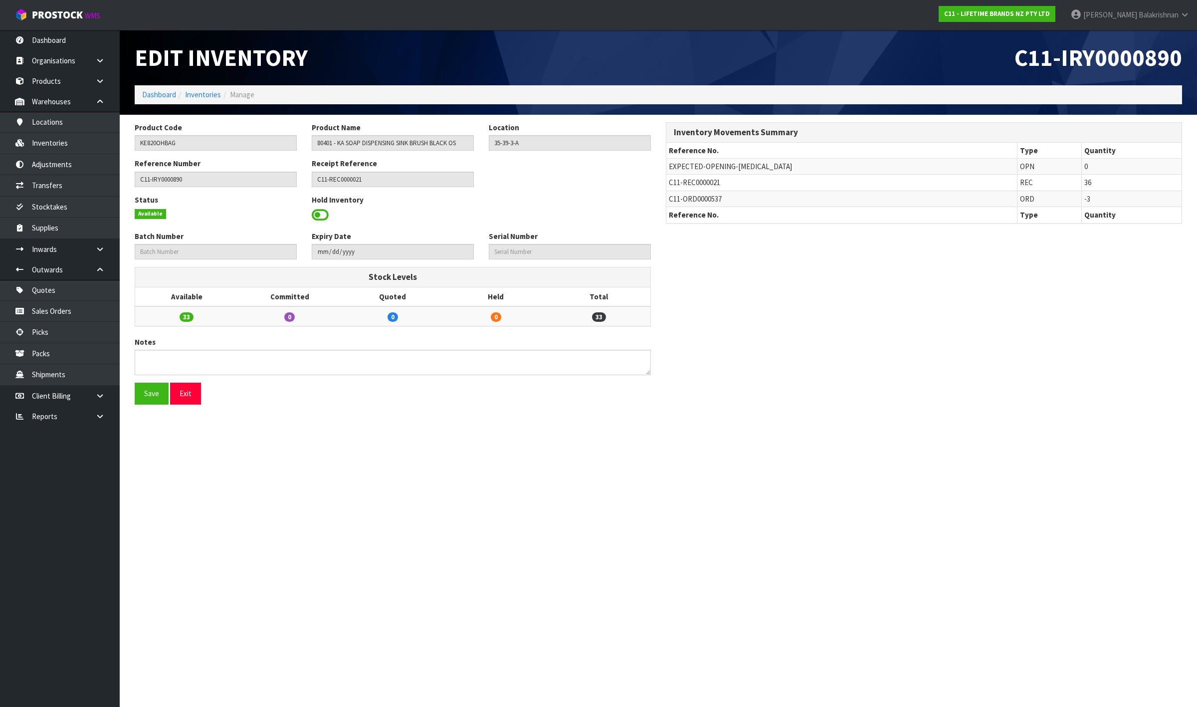
click at [318, 218] on span at bounding box center [320, 215] width 17 height 15
click at [42, 184] on link "Transfers" at bounding box center [60, 185] width 120 height 20
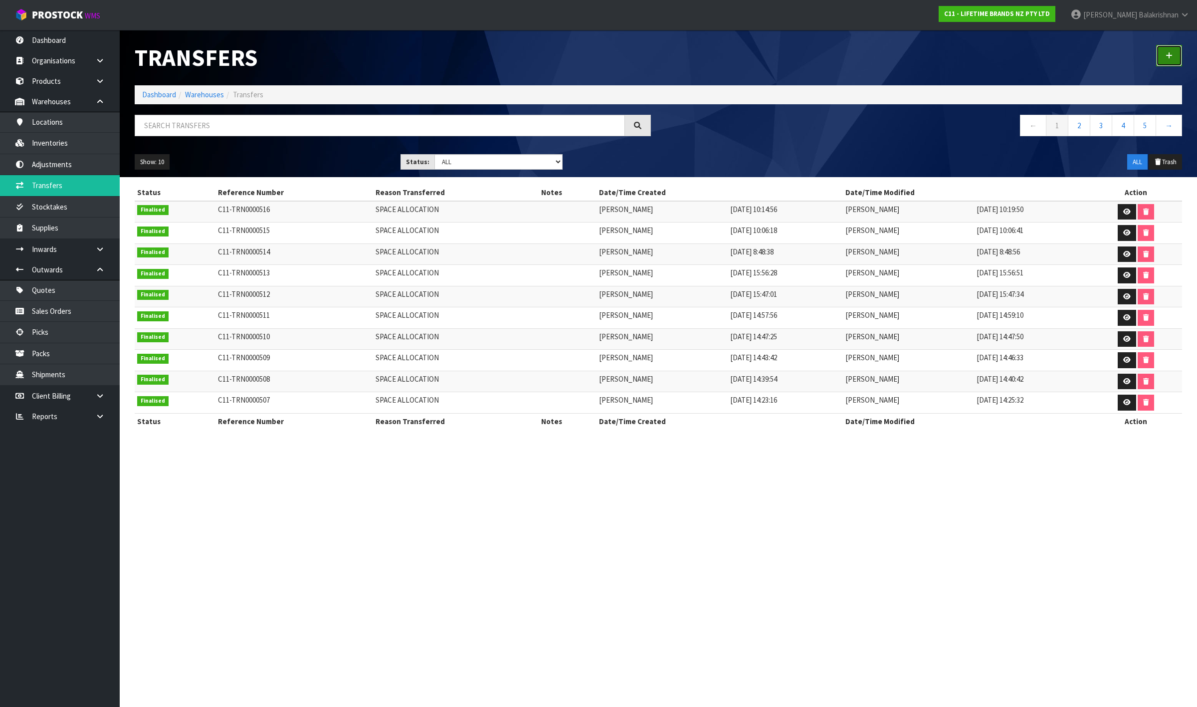
click at [1178, 58] on link at bounding box center [1170, 55] width 26 height 21
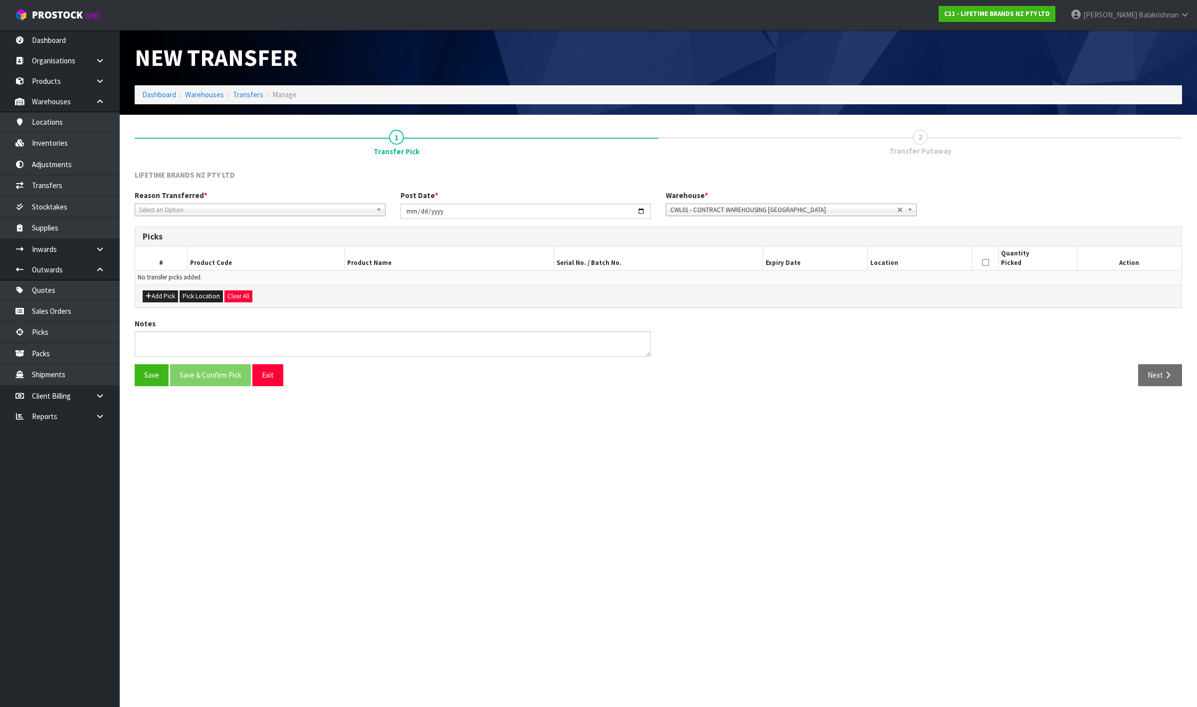
click at [267, 206] on span "Select an Option" at bounding box center [255, 210] width 233 height 12
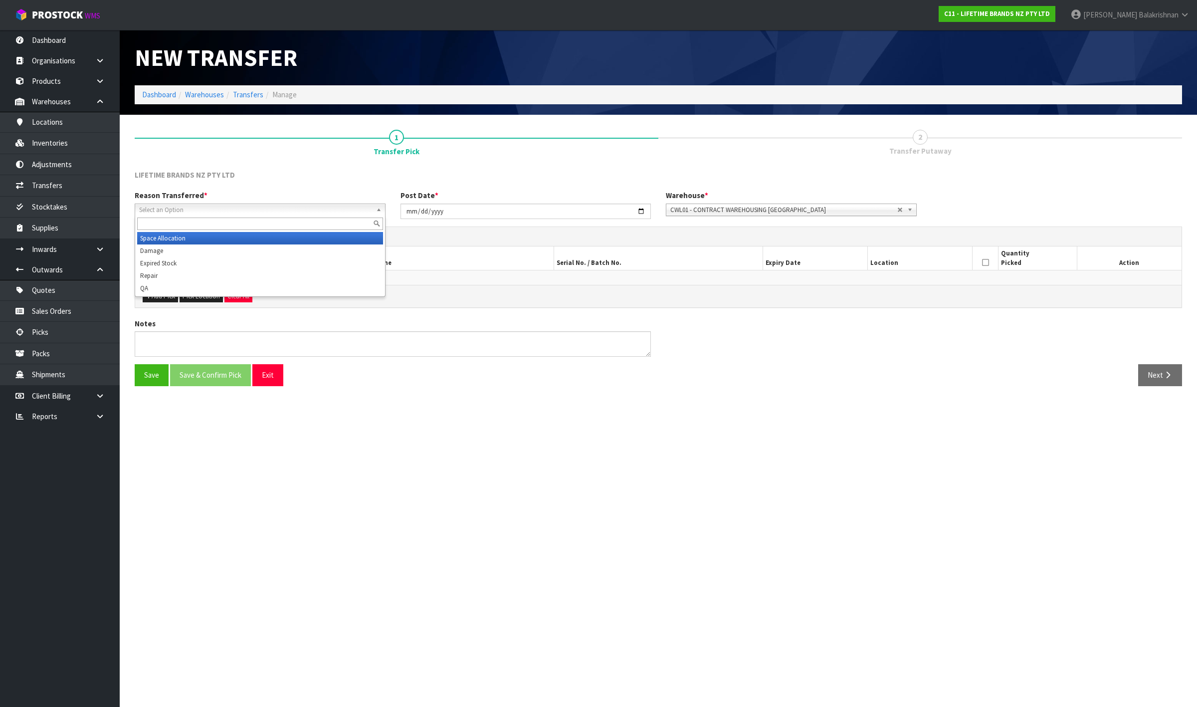
click at [268, 235] on li "Space Allocation" at bounding box center [260, 238] width 246 height 12
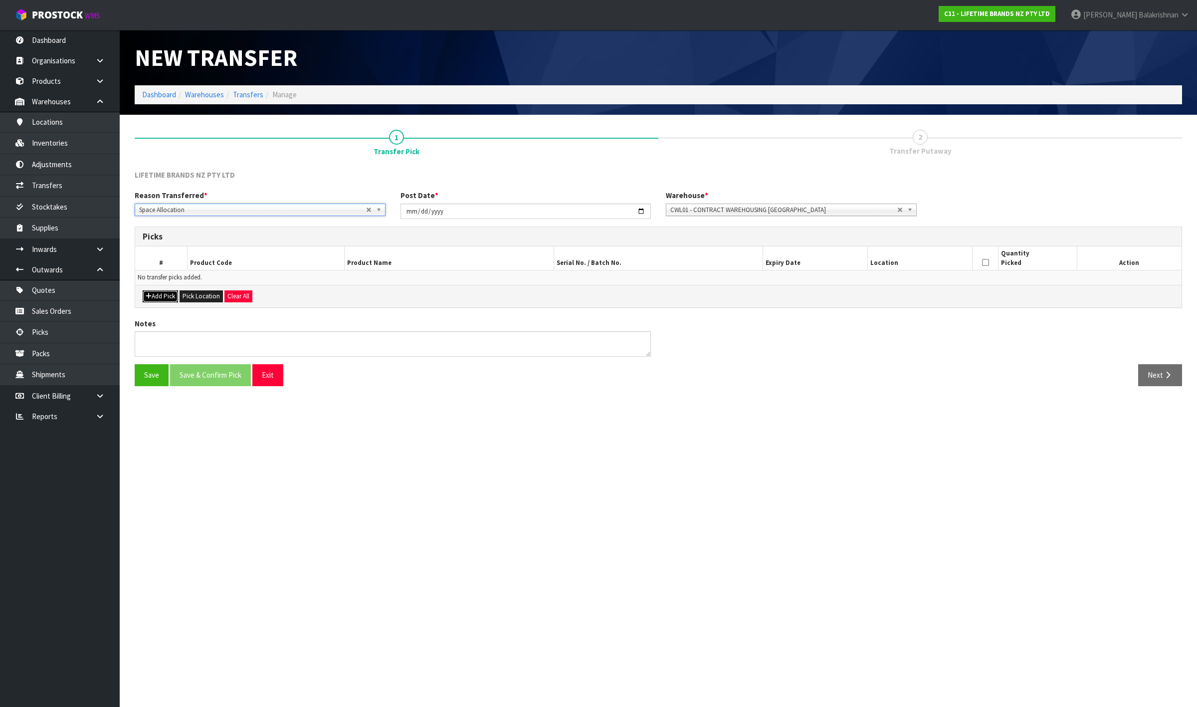
click at [161, 293] on button "Add Pick" at bounding box center [160, 296] width 35 height 12
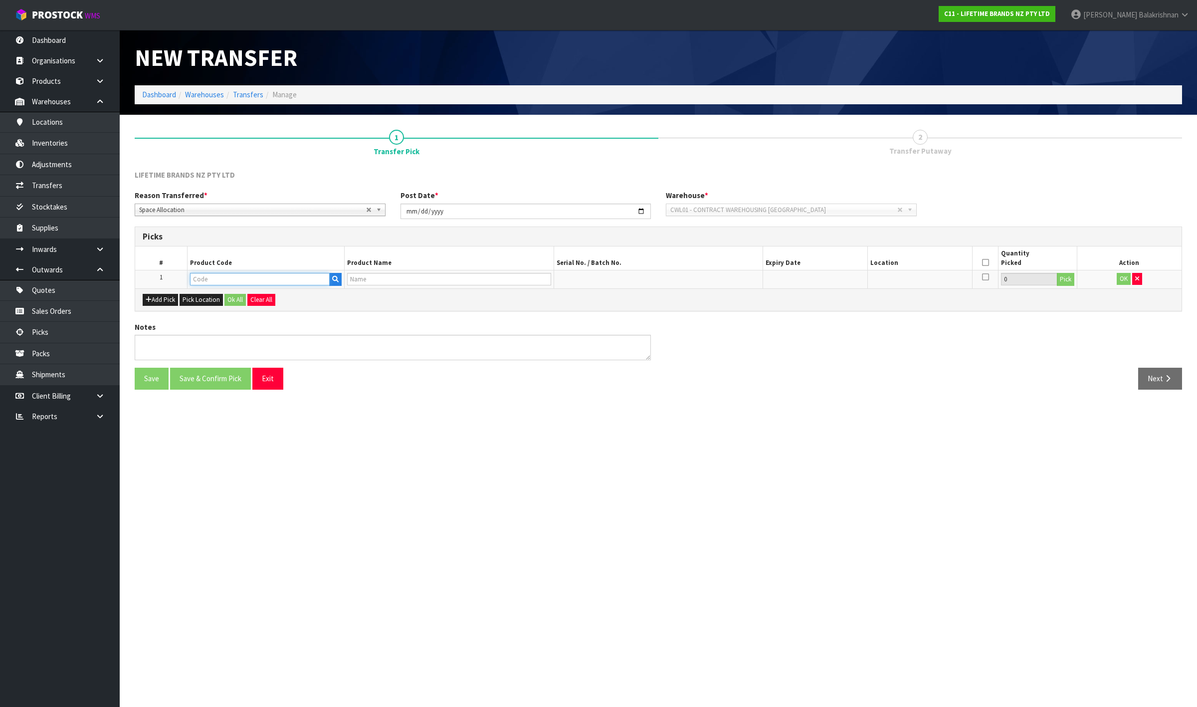
click at [203, 278] on input "text" at bounding box center [260, 279] width 140 height 12
paste input "KE820OHBAG"
type input "KE820OHBAG"
type input "80401 - KA SOAP DISPENSING SINK BRUSH BLACK OS"
type input "KE820OHBAG"
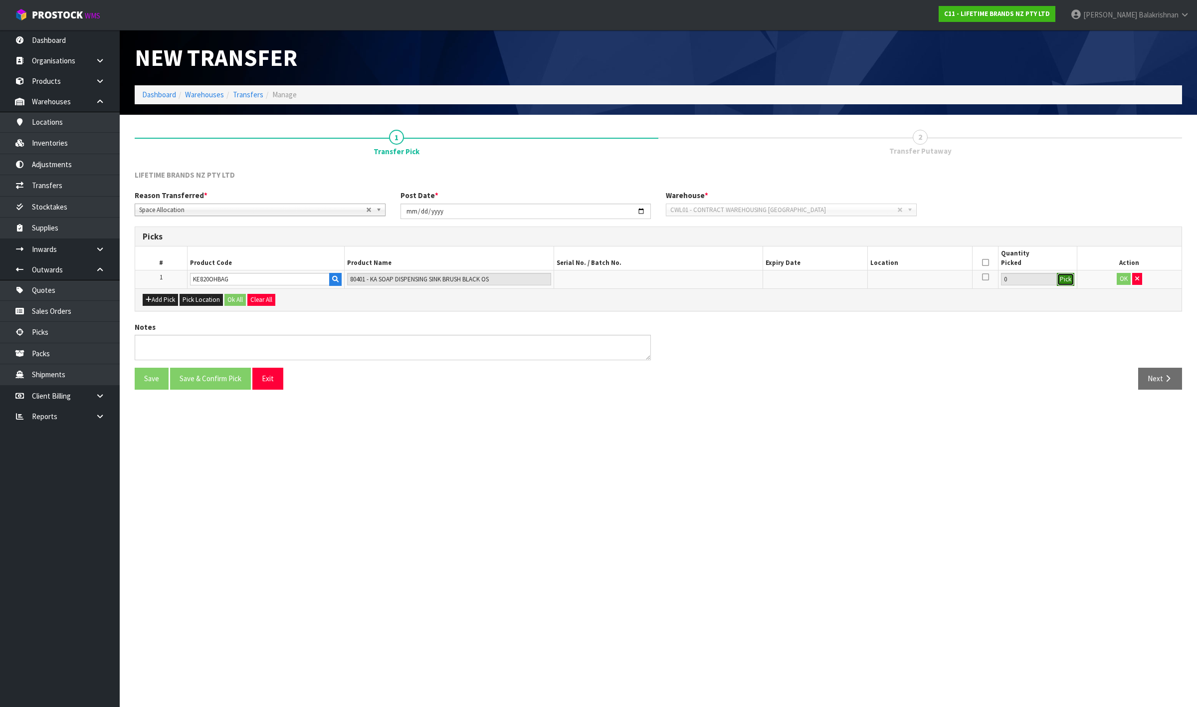
click at [1065, 281] on button "Pick" at bounding box center [1065, 279] width 17 height 13
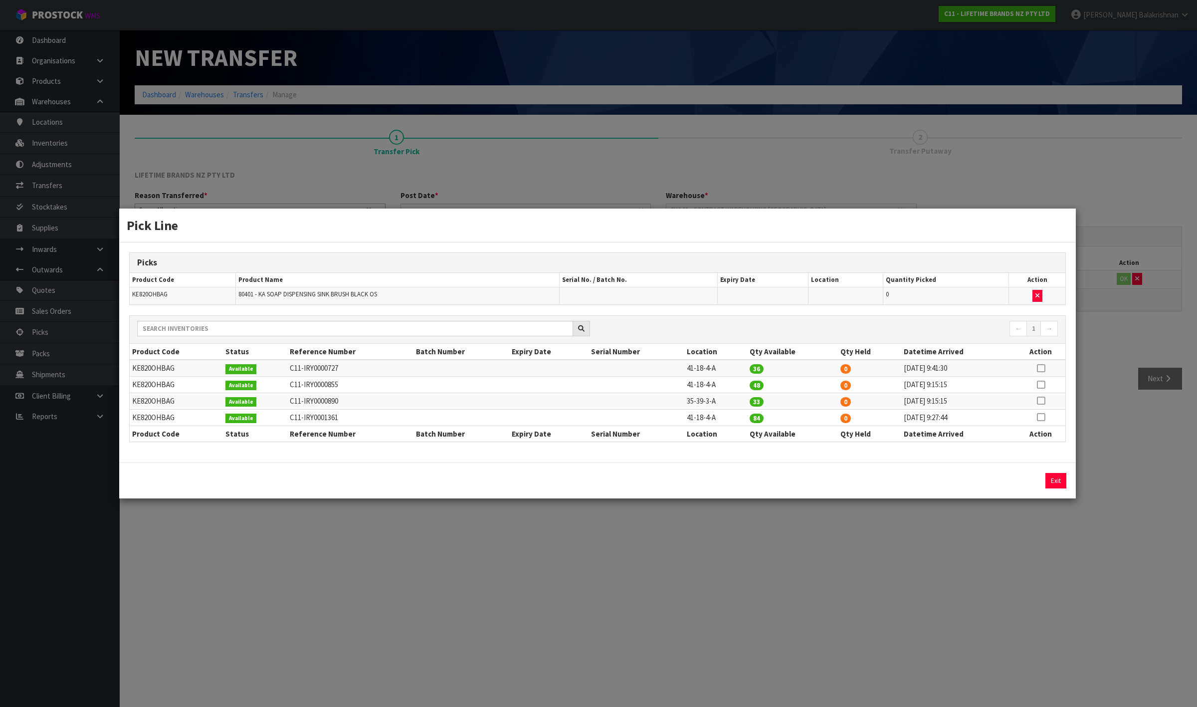
click at [1041, 401] on icon at bounding box center [1041, 401] width 8 height 0
click at [879, 485] on input "33" at bounding box center [922, 480] width 159 height 15
type input "3"
type input "21"
click at [1027, 483] on button "Assign Pick" at bounding box center [1022, 480] width 41 height 15
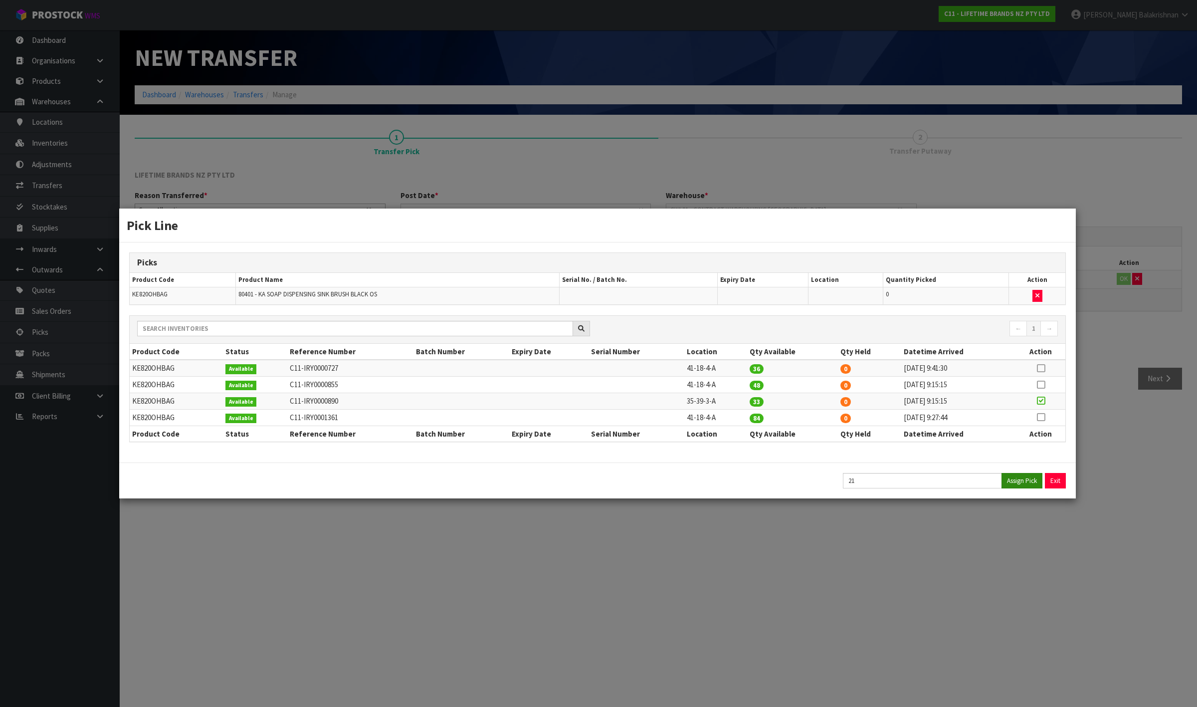
type input "21"
click at [1054, 477] on button "Exit" at bounding box center [1056, 480] width 21 height 15
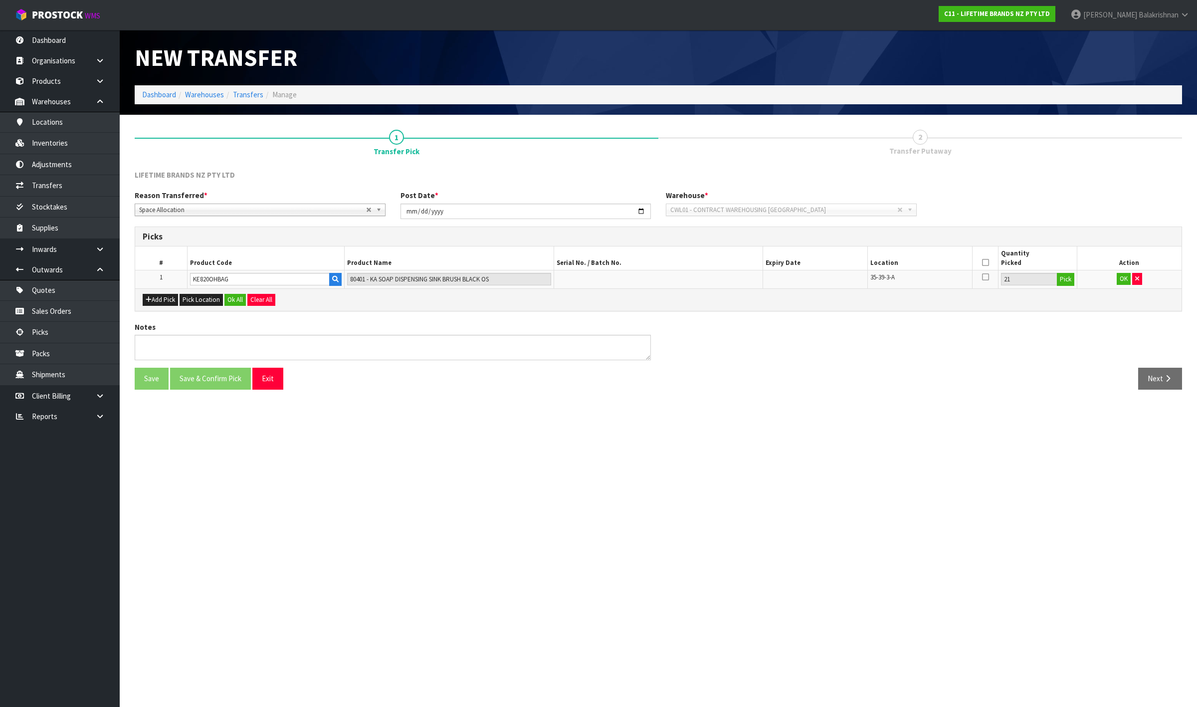
click at [882, 276] on span "35-39-3-A" at bounding box center [883, 277] width 24 height 8
click at [889, 273] on span "35-39-3-A" at bounding box center [883, 277] width 24 height 8
drag, startPoint x: 899, startPoint y: 277, endPoint x: 867, endPoint y: 272, distance: 32.3
click at [868, 272] on td "35-39-3-A" at bounding box center [920, 279] width 105 height 18
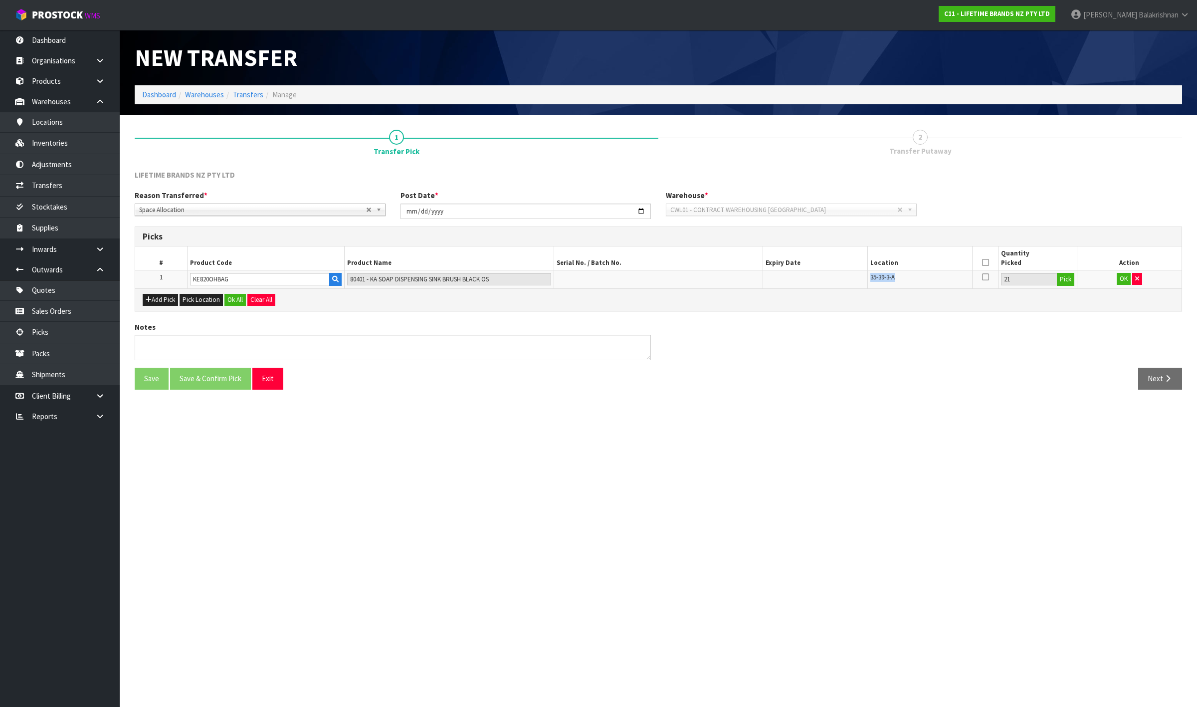
copy span "35-39-3-A"
click at [1123, 273] on button "OK" at bounding box center [1124, 279] width 14 height 12
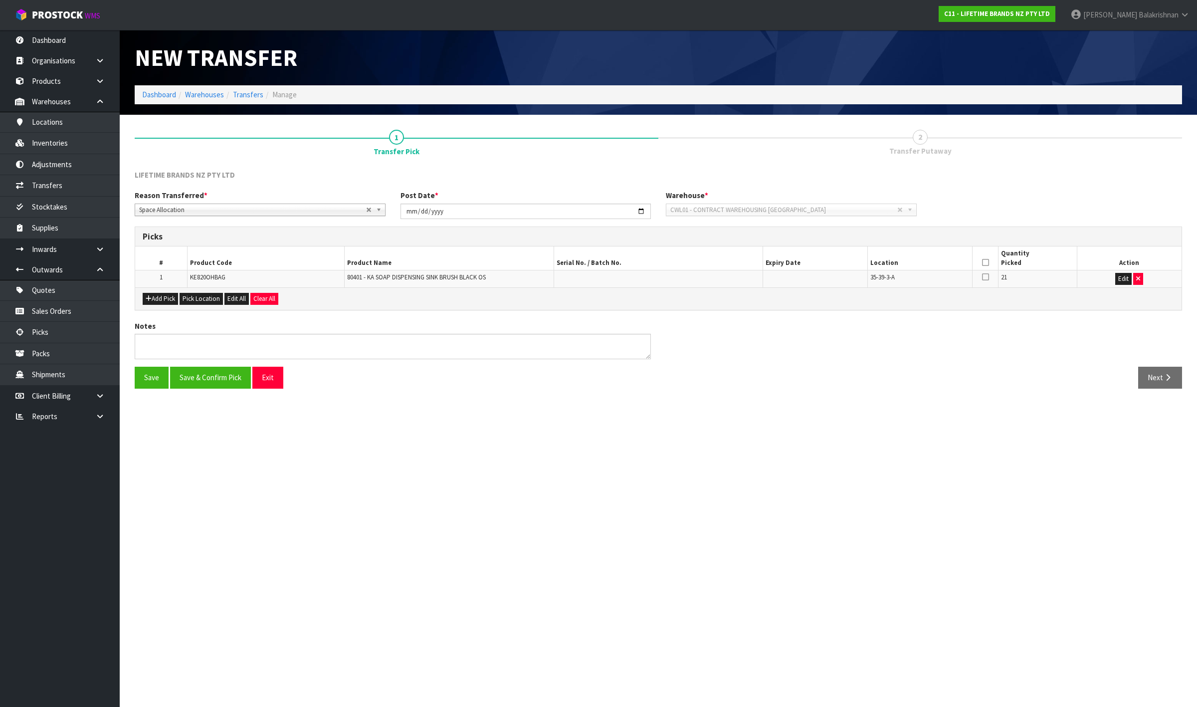
click at [987, 262] on icon at bounding box center [985, 262] width 7 height 0
click at [206, 377] on button "Save & Confirm Pick" at bounding box center [210, 377] width 81 height 21
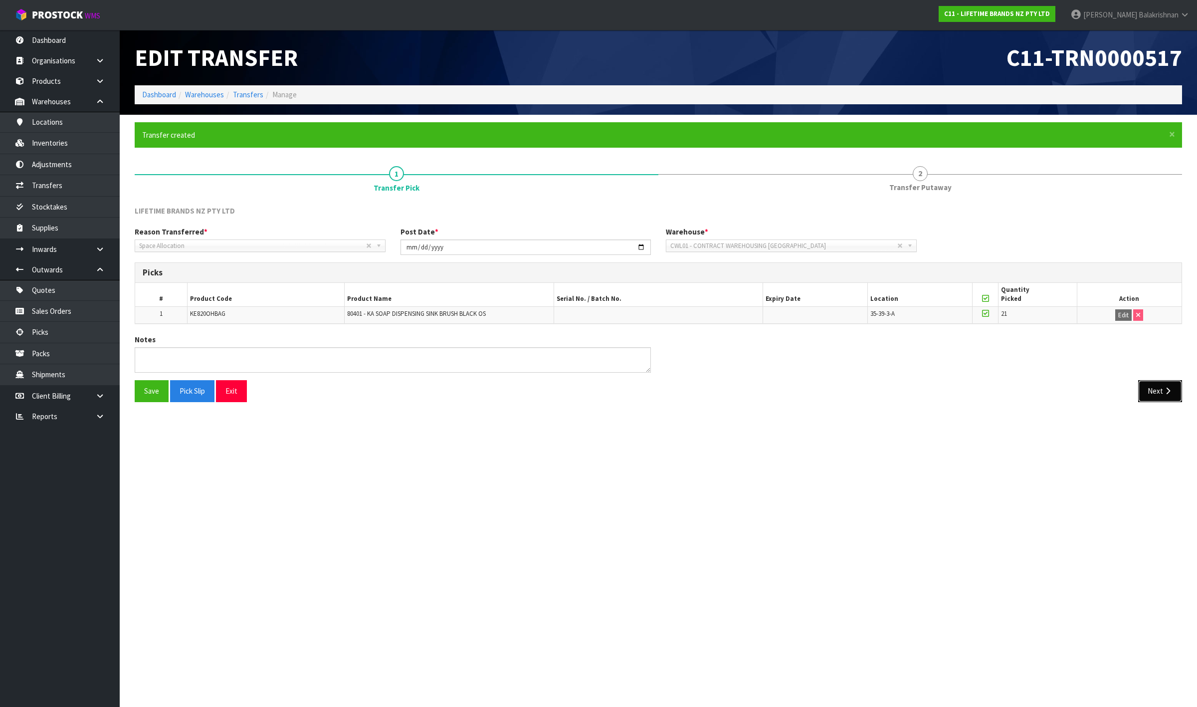
click at [1163, 388] on icon "button" at bounding box center [1167, 390] width 9 height 7
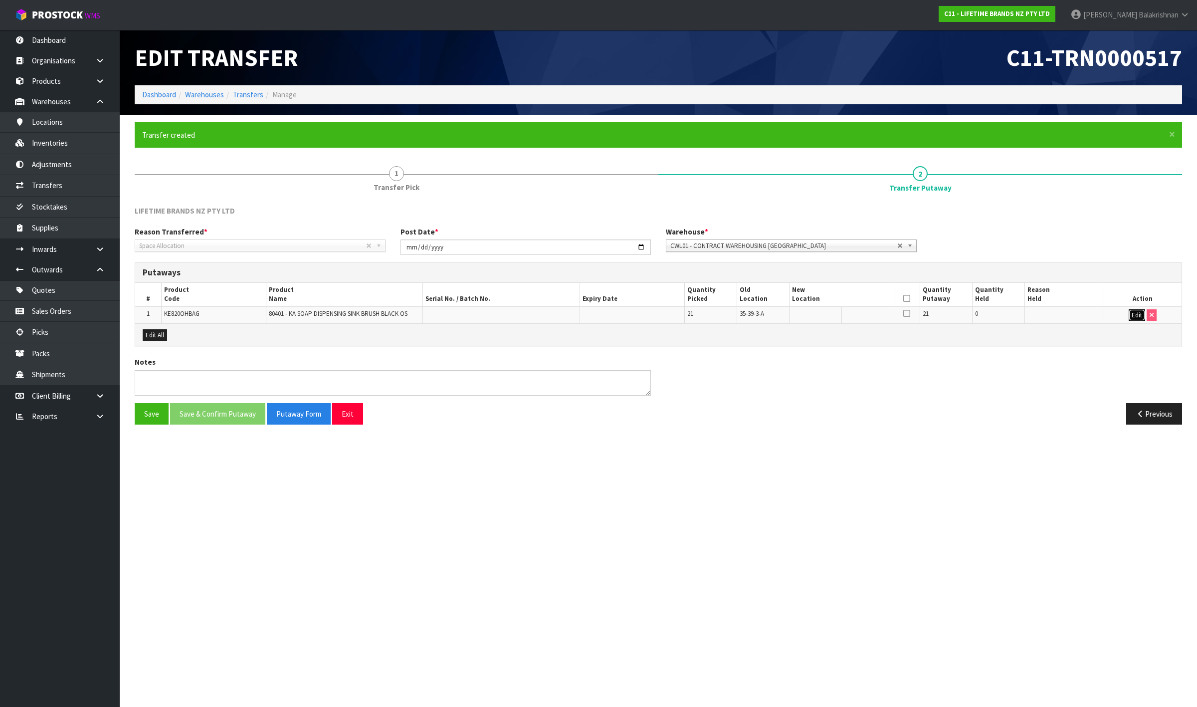
click at [1134, 315] on button "Edit" at bounding box center [1137, 315] width 16 height 12
click at [845, 315] on input "text" at bounding box center [835, 315] width 87 height 12
paste input "35-39-3-A"
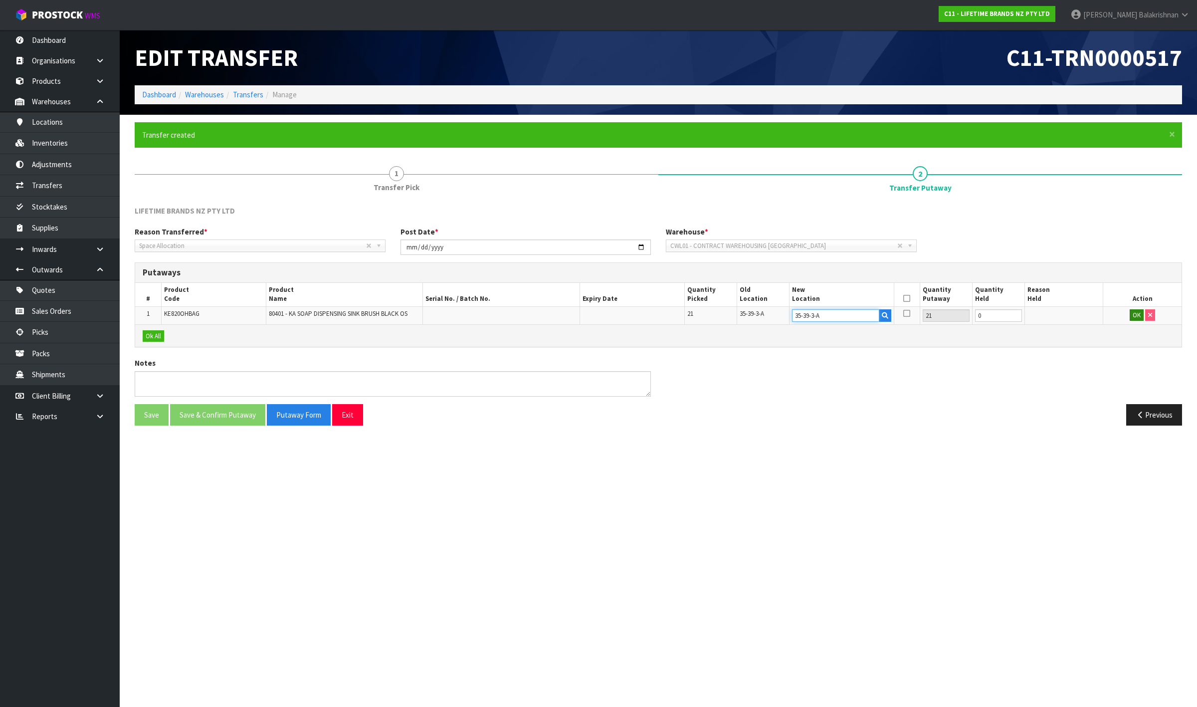
type input "35-39-3-A"
click at [1138, 315] on button "OK" at bounding box center [1137, 315] width 14 height 12
click at [906, 298] on icon at bounding box center [907, 298] width 7 height 0
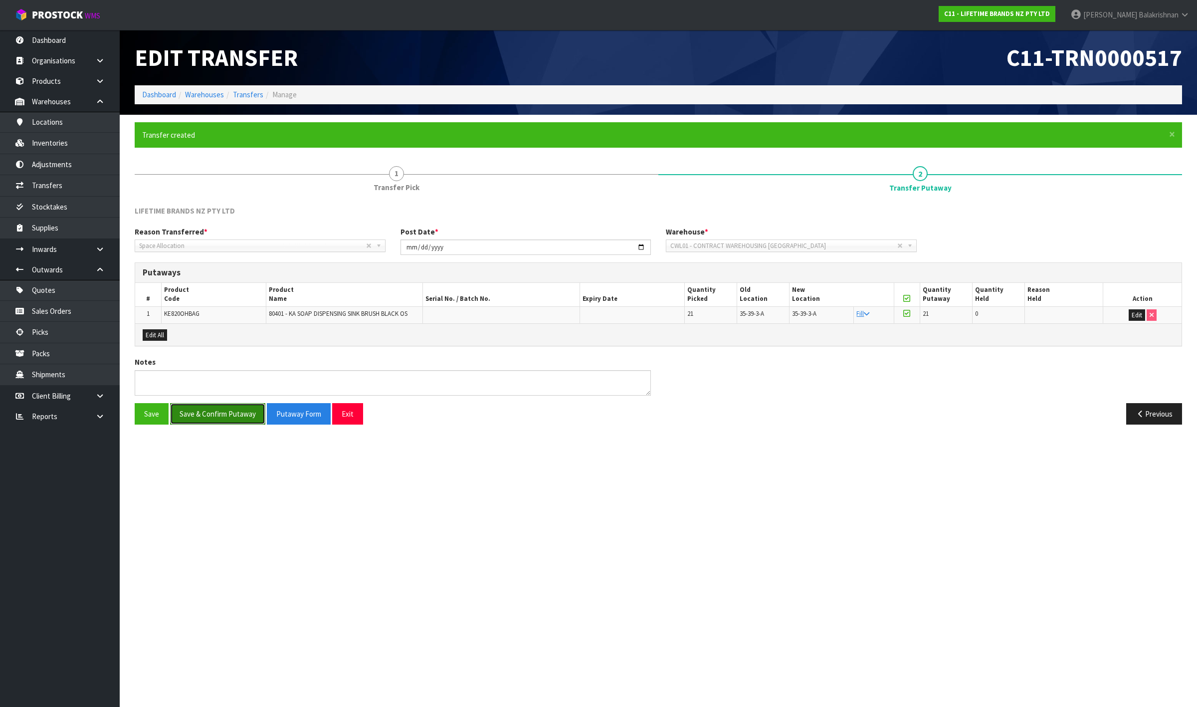
click at [234, 419] on button "Save & Confirm Putaway" at bounding box center [217, 413] width 95 height 21
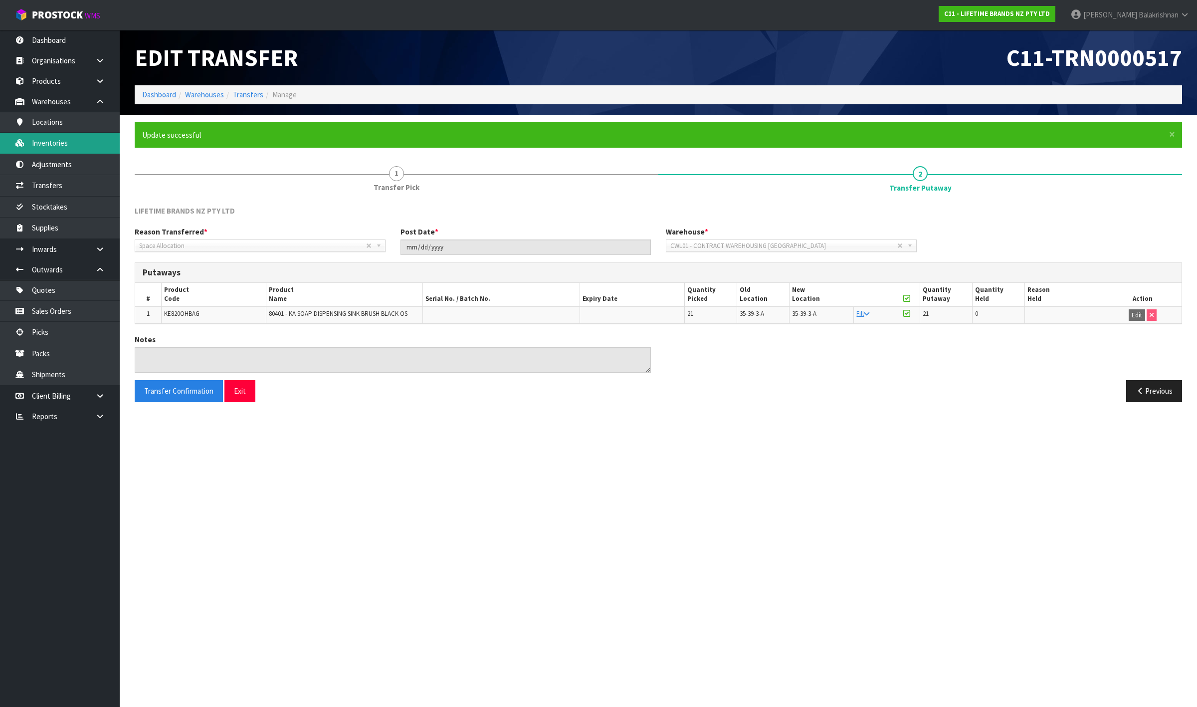
click at [51, 141] on link "Inventories" at bounding box center [60, 143] width 120 height 20
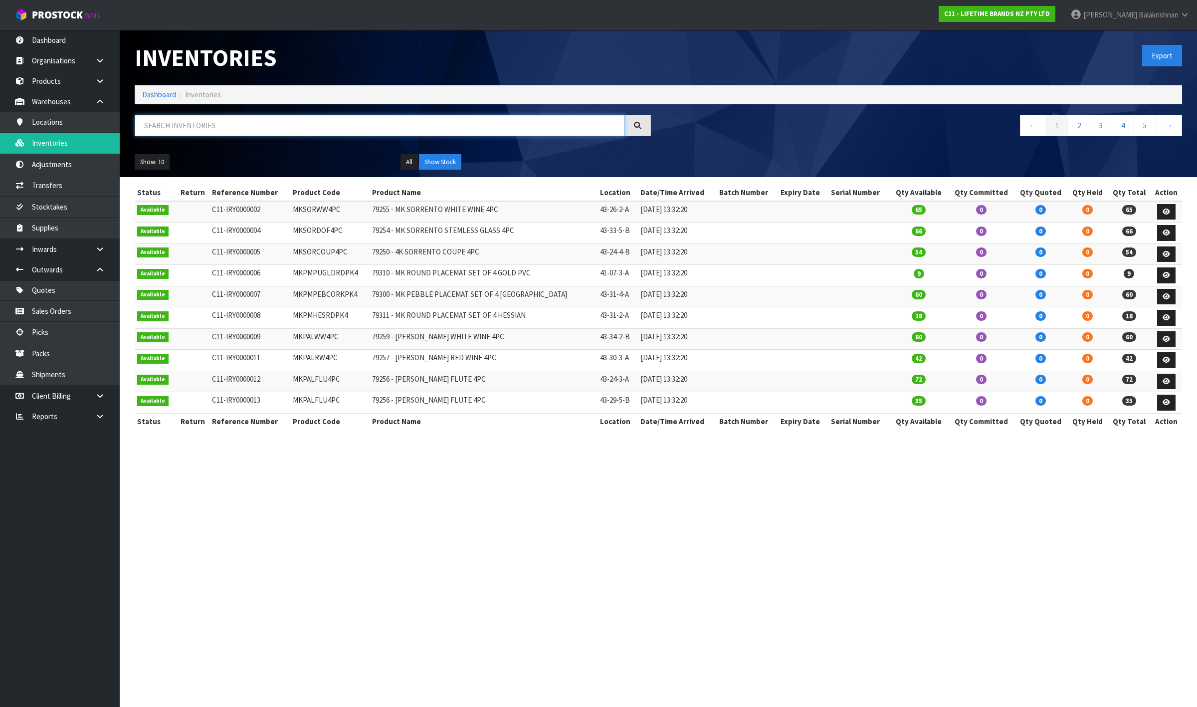
drag, startPoint x: 300, startPoint y: 128, endPoint x: 312, endPoint y: 156, distance: 30.4
click at [302, 139] on div at bounding box center [392, 129] width 531 height 29
paste input "35-39-3-A"
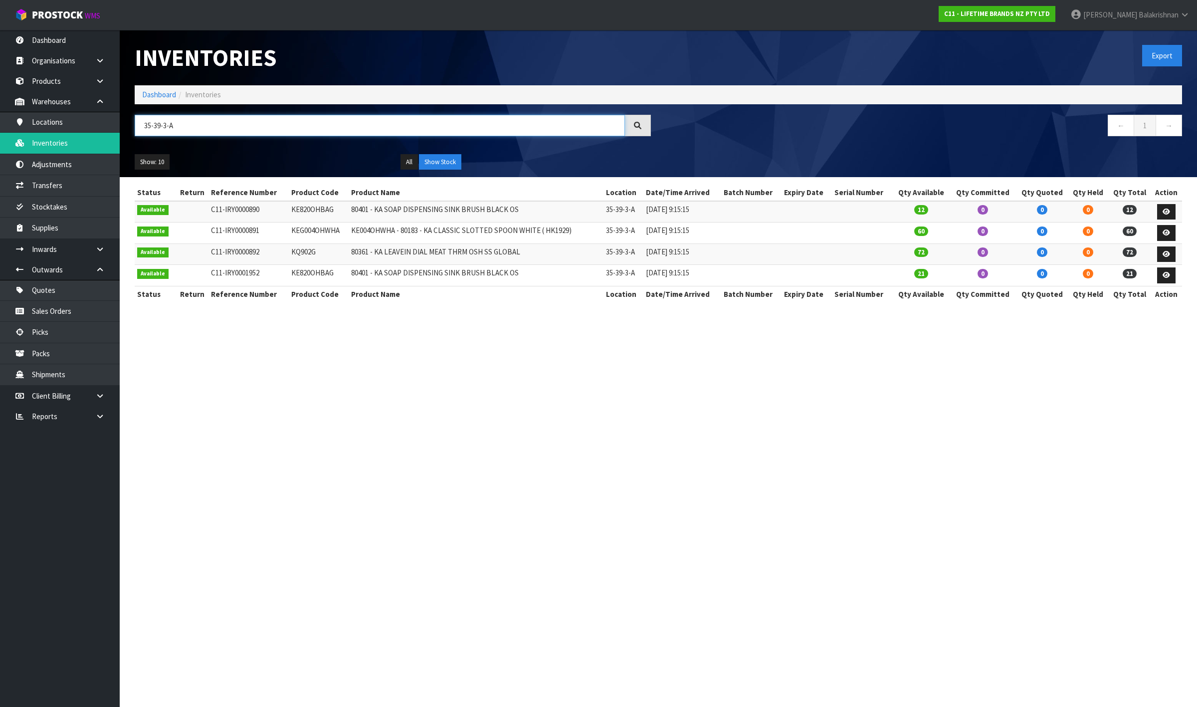
type input "35-39-3-A"
click at [313, 274] on td "KE820OHBAG" at bounding box center [319, 275] width 60 height 21
copy td "KE820OHBAG"
drag, startPoint x: 129, startPoint y: 124, endPoint x: 42, endPoint y: 124, distance: 86.3
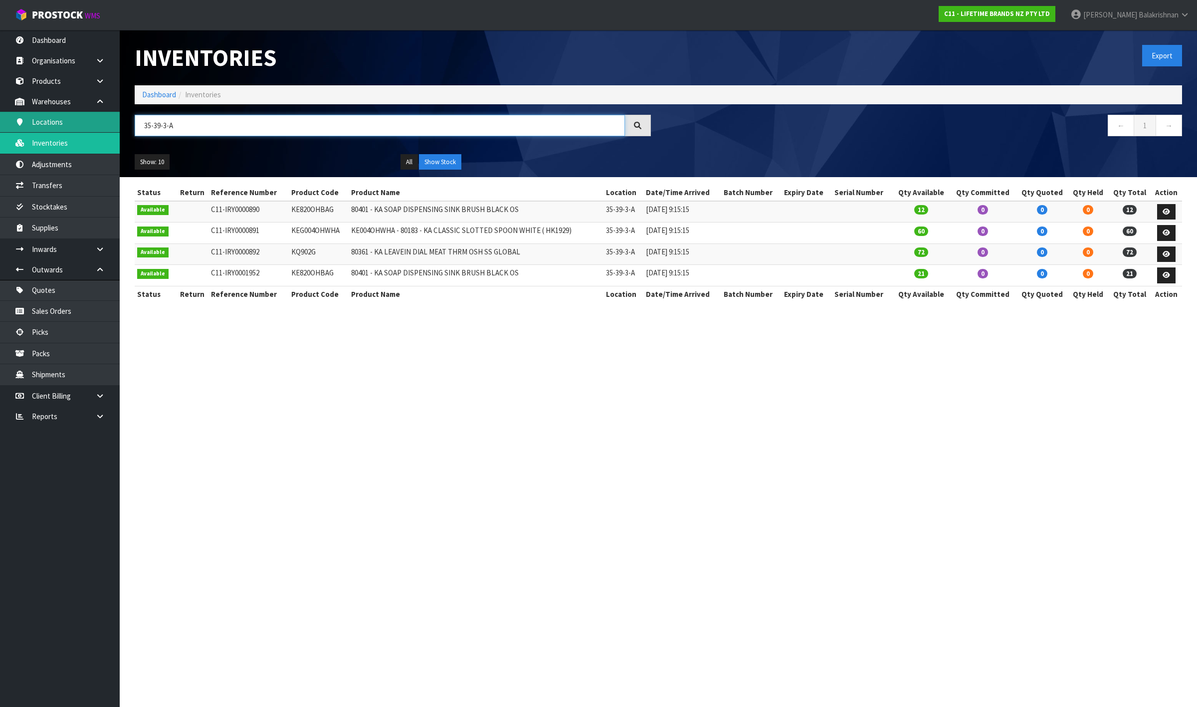
click at [60, 128] on body "Toggle navigation ProStock WMS C11 - LIFETIME BRANDS NZ PTY LTD [PERSON_NAME] L…" at bounding box center [598, 353] width 1197 height 707
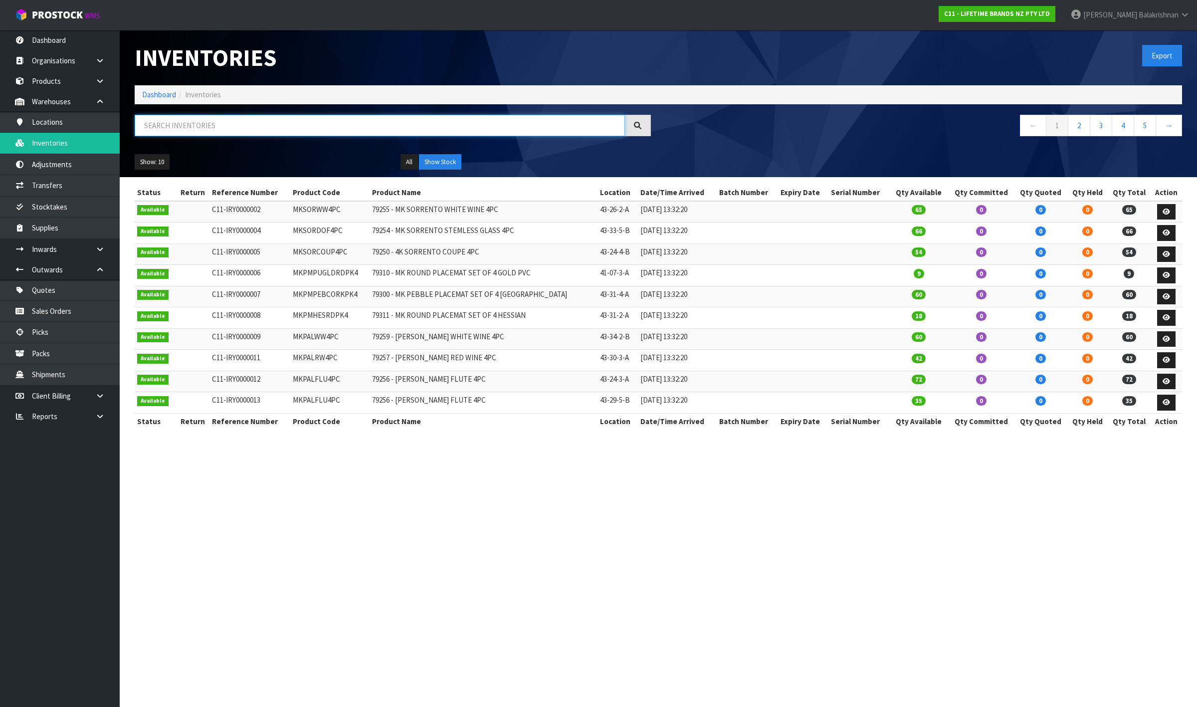
paste input "KE820OHBAG"
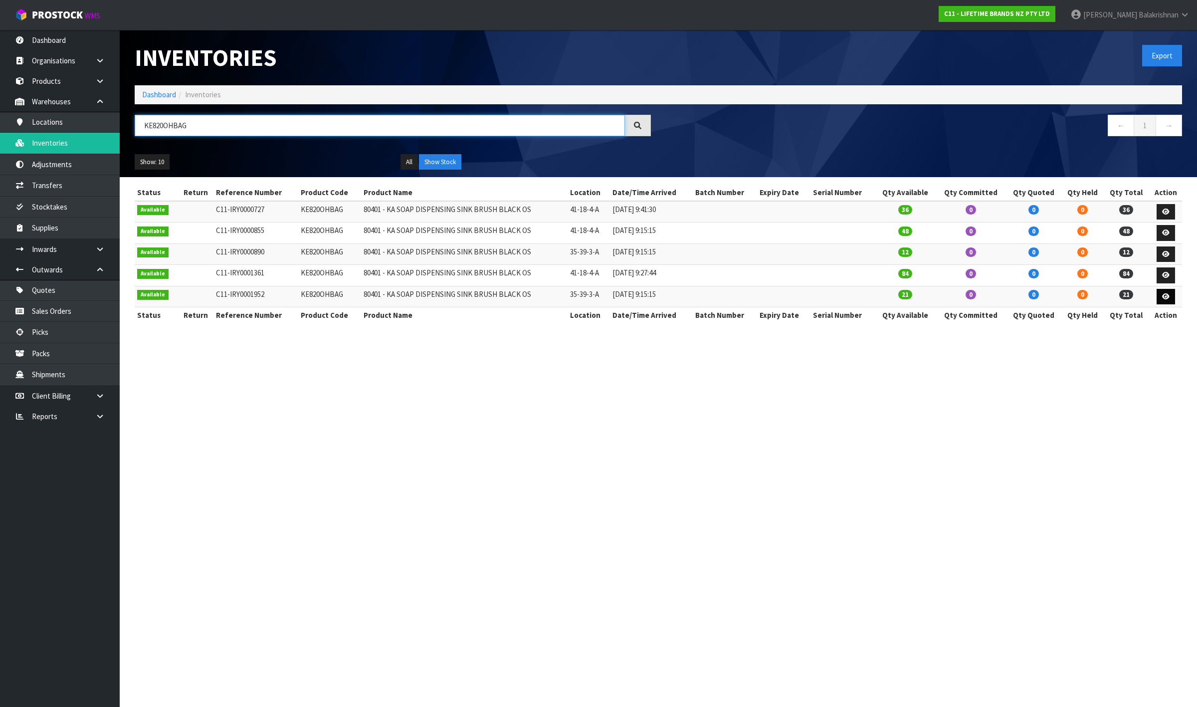
type input "KE820OHBAG"
click at [1165, 300] on icon at bounding box center [1165, 296] width 7 height 6
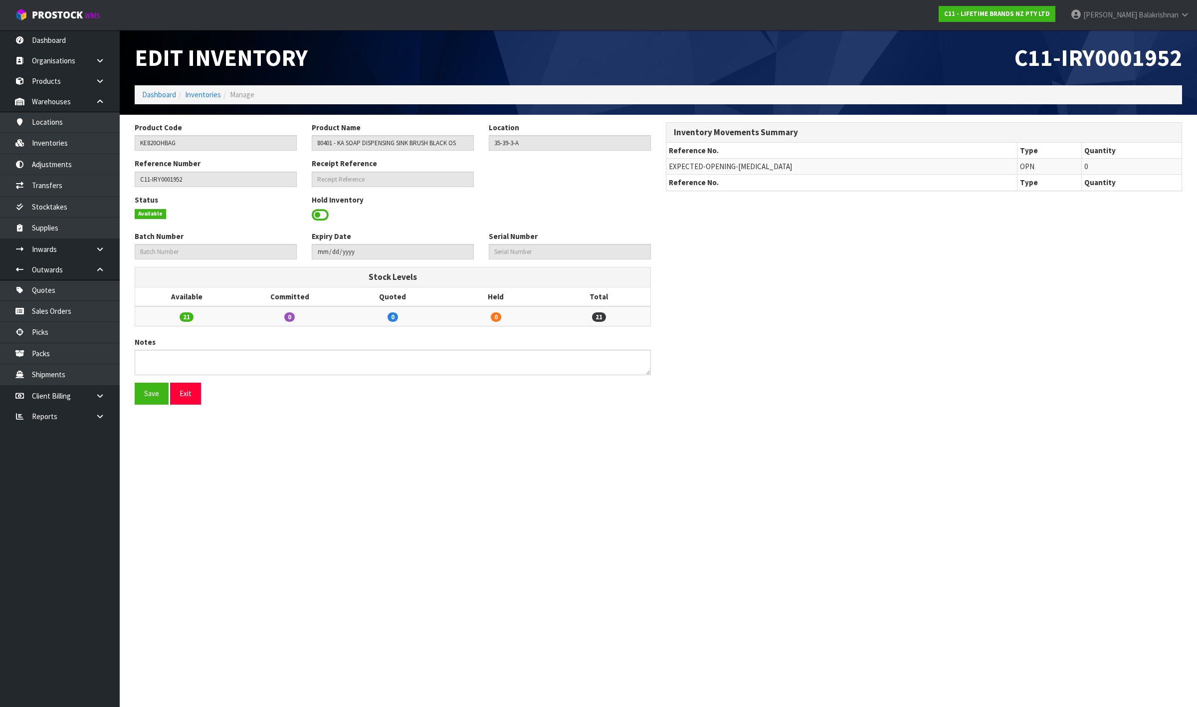
click at [321, 216] on span at bounding box center [320, 215] width 17 height 15
click at [519, 213] on span "Select an Option" at bounding box center [565, 214] width 144 height 12
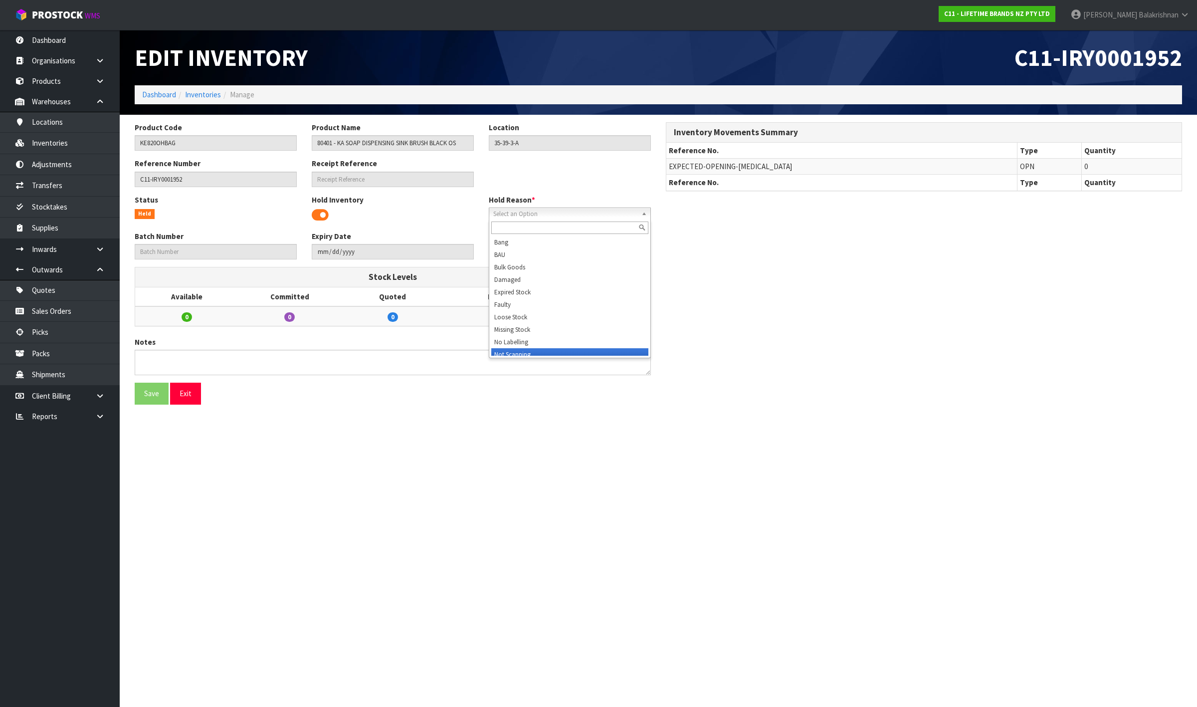
scroll to position [17, 0]
click at [520, 308] on li "Missing Stock" at bounding box center [569, 312] width 157 height 12
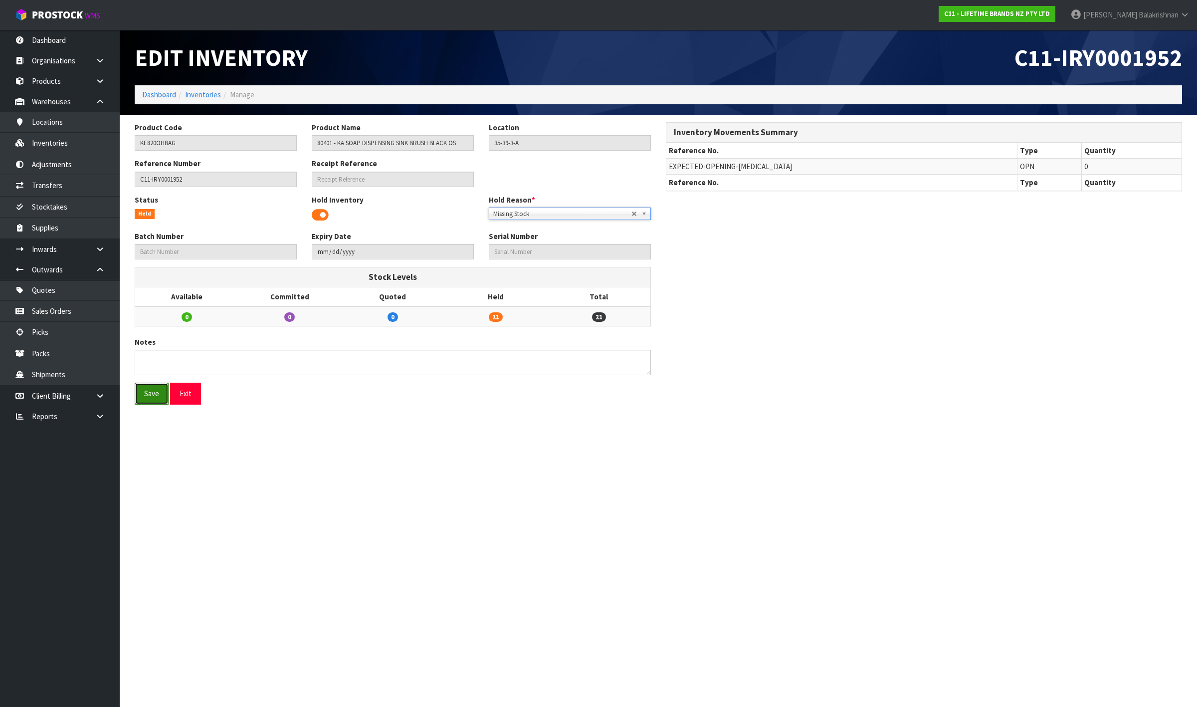
click at [142, 395] on button "Save" at bounding box center [152, 393] width 34 height 21
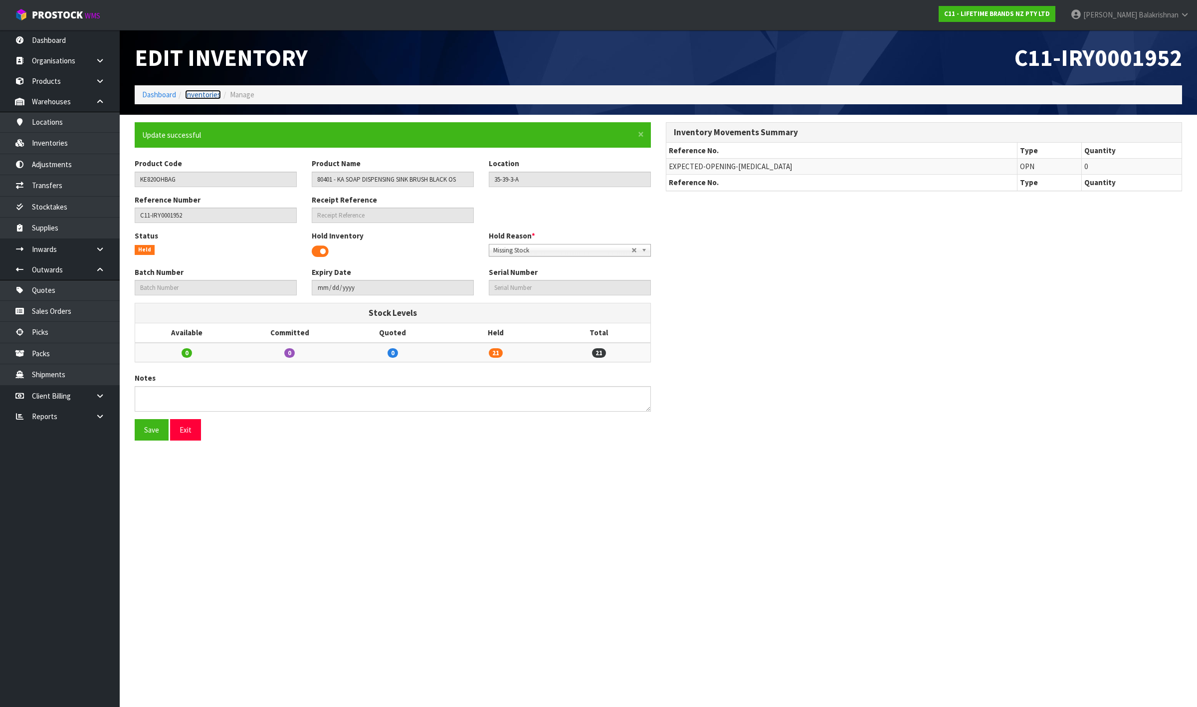
click at [203, 96] on link "Inventories" at bounding box center [203, 94] width 36 height 9
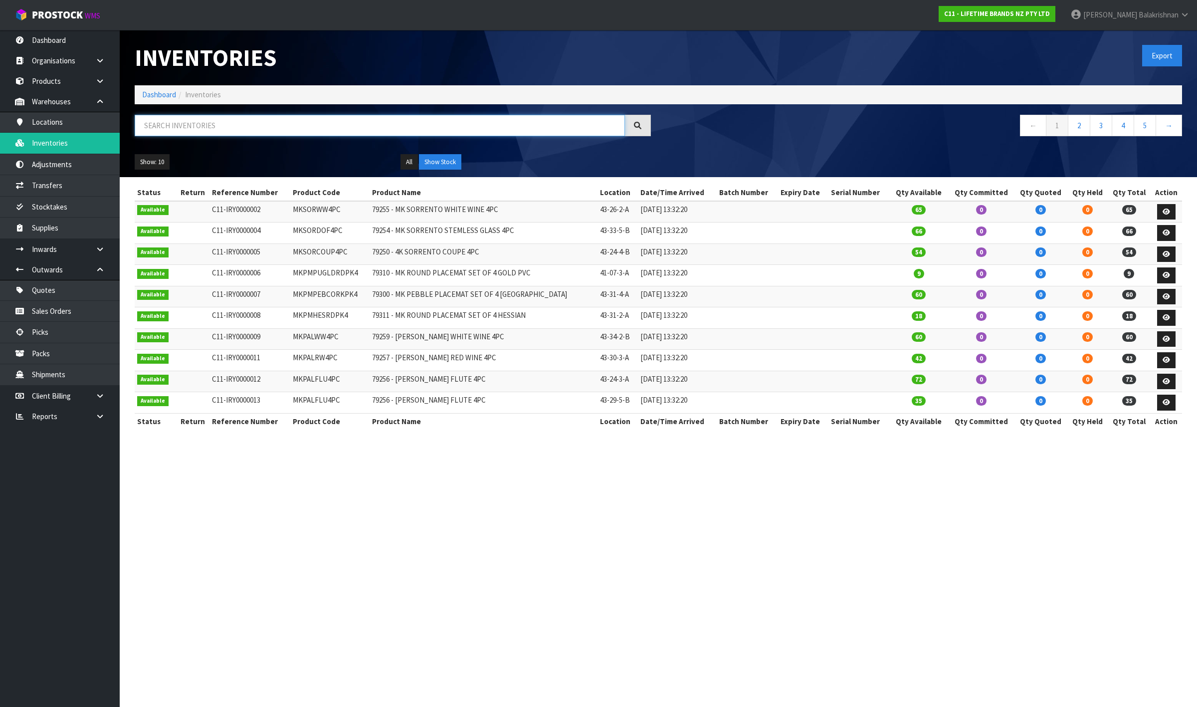
click at [216, 126] on input "text" at bounding box center [380, 125] width 490 height 21
paste input "KE820OHBAG"
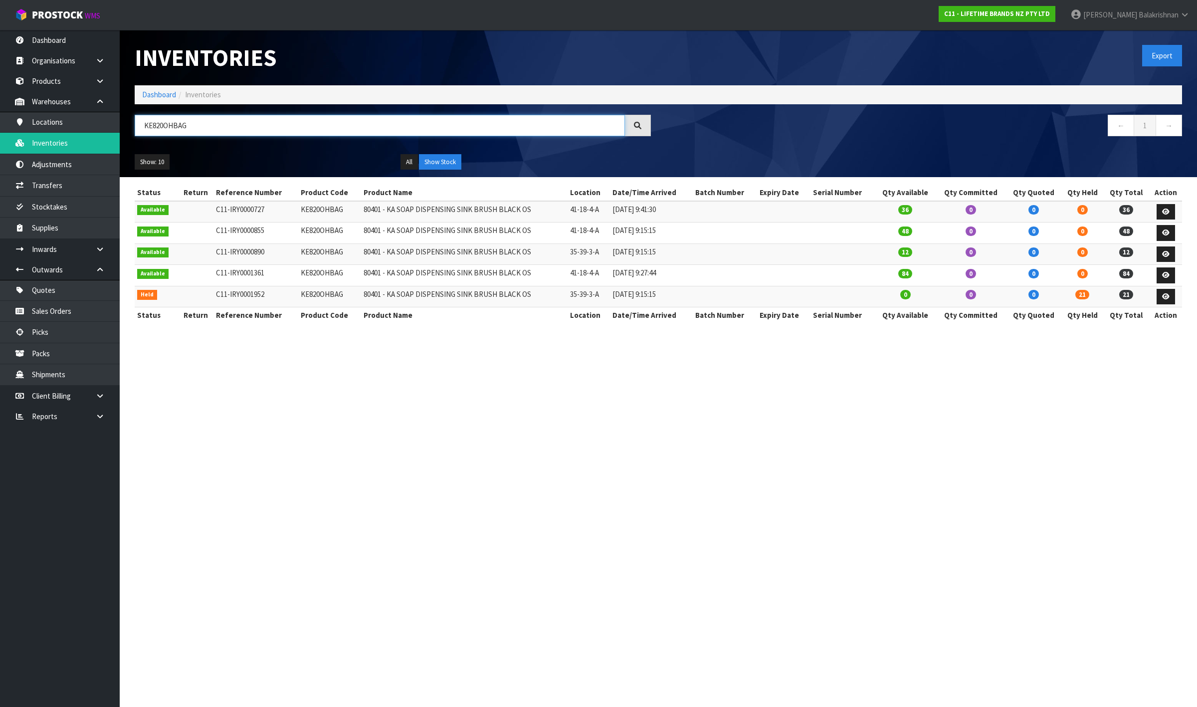
type input "KE820OHBAG"
drag, startPoint x: 200, startPoint y: 126, endPoint x: -100, endPoint y: 125, distance: 299.9
click at [0, 125] on html "Toggle navigation ProStock WMS C11 - LIFETIME BRANDS NZ PTY LTD [PERSON_NAME] L…" at bounding box center [598, 353] width 1197 height 707
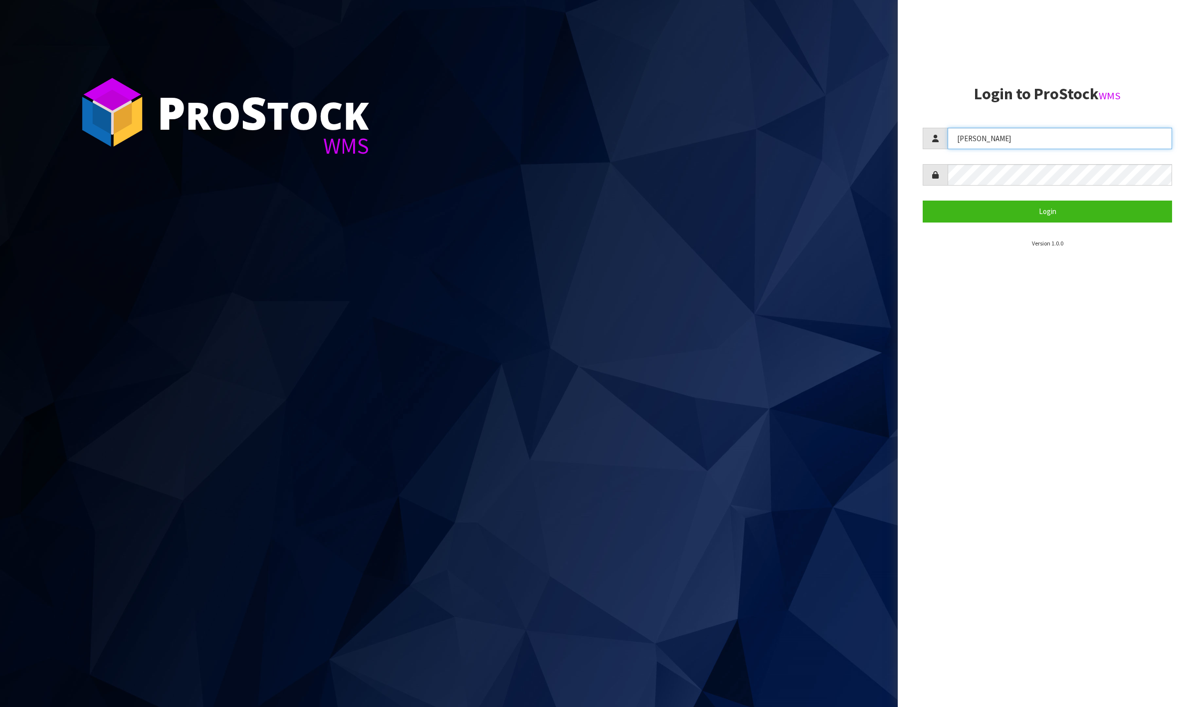
click at [1031, 143] on input "[PERSON_NAME]" at bounding box center [1060, 138] width 225 height 21
type input "ZACKARY"
click at [1009, 215] on button "Login" at bounding box center [1047, 211] width 249 height 21
